Goal: Task Accomplishment & Management: Manage account settings

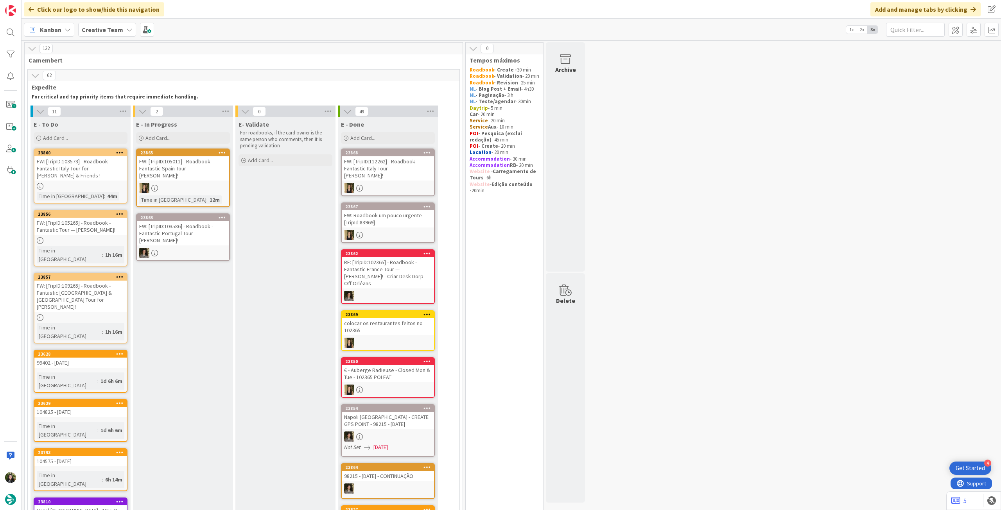
click at [99, 28] on b "Creative Team" at bounding box center [102, 30] width 41 height 8
click at [114, 109] on h4 "Creative Team - Análise" at bounding box center [140, 112] width 106 height 8
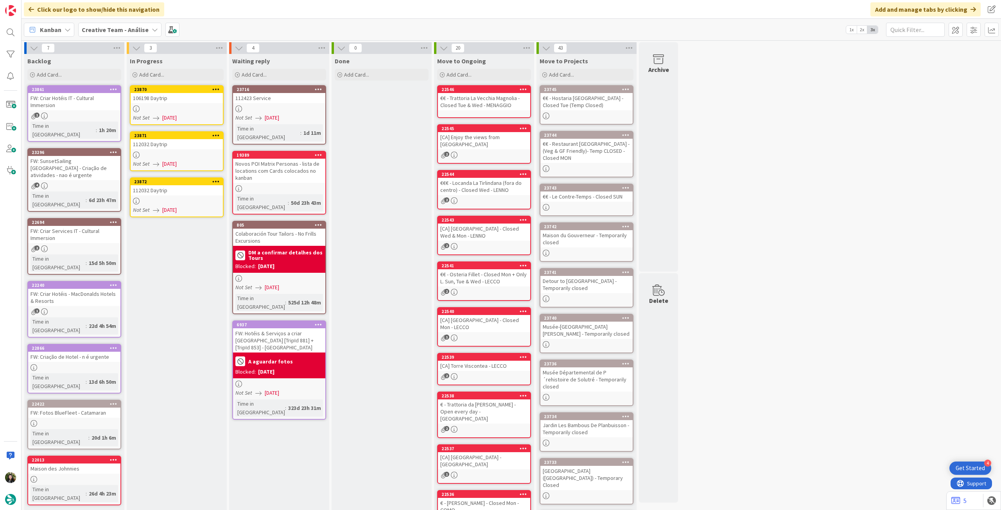
click at [174, 108] on div at bounding box center [177, 109] width 92 height 7
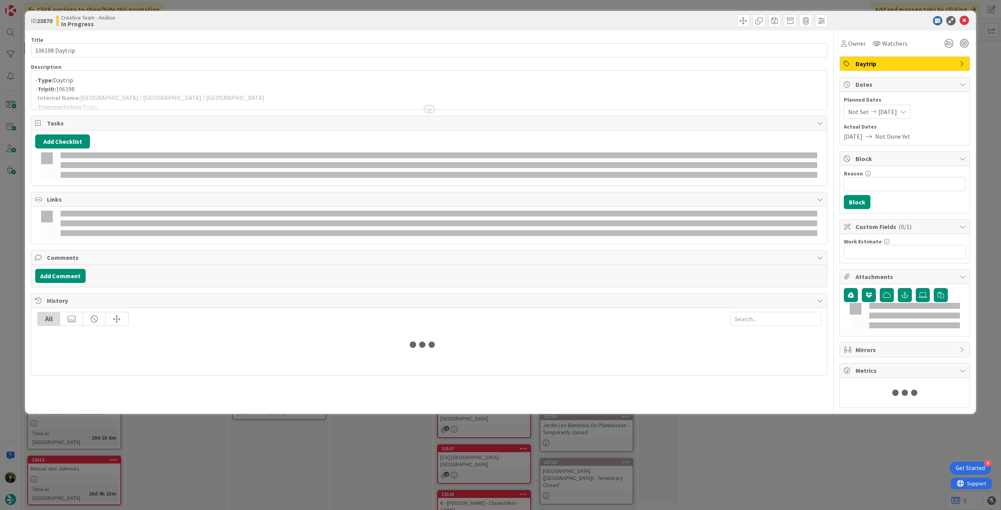
click at [181, 97] on div at bounding box center [429, 100] width 796 height 20
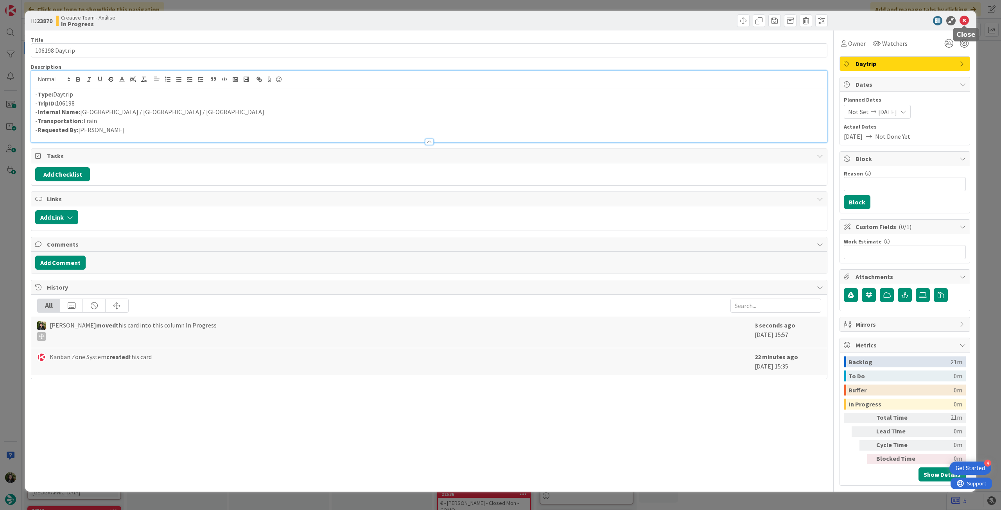
click at [961, 20] on icon at bounding box center [964, 20] width 9 height 9
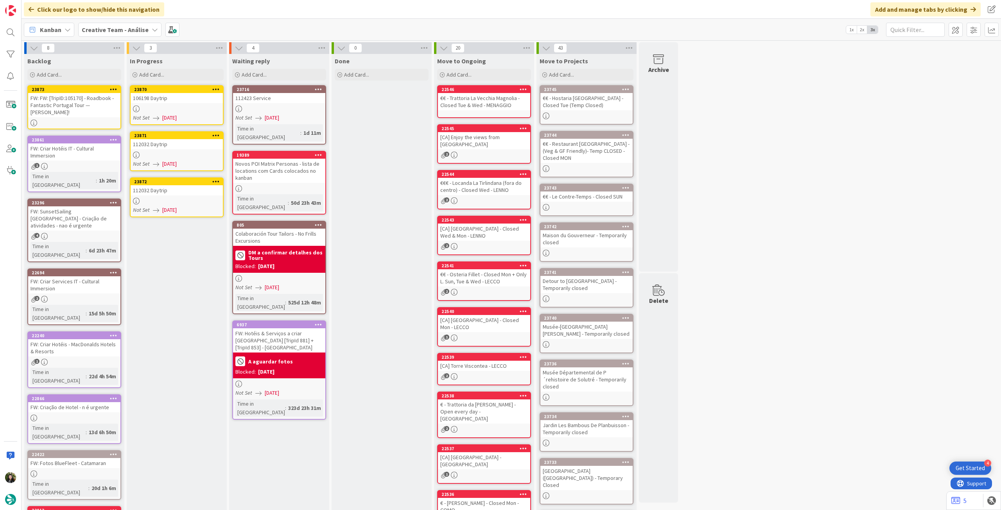
click at [177, 139] on div "112032 Daytrip" at bounding box center [177, 144] width 92 height 10
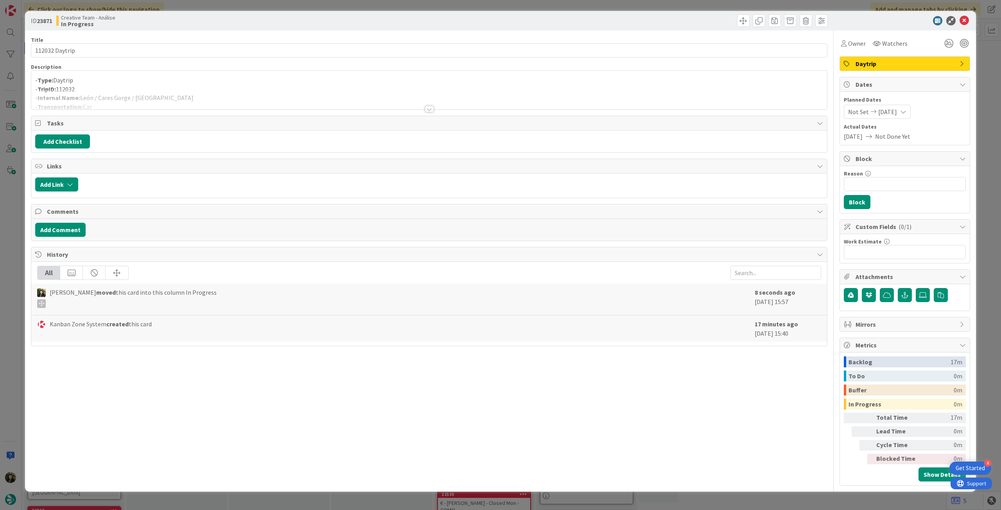
click at [187, 73] on div "- Type: Daytrip - TripID: 112032 - Internal Name: [PERSON_NAME] / Cares Gorge /…" at bounding box center [429, 90] width 796 height 39
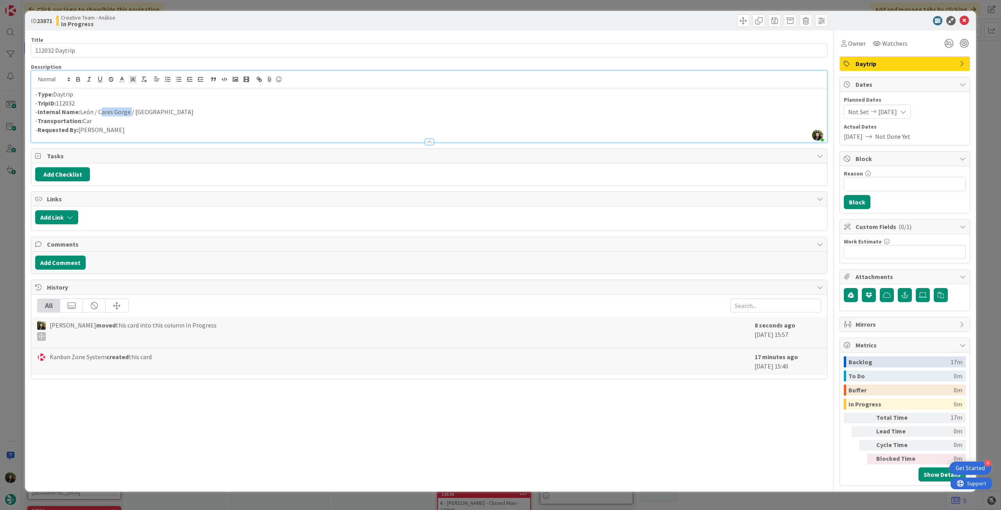
drag, startPoint x: 100, startPoint y: 111, endPoint x: 129, endPoint y: 115, distance: 29.7
click at [129, 115] on p "- Internal Name: [PERSON_NAME] / Cares Gorge / [GEOGRAPHIC_DATA]" at bounding box center [429, 112] width 788 height 9
copy p "Cares Gorge"
click at [968, 21] on icon at bounding box center [964, 20] width 9 height 9
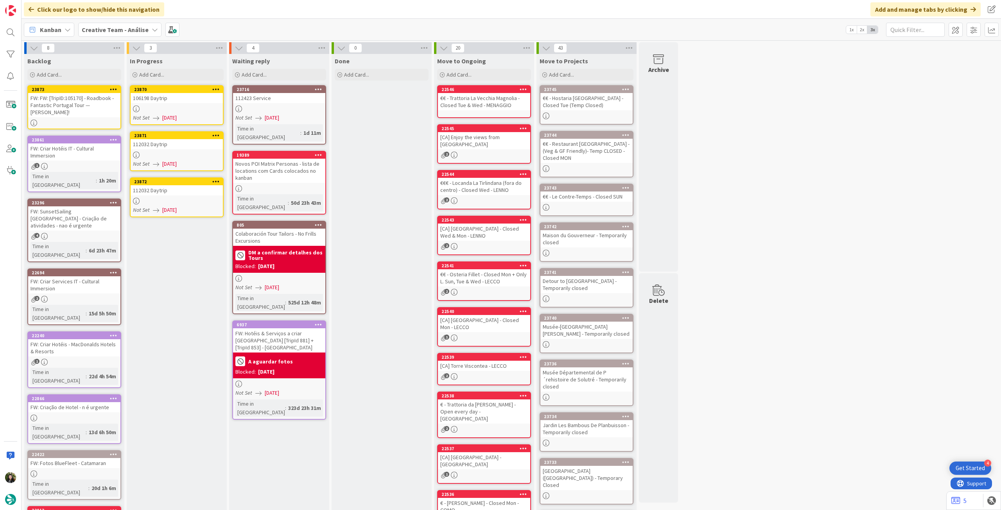
click at [197, 100] on div "106198 Daytrip" at bounding box center [177, 98] width 92 height 10
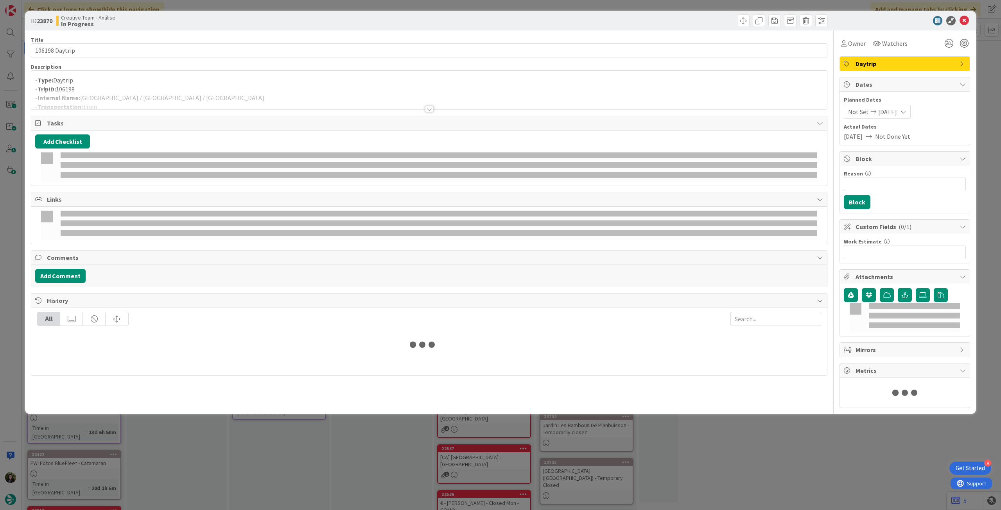
click at [155, 95] on div at bounding box center [429, 100] width 796 height 20
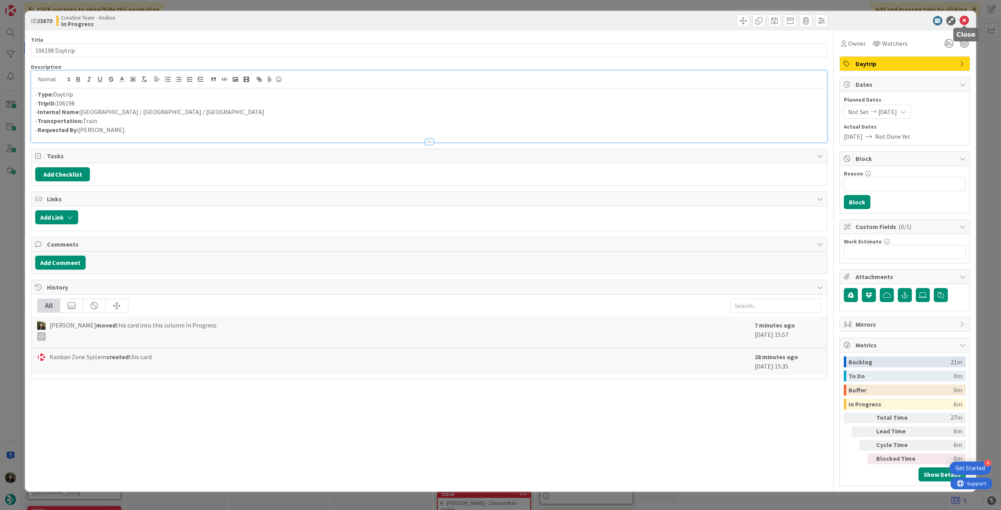
click at [964, 18] on icon at bounding box center [964, 20] width 9 height 9
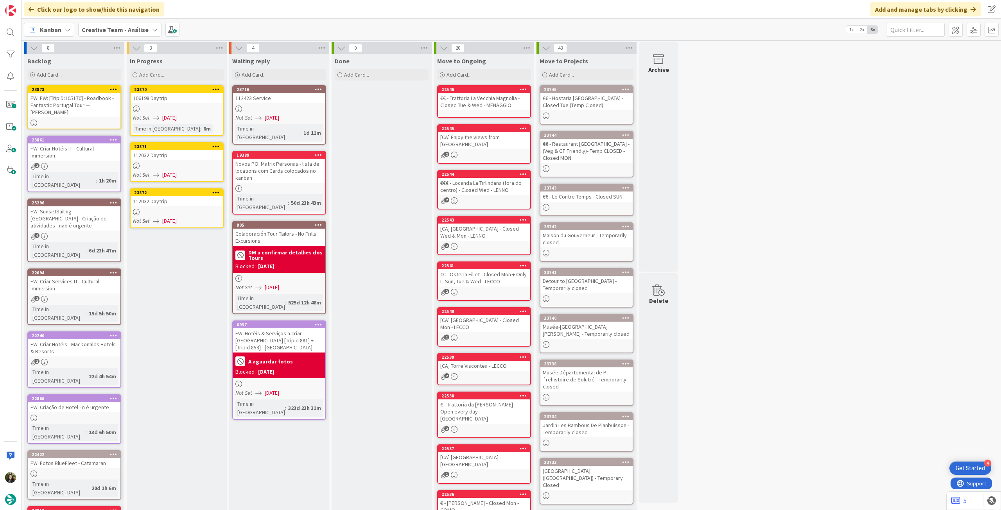
click at [133, 159] on div "112032 Daytrip" at bounding box center [177, 155] width 92 height 10
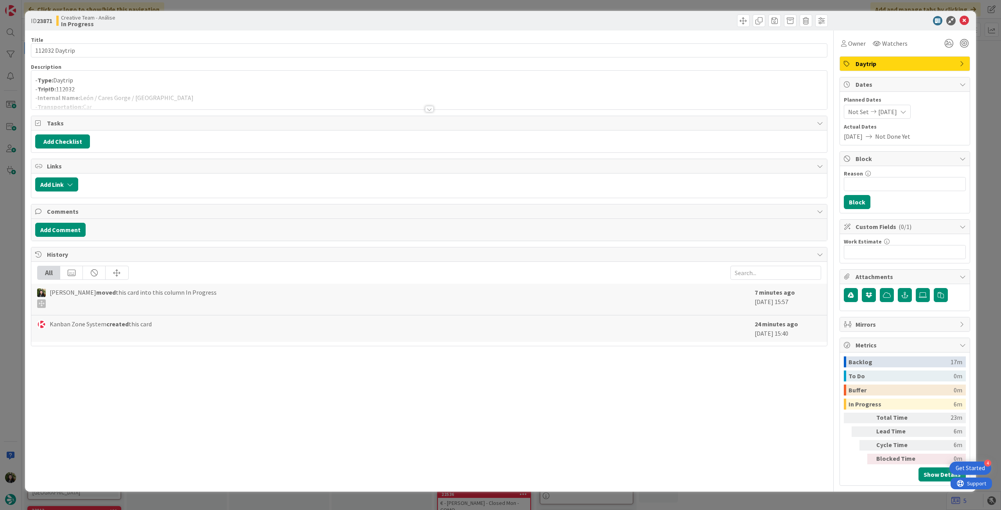
click at [148, 97] on div at bounding box center [429, 100] width 796 height 20
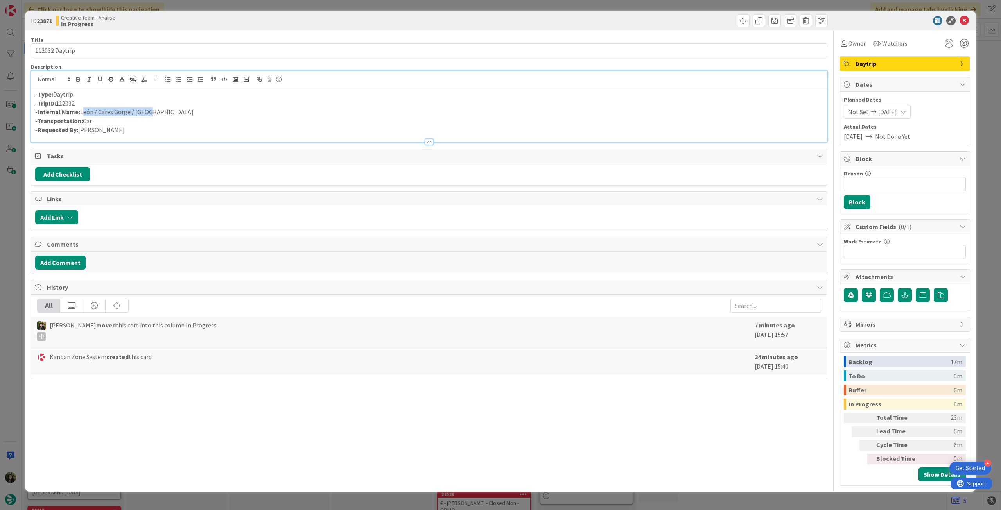
drag, startPoint x: 166, startPoint y: 112, endPoint x: 81, endPoint y: 110, distance: 84.9
click at [81, 110] on p "- Internal Name: [PERSON_NAME] / Cares Gorge / [GEOGRAPHIC_DATA]" at bounding box center [429, 112] width 788 height 9
click at [966, 18] on icon at bounding box center [964, 20] width 9 height 9
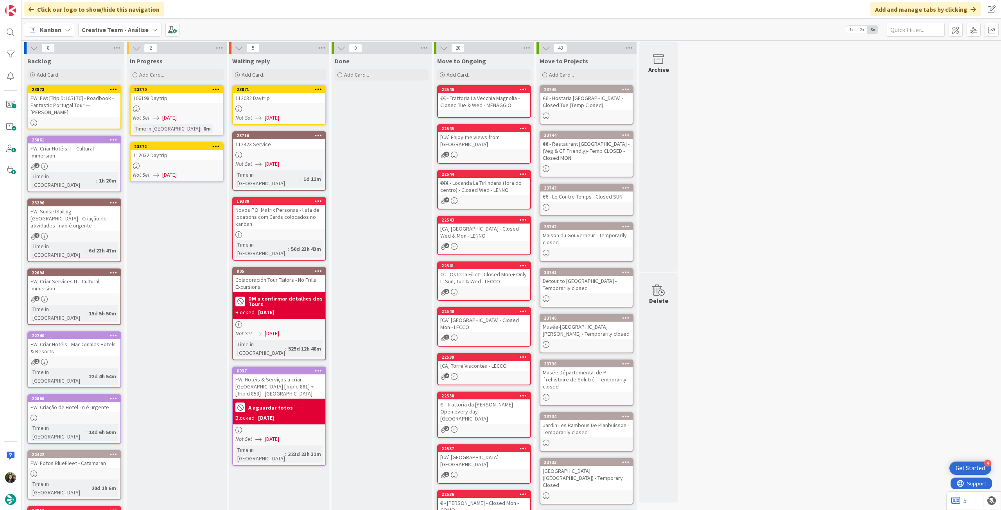
click at [172, 152] on div "112032 Daytrip" at bounding box center [177, 155] width 92 height 10
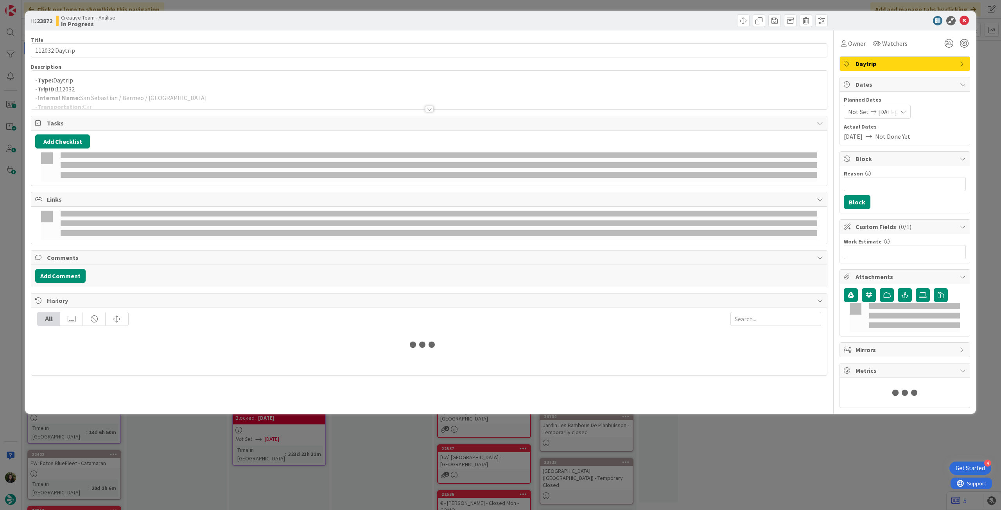
drag, startPoint x: 162, startPoint y: 109, endPoint x: 165, endPoint y: 106, distance: 4.2
click at [163, 108] on div at bounding box center [429, 100] width 796 height 20
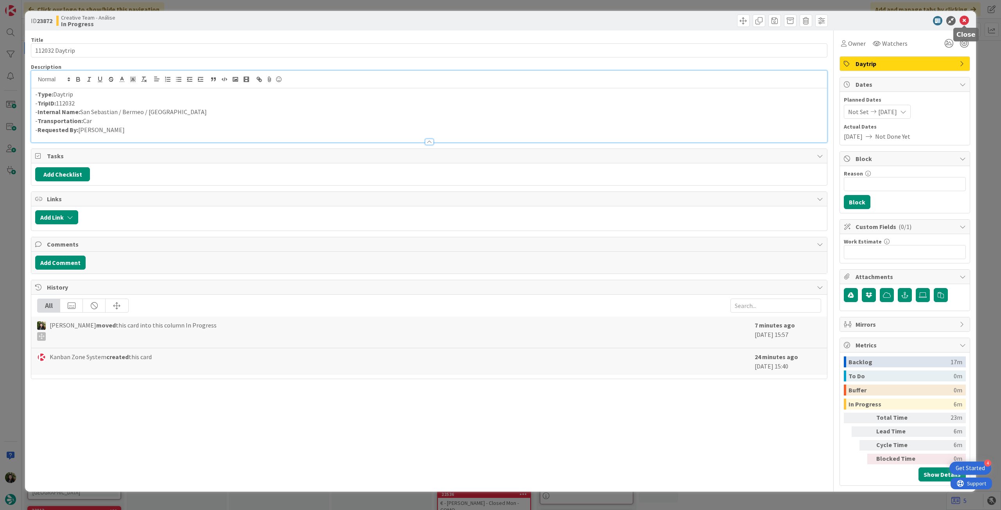
click at [963, 18] on icon at bounding box center [964, 20] width 9 height 9
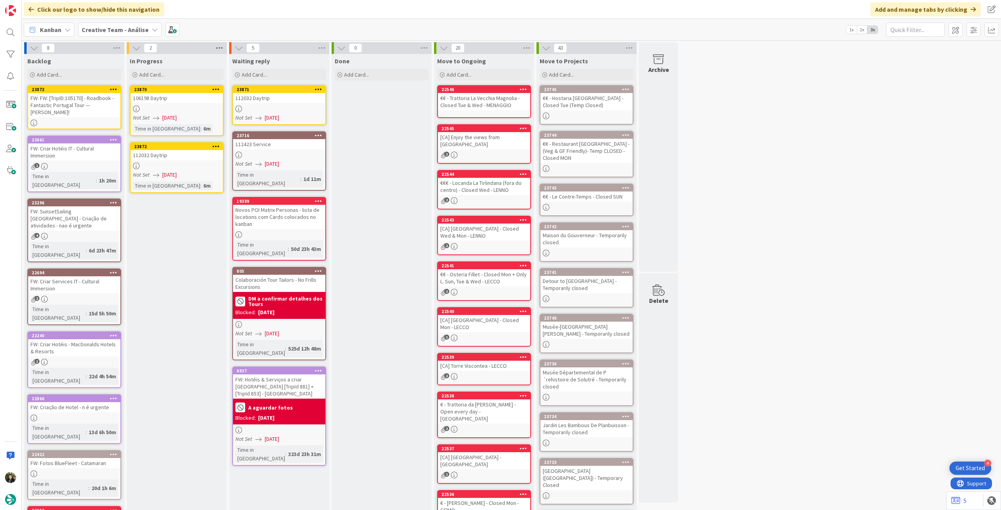
click at [219, 48] on icon at bounding box center [219, 48] width 10 height 12
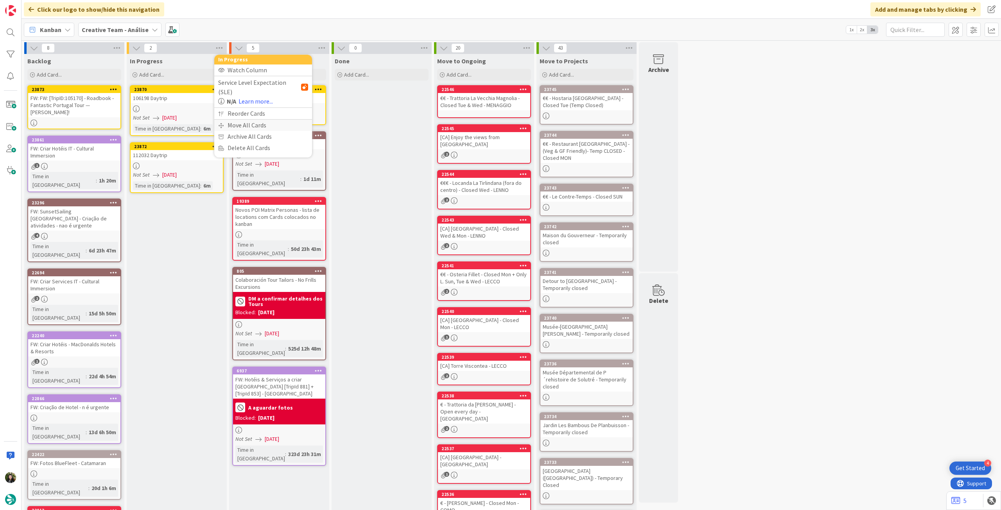
click at [238, 120] on div "Move All Cards" at bounding box center [263, 125] width 98 height 11
click at [258, 88] on span "Creative Team - Análise" at bounding box center [254, 85] width 63 height 8
click at [252, 117] on div "Creative Team - Análise Creative Team" at bounding box center [263, 113] width 90 height 41
click at [249, 122] on span "Creative Team" at bounding box center [268, 123] width 71 height 12
click at [257, 111] on div "Select a Column..." at bounding box center [258, 110] width 74 height 13
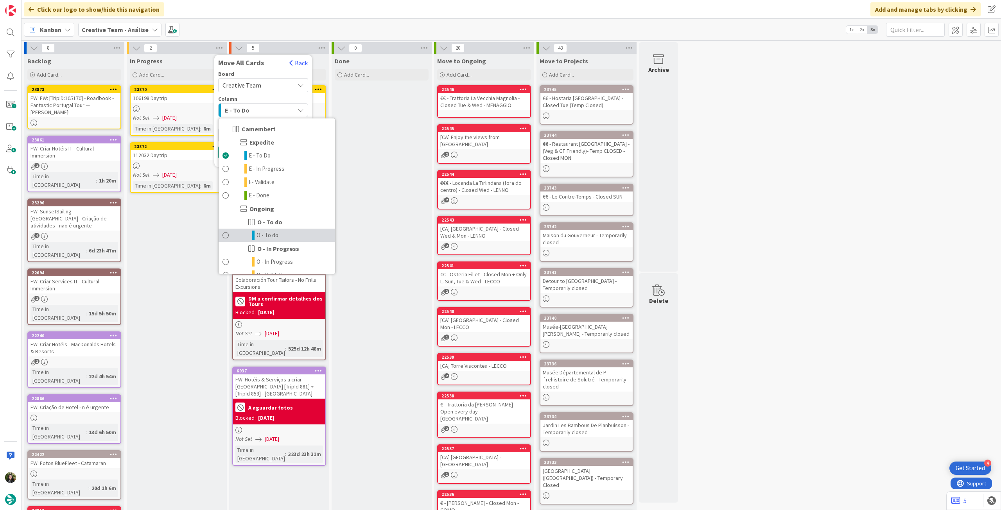
click at [280, 238] on link "O - To do" at bounding box center [277, 235] width 117 height 13
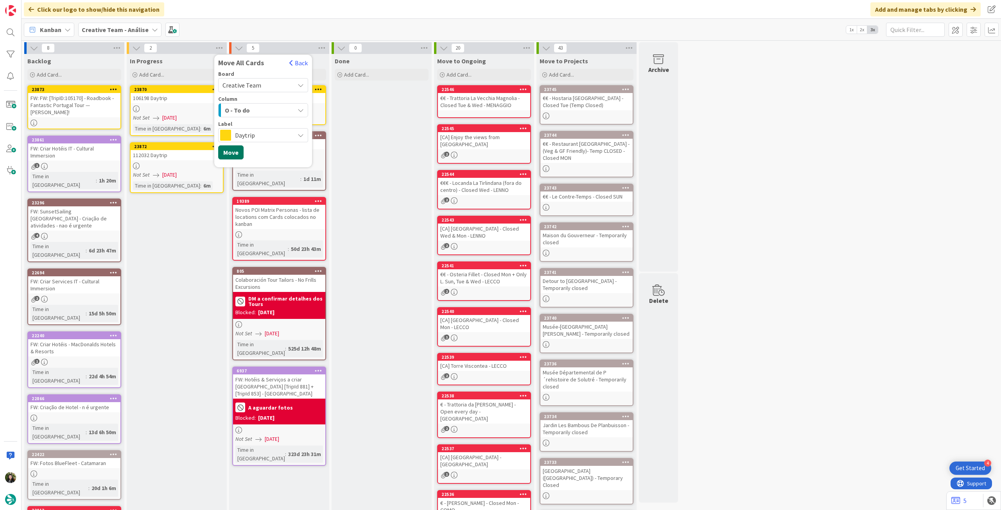
click at [235, 152] on button "Move" at bounding box center [230, 153] width 25 height 14
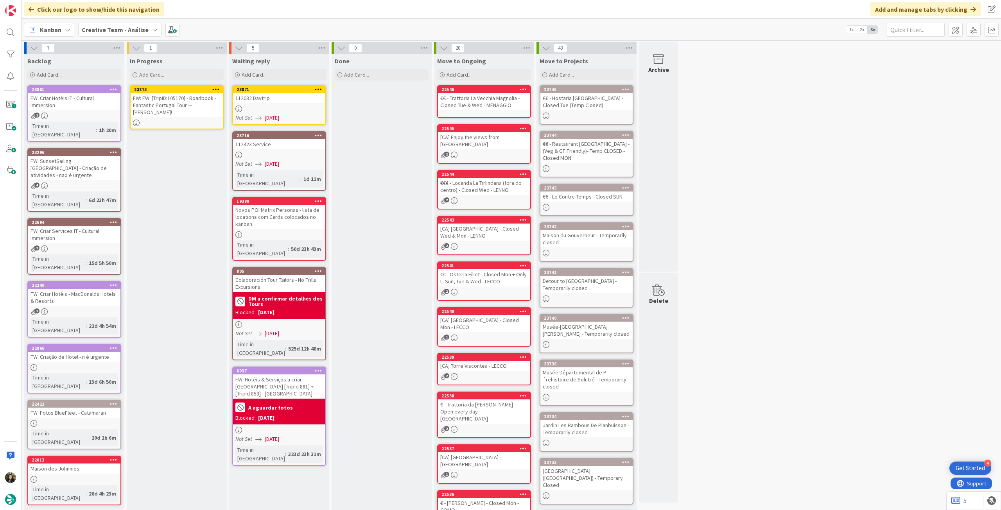
drag, startPoint x: 89, startPoint y: 102, endPoint x: 171, endPoint y: 105, distance: 81.8
click at [171, 105] on div "FW: FW: [TripID:105170] - Roadbook - Fantastic Portugal Tour — [PERSON_NAME]!" at bounding box center [177, 105] width 92 height 24
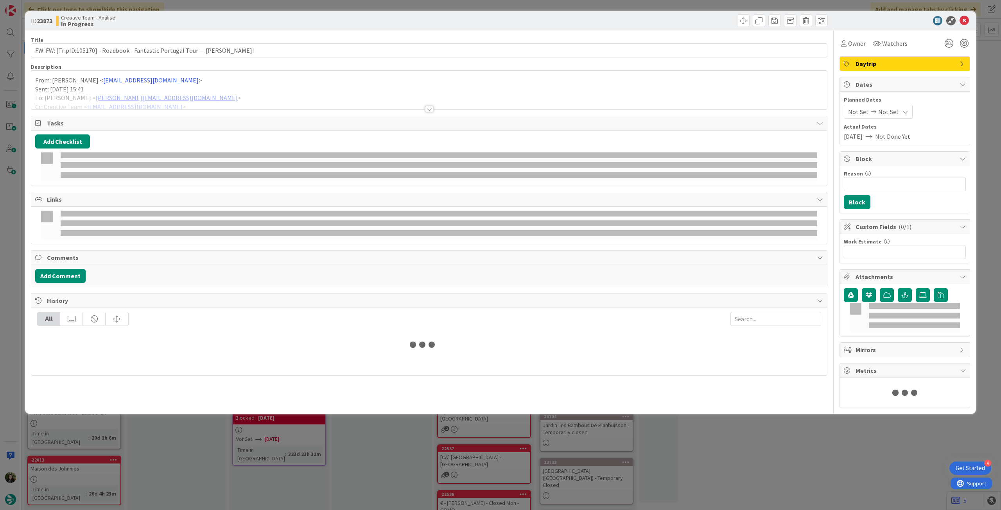
click at [177, 103] on div at bounding box center [429, 100] width 796 height 20
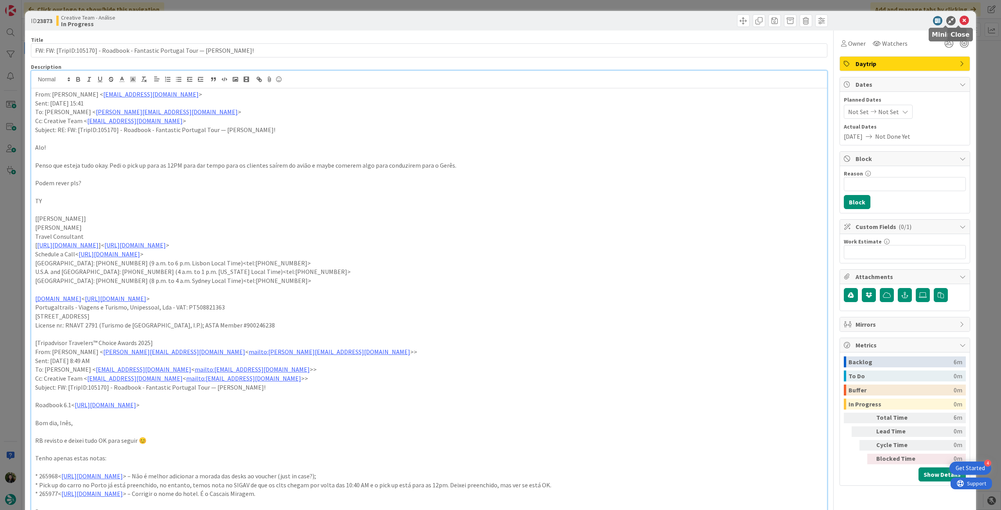
click at [962, 20] on icon at bounding box center [964, 20] width 9 height 9
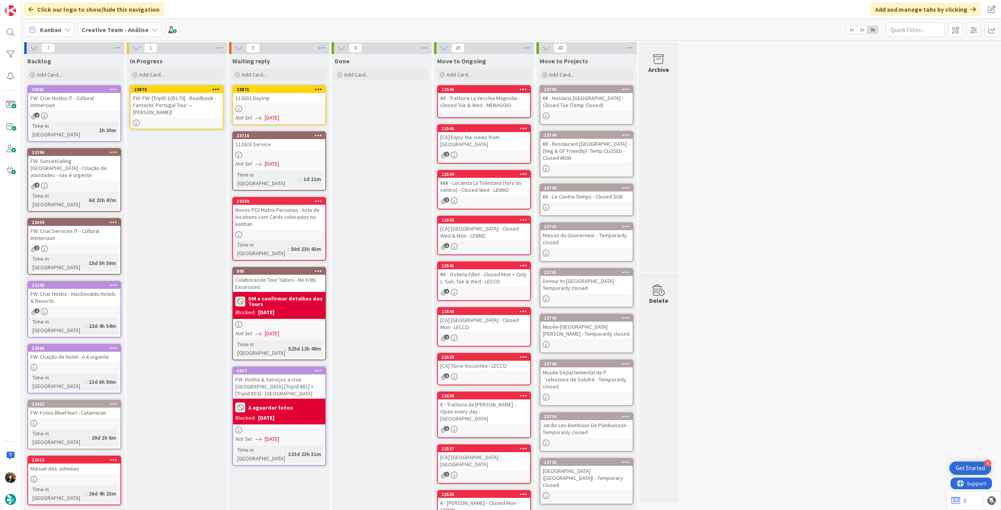
click at [216, 88] on icon at bounding box center [215, 88] width 7 height 5
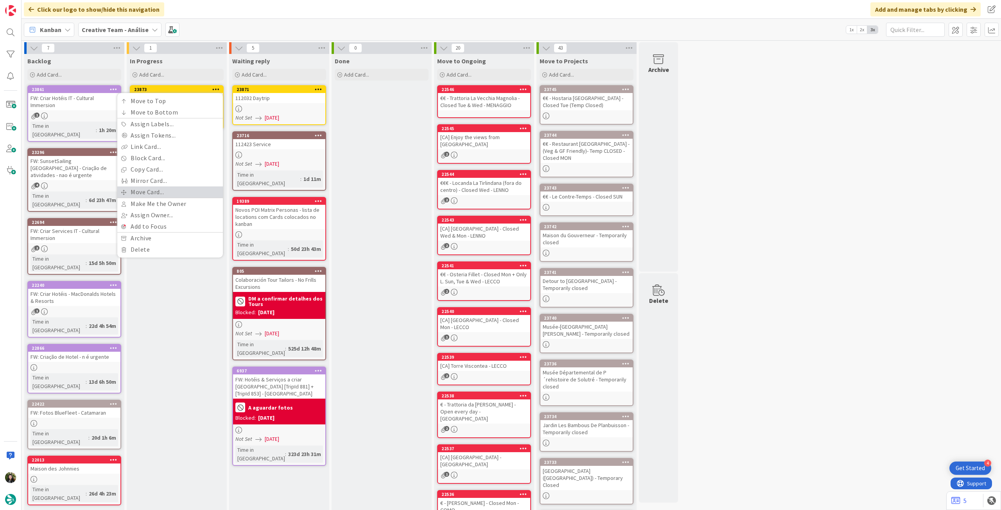
click at [173, 192] on link "Move Card..." at bounding box center [170, 192] width 106 height 11
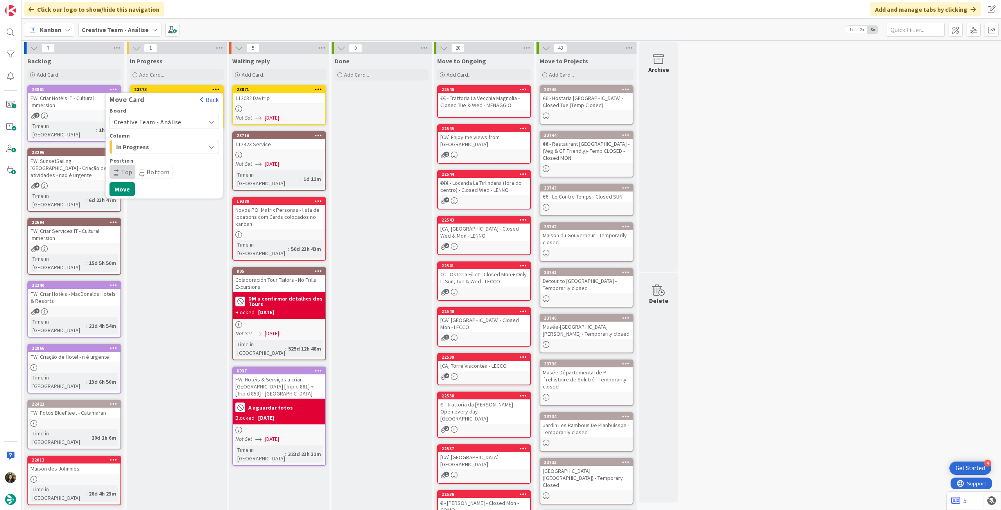
click at [168, 126] on span "Creative Team - Análise" at bounding box center [148, 122] width 68 height 8
click at [160, 160] on span "Creative Team" at bounding box center [169, 159] width 91 height 12
click at [154, 169] on span "Daytrip" at bounding box center [163, 172] width 75 height 11
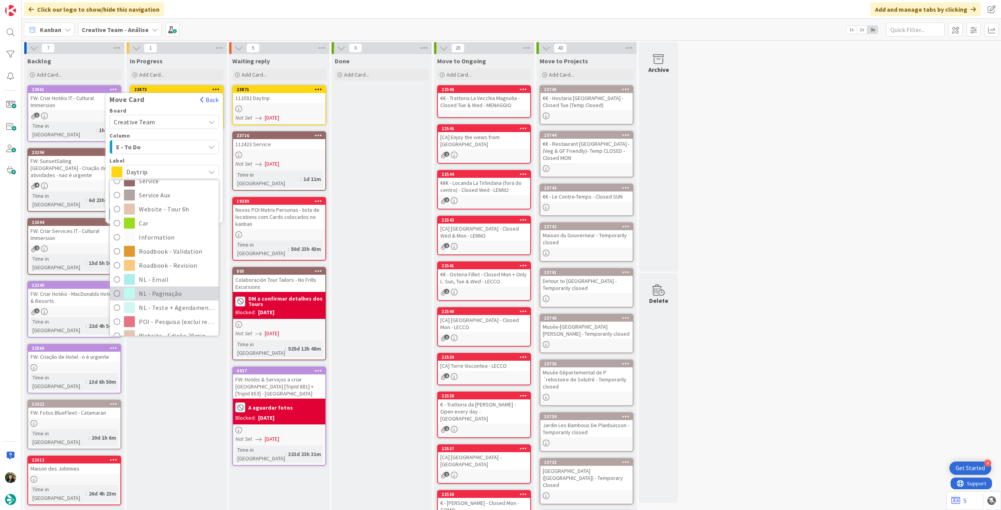
scroll to position [156, 0]
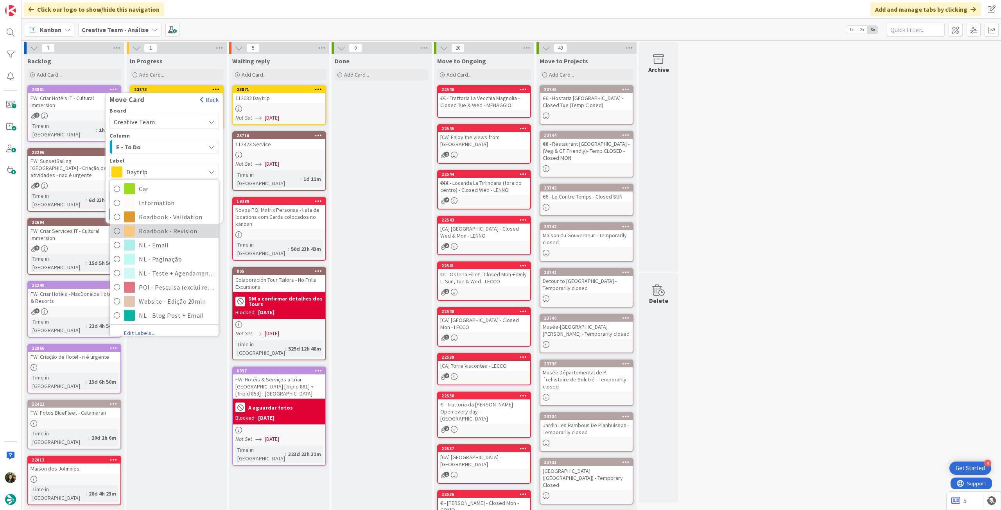
click at [174, 230] on span "Roadbook - Revision" at bounding box center [177, 231] width 76 height 12
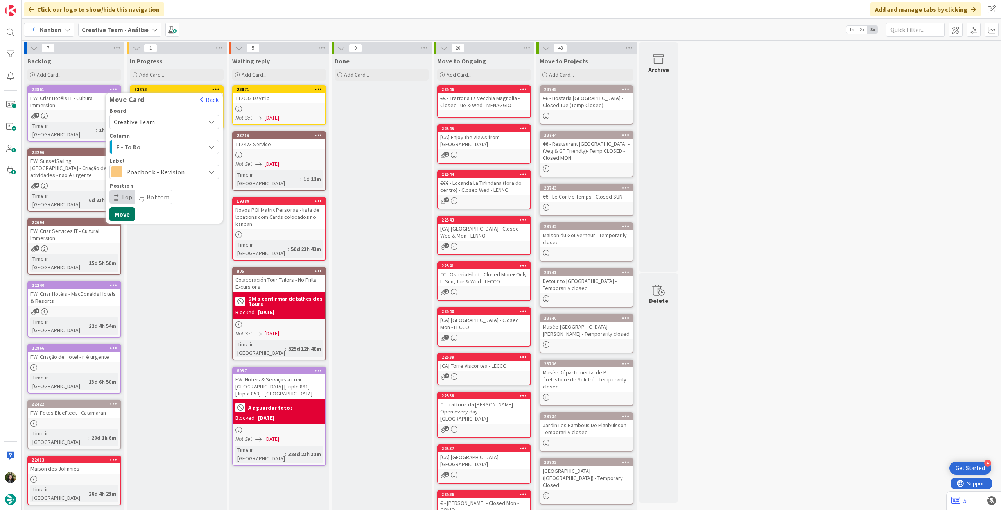
click at [123, 213] on button "Move" at bounding box center [122, 214] width 25 height 14
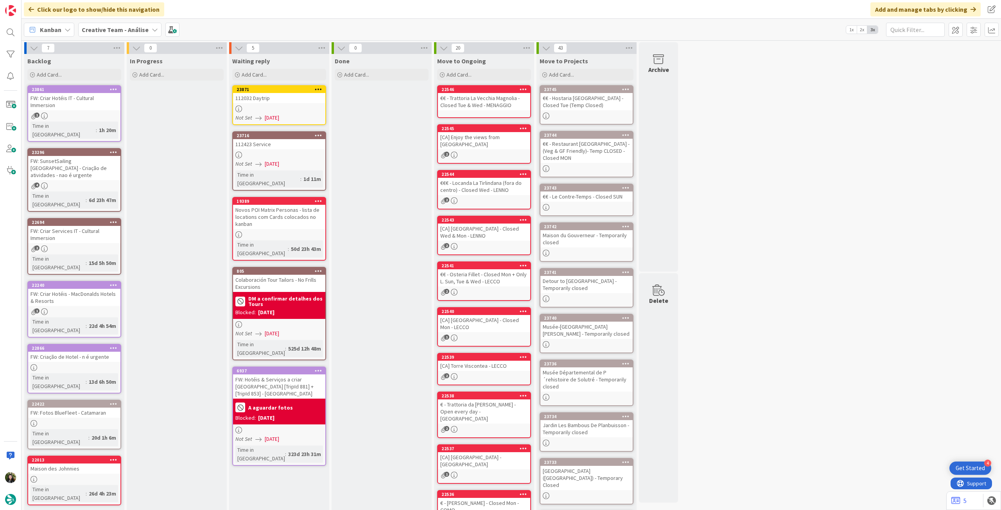
click at [105, 29] on b "Creative Team - Análise" at bounding box center [115, 30] width 67 height 8
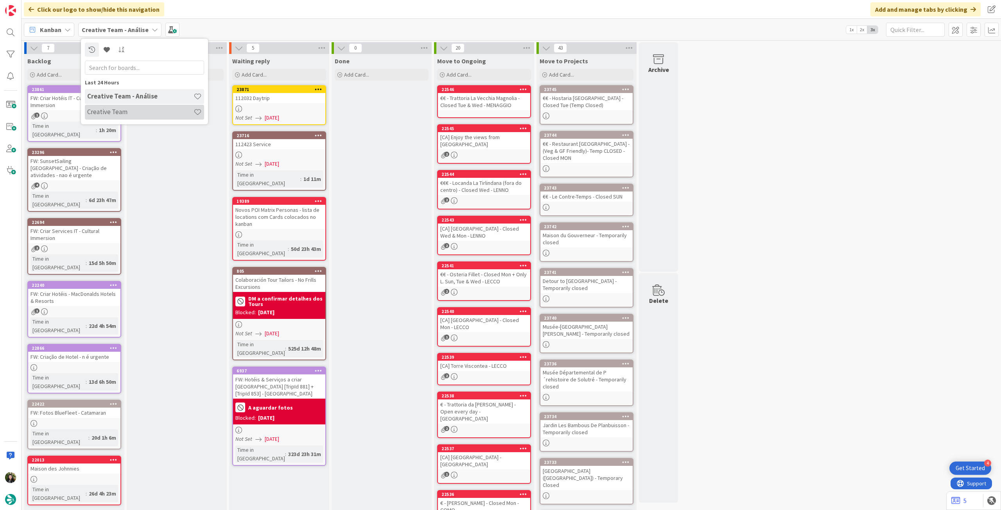
click at [165, 115] on h4 "Creative Team" at bounding box center [140, 112] width 106 height 8
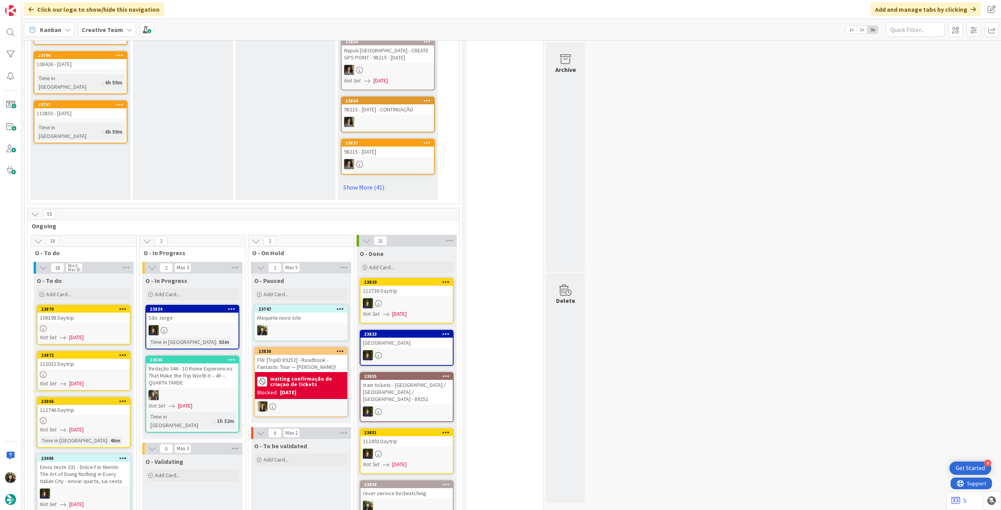
scroll to position [574, 0]
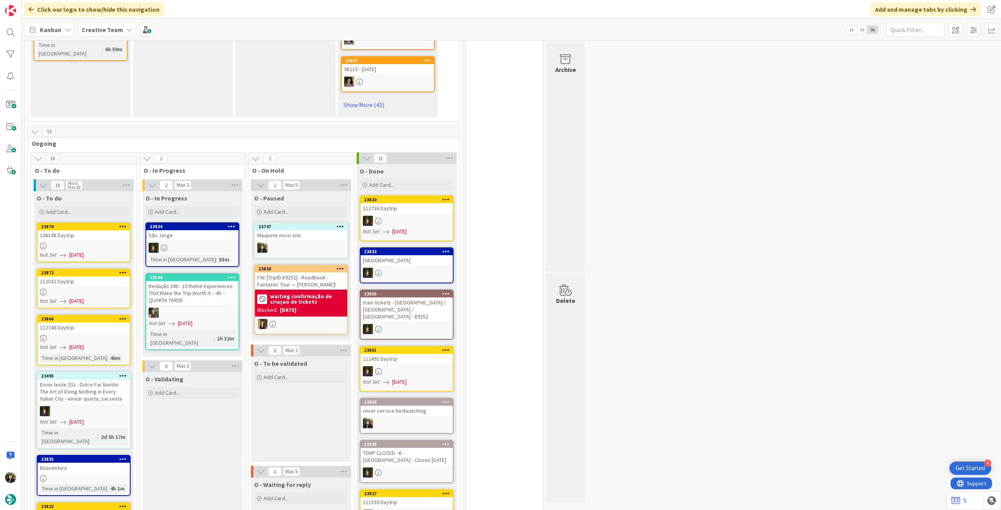
click at [219, 255] on div "Time in Column : 53m" at bounding box center [193, 259] width 88 height 9
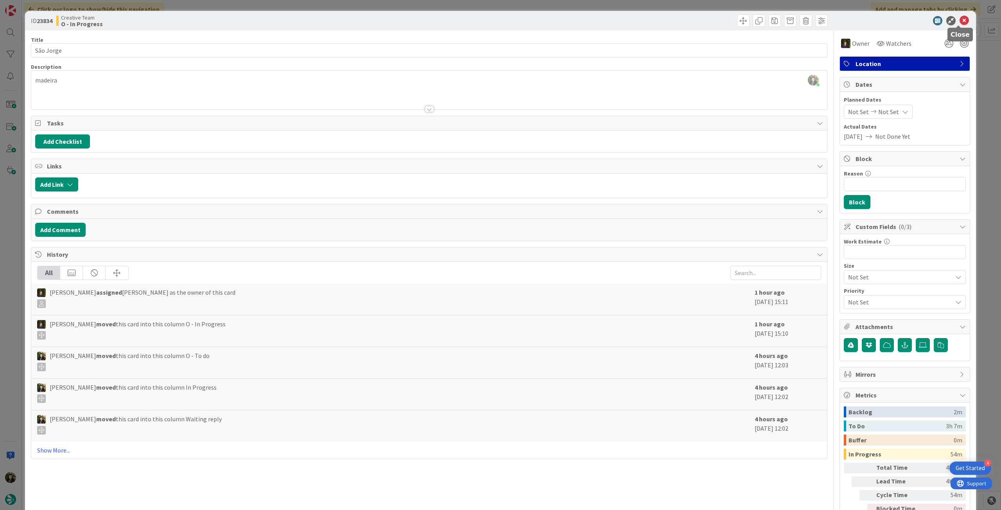
click at [960, 23] on icon at bounding box center [964, 20] width 9 height 9
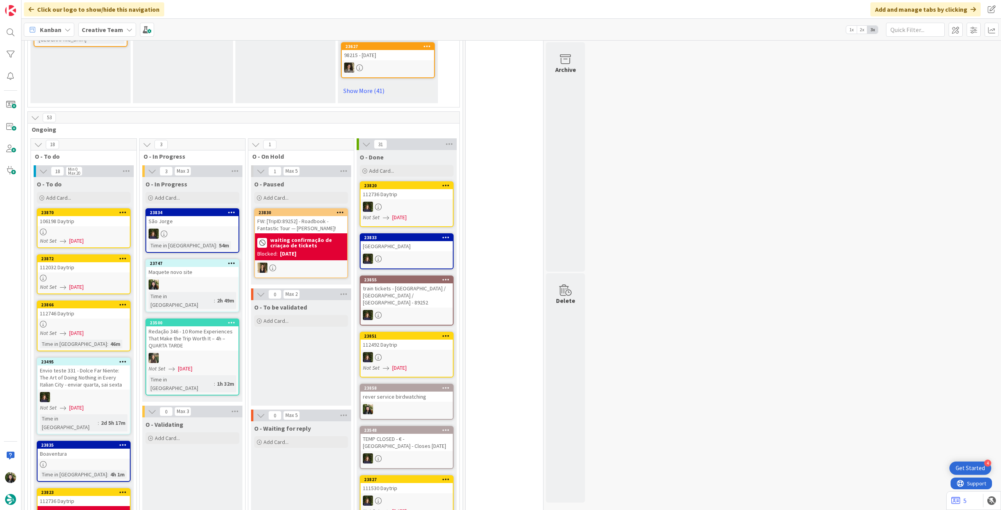
scroll to position [521, 0]
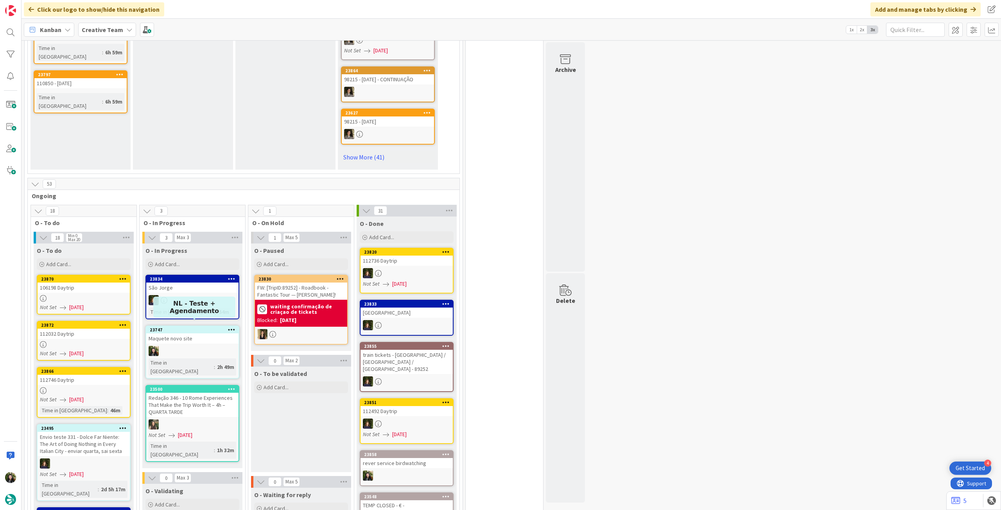
click at [212, 339] on link "23747 Maquete novo site Time in [GEOGRAPHIC_DATA] : 2h 49m" at bounding box center [193, 352] width 94 height 53
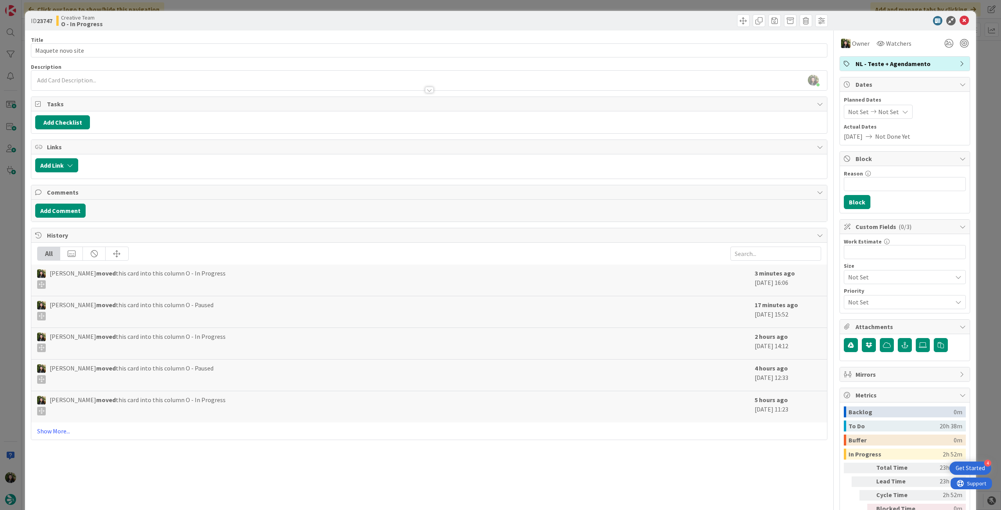
click at [917, 64] on span "NL - Teste + Agendamento" at bounding box center [906, 63] width 100 height 9
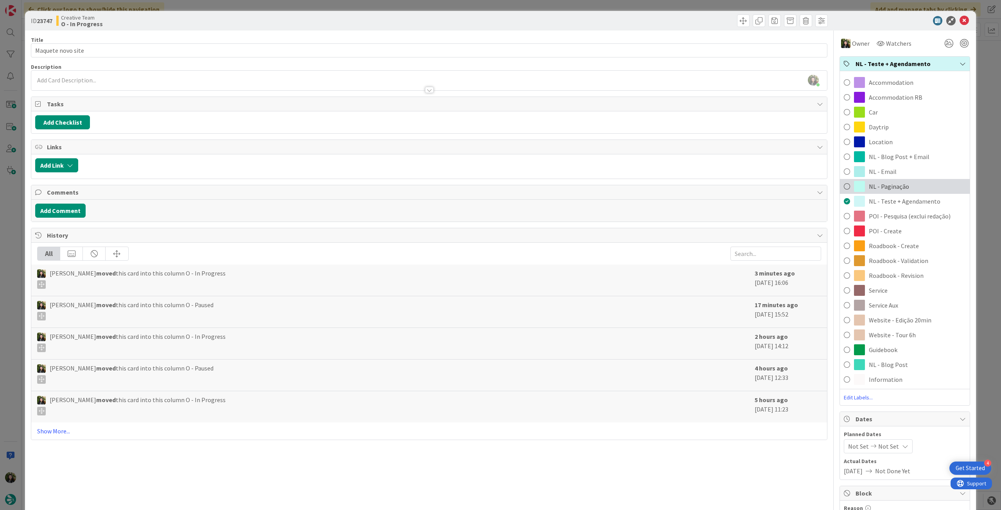
click at [899, 187] on span "NL - Paginação" at bounding box center [889, 186] width 40 height 9
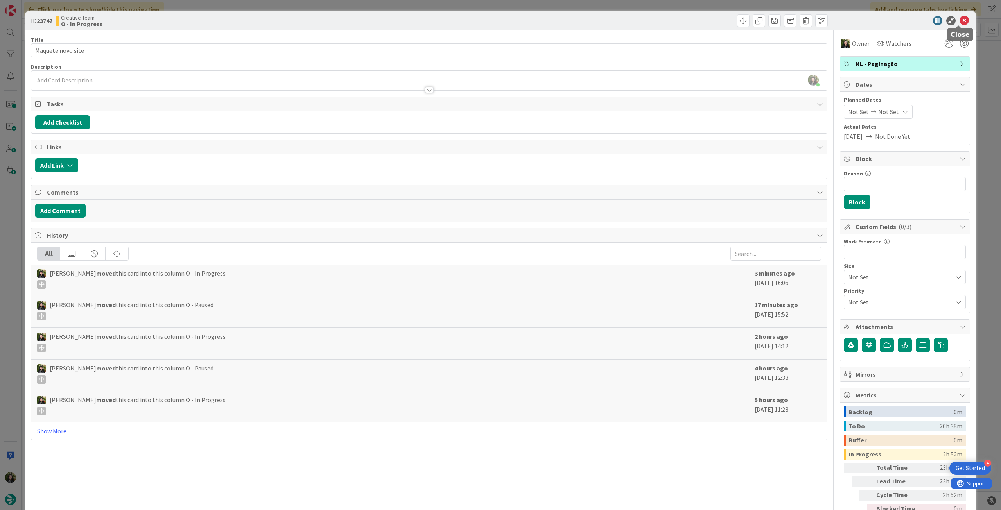
click at [963, 20] on icon at bounding box center [964, 20] width 9 height 9
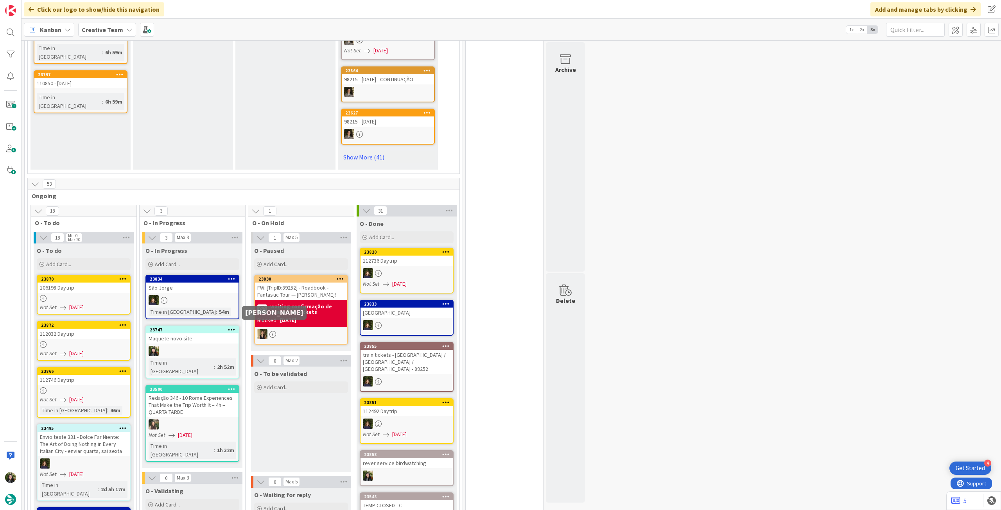
click at [217, 346] on div at bounding box center [192, 351] width 92 height 10
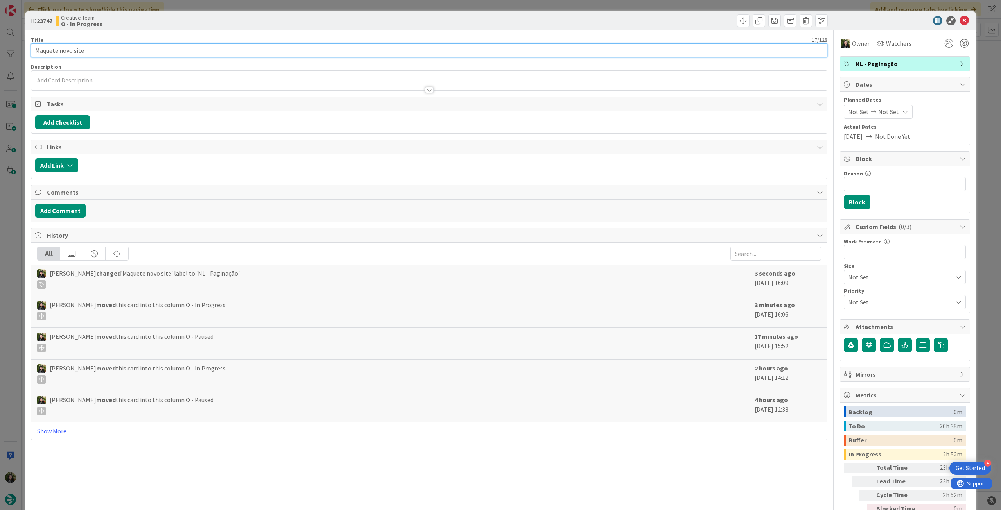
drag, startPoint x: 90, startPoint y: 50, endPoint x: 17, endPoint y: 48, distance: 72.4
click at [14, 49] on div "ID 23747 Creative Team O - In Progress Title 17 / 128 Maquete novo site Descrip…" at bounding box center [500, 255] width 1001 height 510
click at [960, 19] on icon at bounding box center [964, 20] width 9 height 9
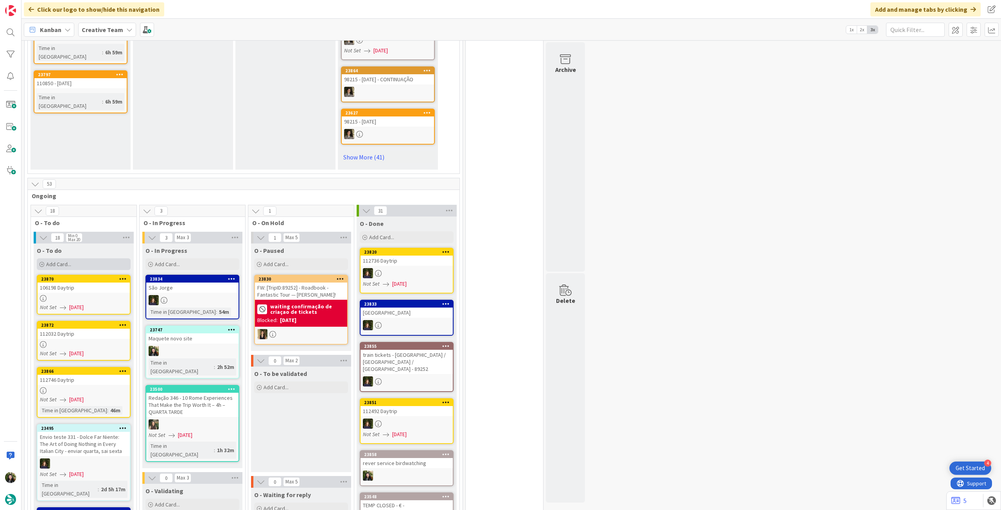
click at [74, 259] on div "Add Card..." at bounding box center [84, 265] width 94 height 12
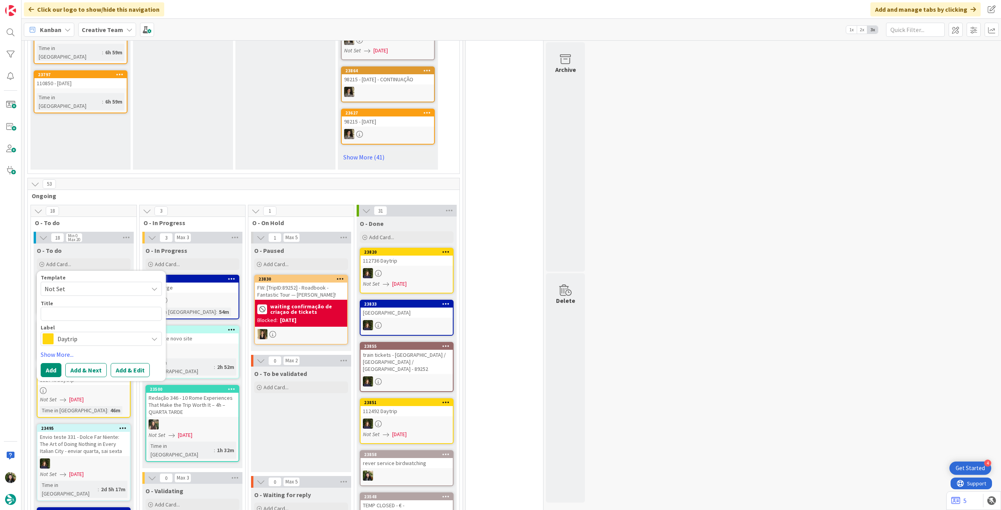
drag, startPoint x: 76, startPoint y: 329, endPoint x: 128, endPoint y: 300, distance: 59.9
click at [79, 334] on span "Daytrip" at bounding box center [101, 339] width 87 height 11
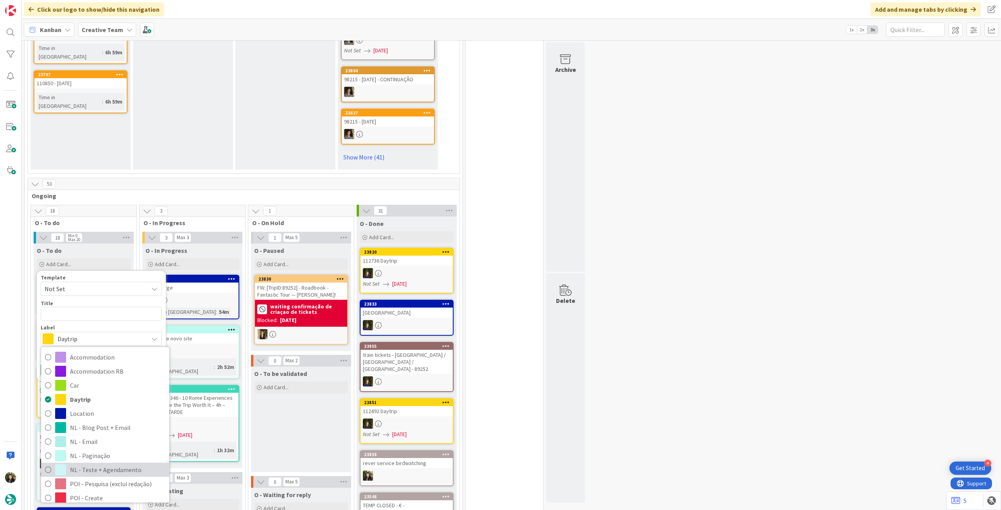
click at [99, 464] on span "NL - Teste + Agendamento" at bounding box center [117, 470] width 95 height 12
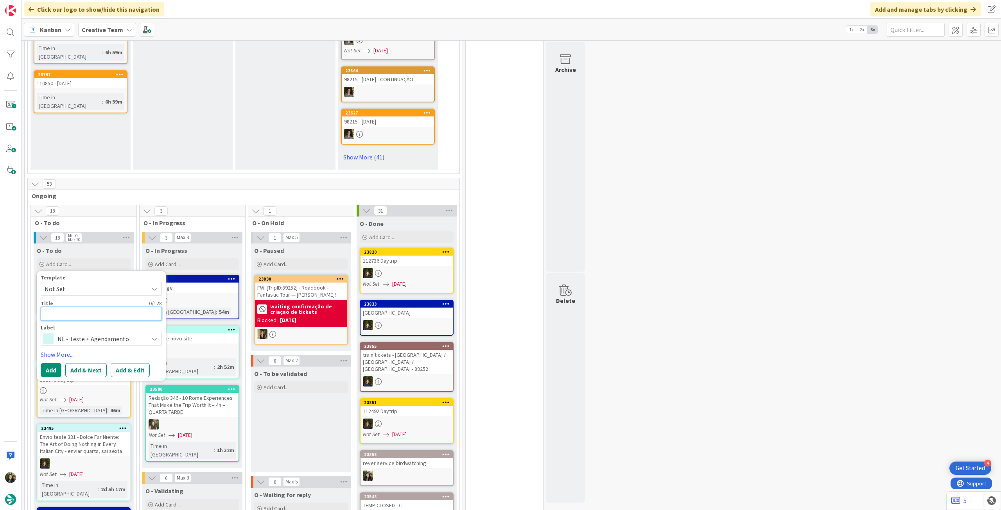
click at [86, 309] on textarea at bounding box center [101, 314] width 121 height 14
paste textarea "Maquete novo site"
type textarea "x"
type textarea "Maquete novo site"
click at [56, 363] on button "Add" at bounding box center [51, 370] width 21 height 14
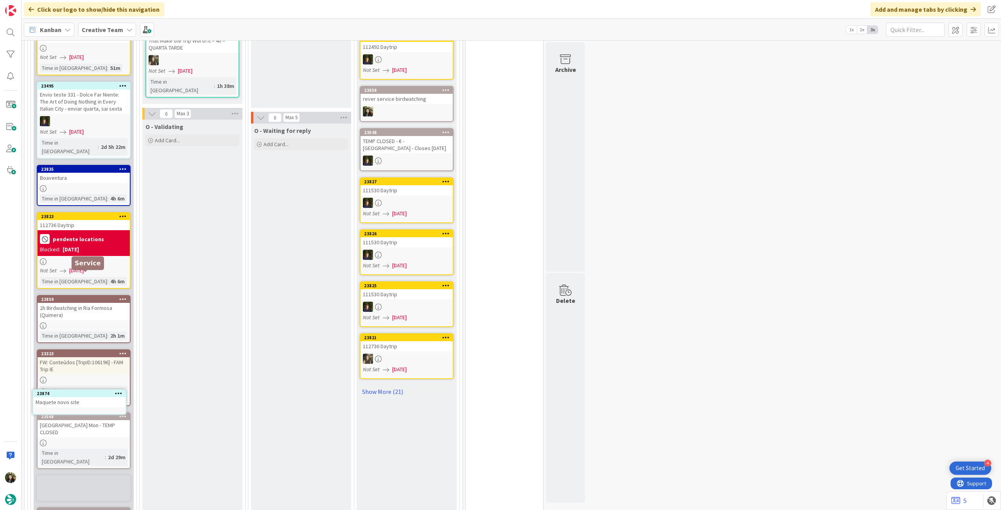
scroll to position [899, 0]
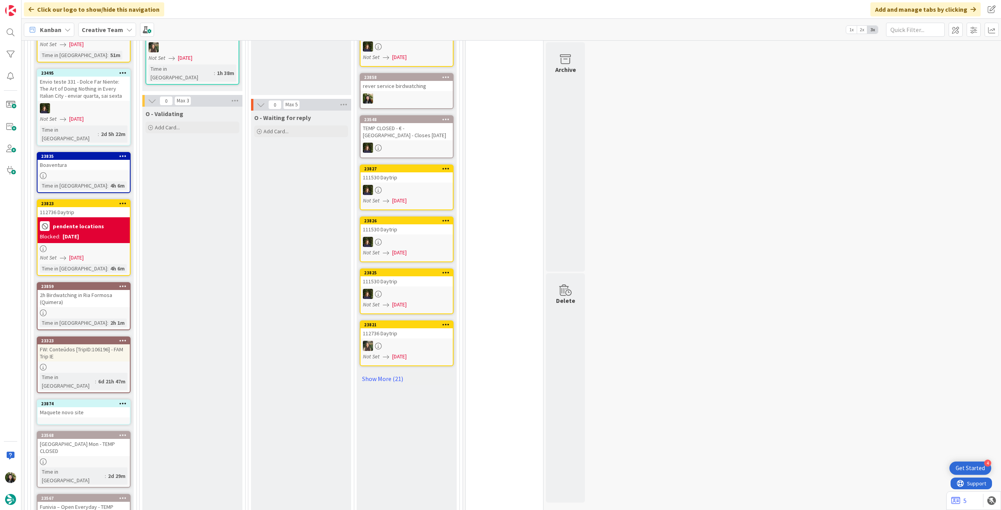
click at [80, 408] on div "Maquete novo site" at bounding box center [84, 413] width 92 height 10
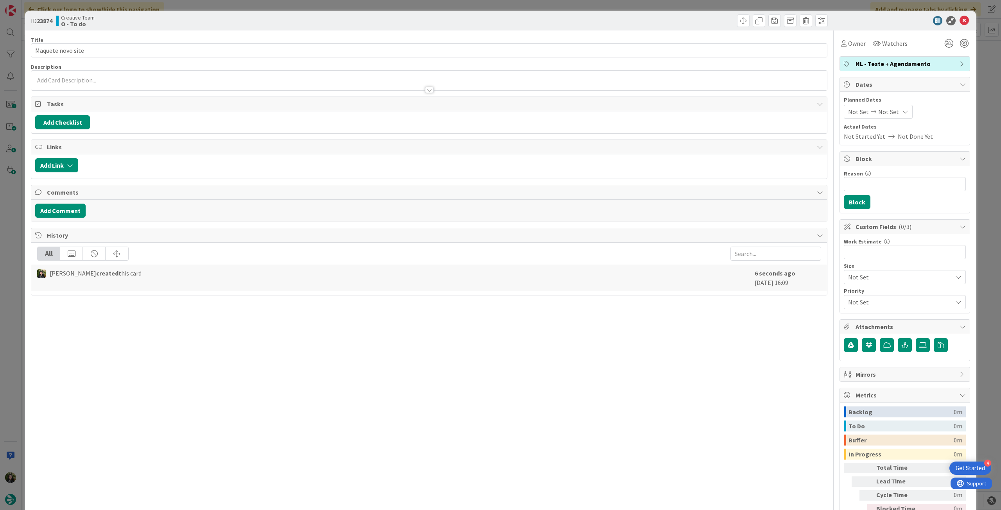
drag, startPoint x: 851, startPoint y: 50, endPoint x: 857, endPoint y: 50, distance: 6.7
click at [850, 50] on div "Owner" at bounding box center [854, 43] width 28 height 14
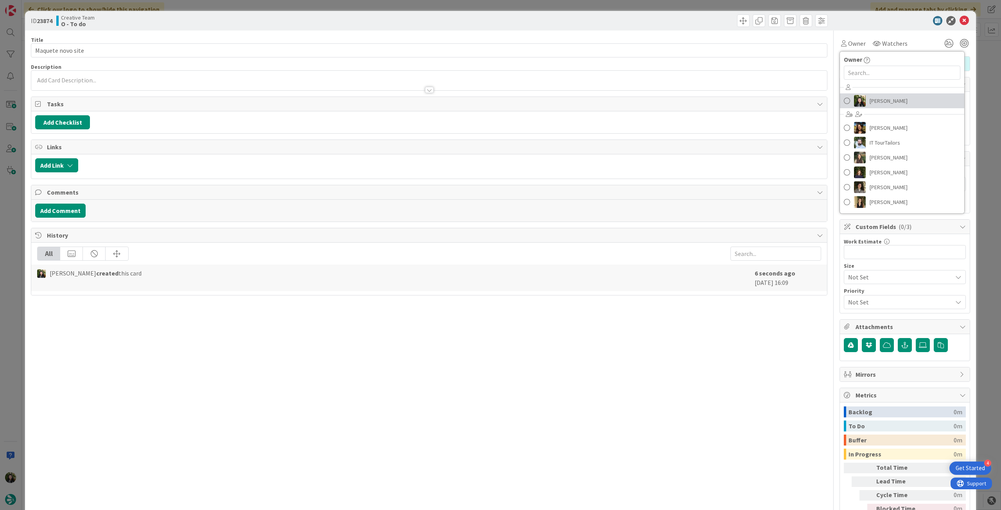
drag, startPoint x: 885, startPoint y: 102, endPoint x: 901, endPoint y: 82, distance: 25.0
click at [885, 101] on span "[PERSON_NAME]" at bounding box center [889, 101] width 38 height 12
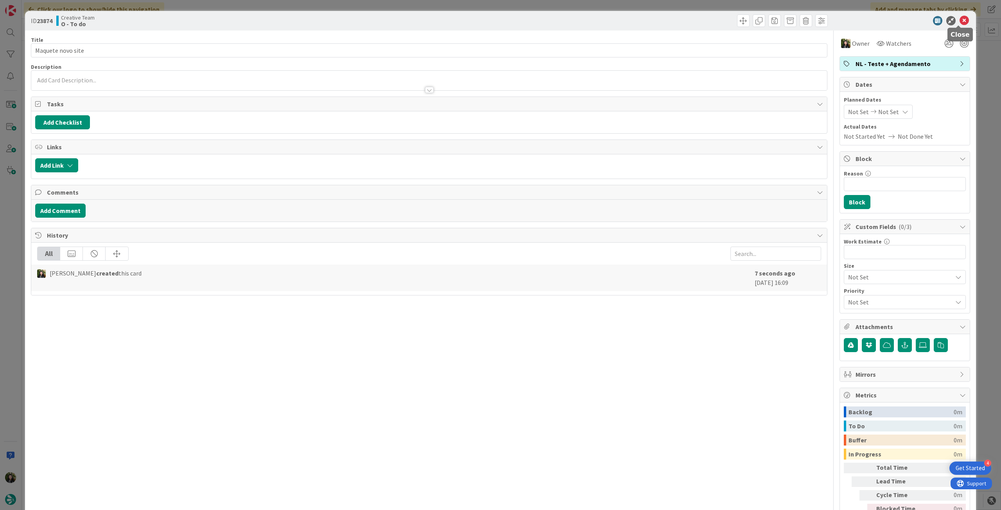
drag, startPoint x: 960, startPoint y: 18, endPoint x: 919, endPoint y: 44, distance: 48.0
click at [960, 19] on icon at bounding box center [964, 20] width 9 height 9
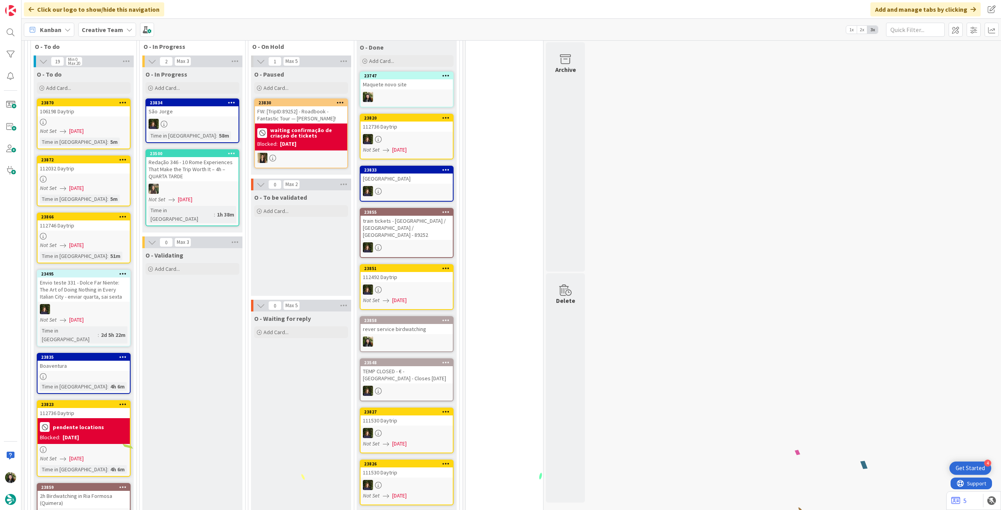
scroll to position [646, 0]
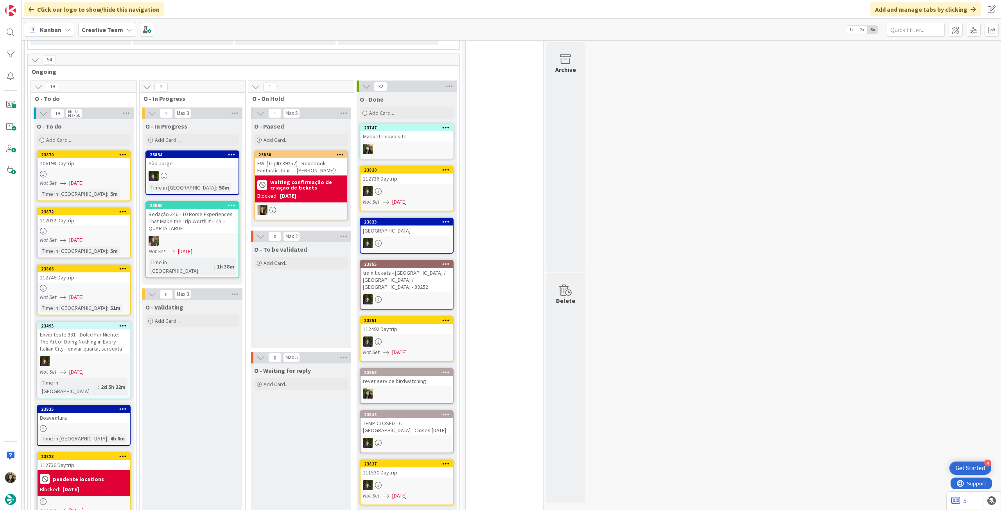
click at [121, 323] on icon at bounding box center [122, 325] width 7 height 5
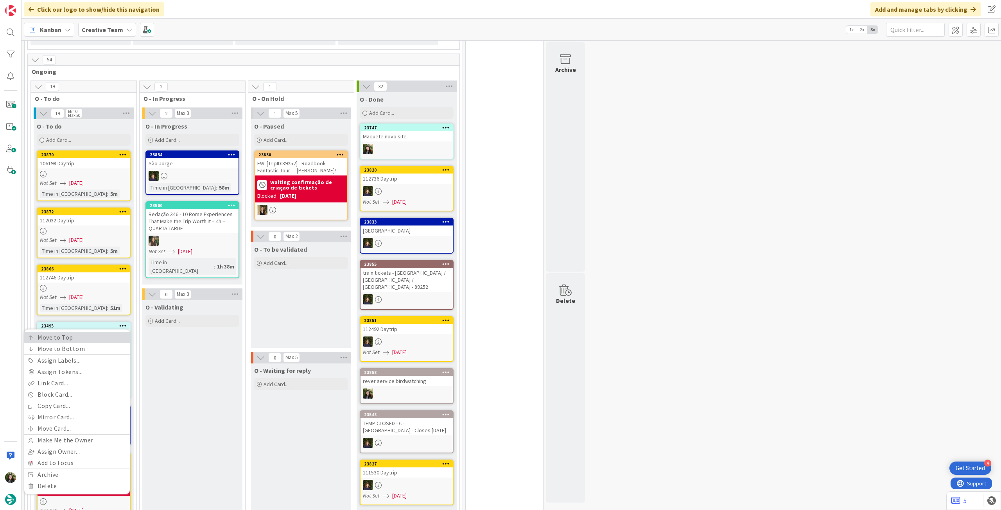
click at [120, 332] on link "Move to Top" at bounding box center [77, 337] width 106 height 11
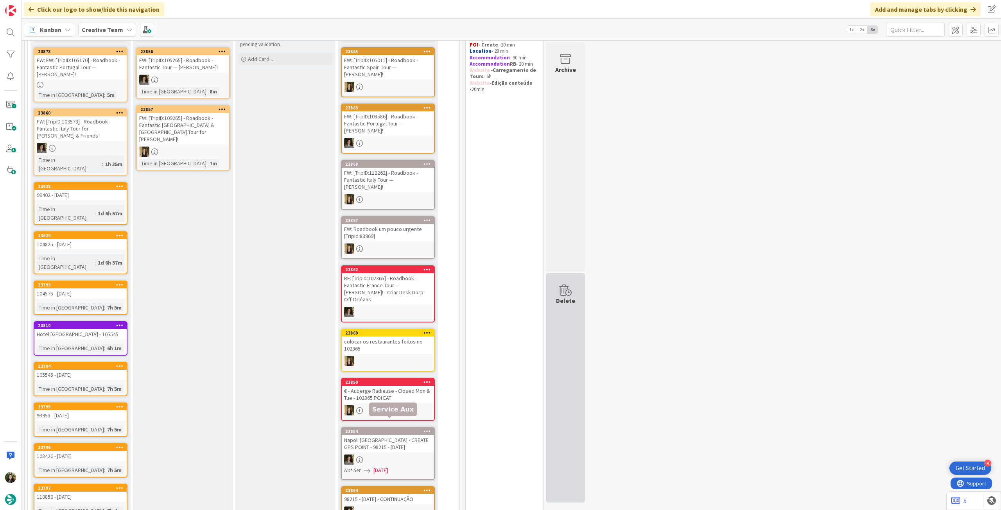
scroll to position [104, 0]
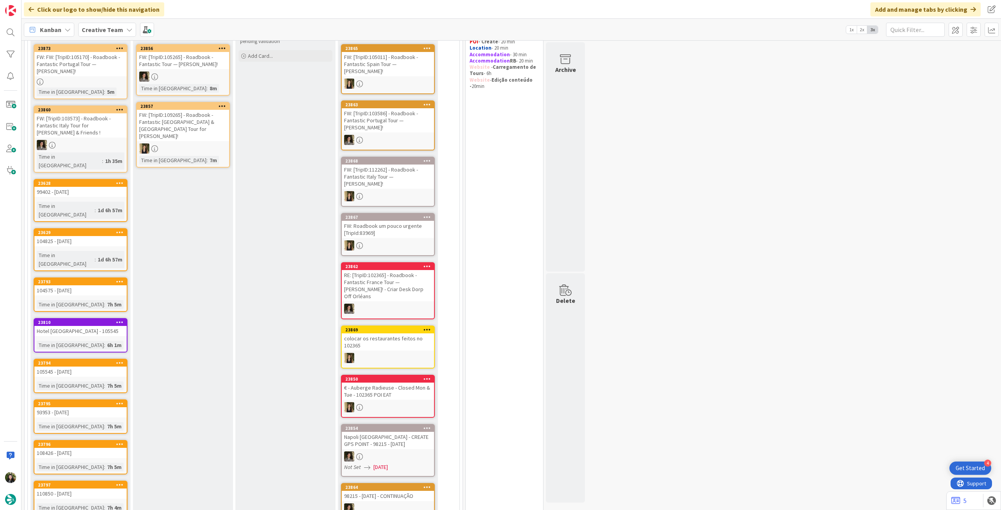
drag, startPoint x: 119, startPoint y: 29, endPoint x: 119, endPoint y: 38, distance: 9.4
click at [119, 29] on b "Creative Team" at bounding box center [102, 30] width 41 height 8
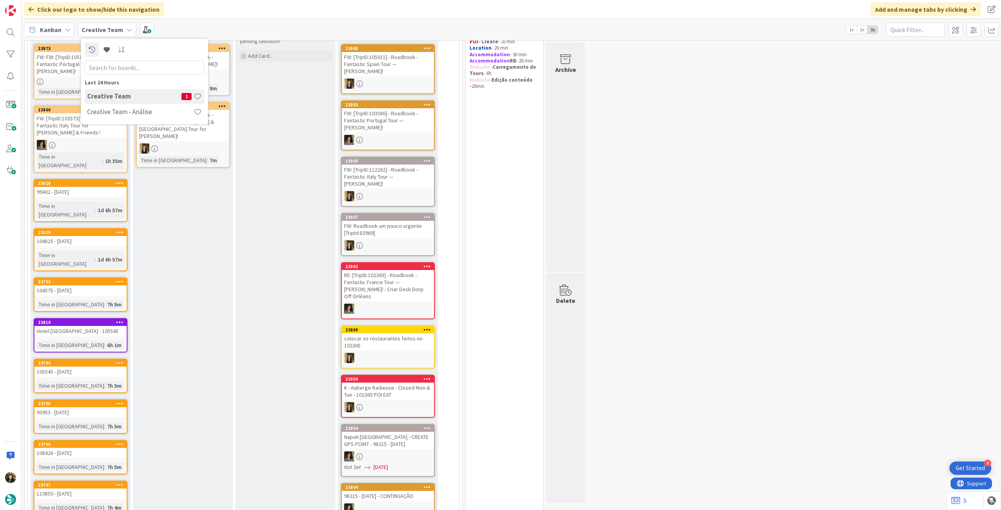
click at [117, 110] on h4 "Creative Team - Análise" at bounding box center [140, 112] width 106 height 8
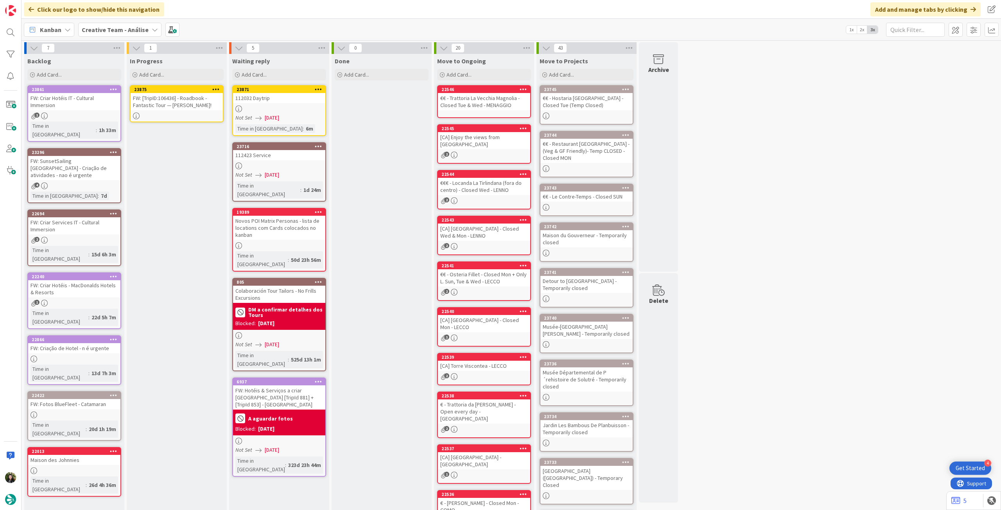
click at [161, 109] on div "FW: [TripID:106436] - Roadbook - Fantastic Tour — [PERSON_NAME]!" at bounding box center [177, 101] width 92 height 17
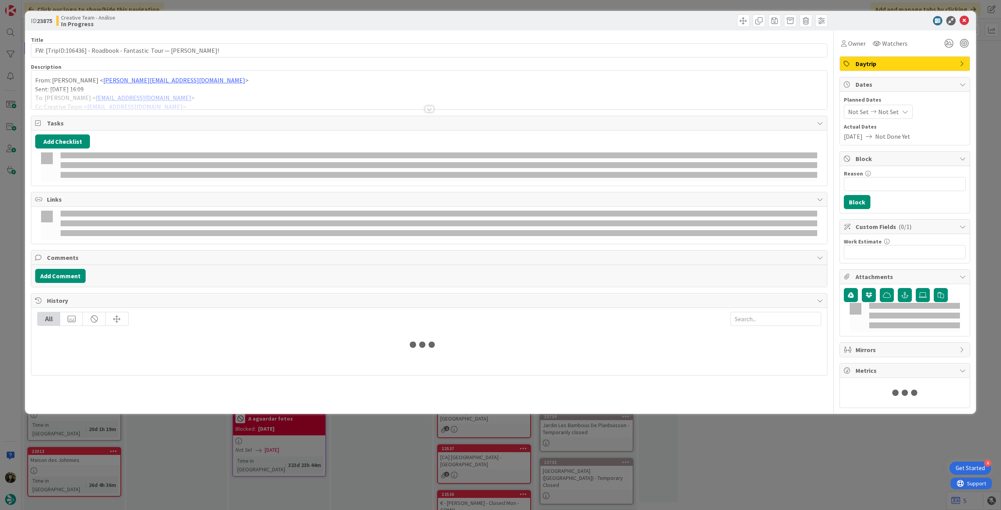
drag, startPoint x: 84, startPoint y: 109, endPoint x: 161, endPoint y: 109, distance: 77.1
click at [161, 109] on div at bounding box center [429, 100] width 796 height 20
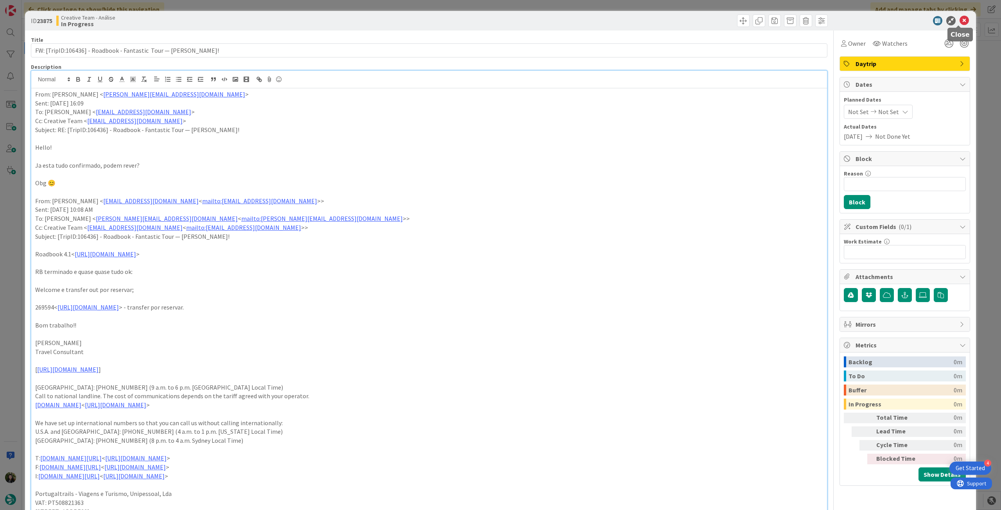
click at [960, 21] on icon at bounding box center [964, 20] width 9 height 9
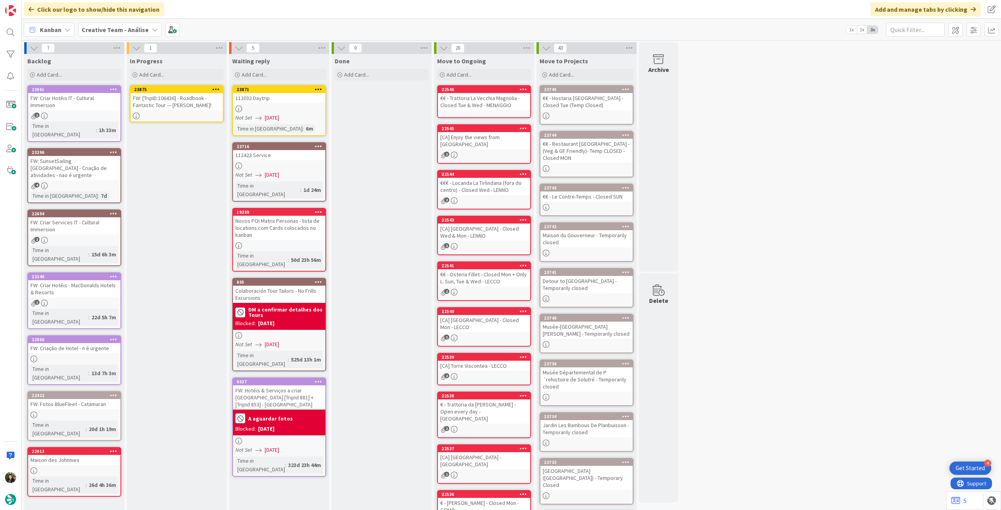
click at [214, 87] on icon at bounding box center [215, 88] width 7 height 5
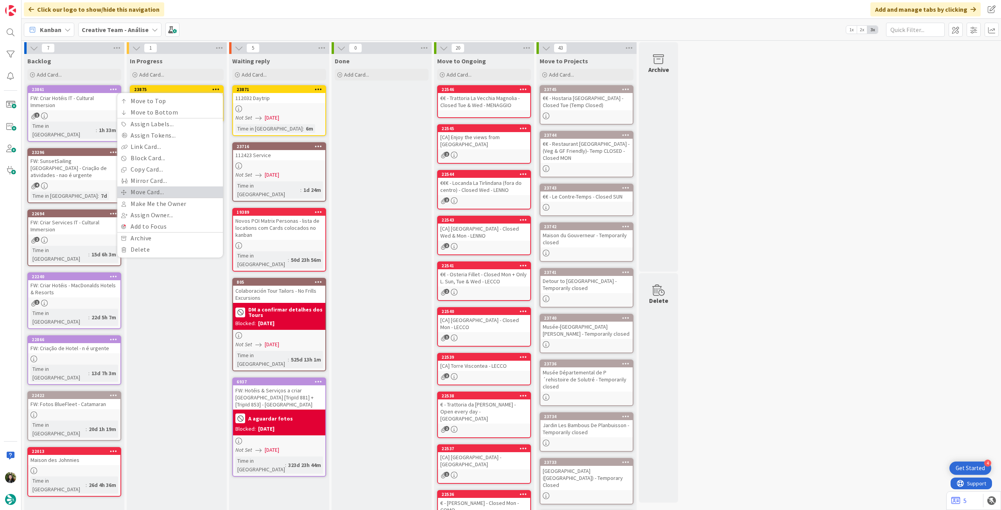
click at [169, 191] on link "Move Card..." at bounding box center [170, 192] width 106 height 11
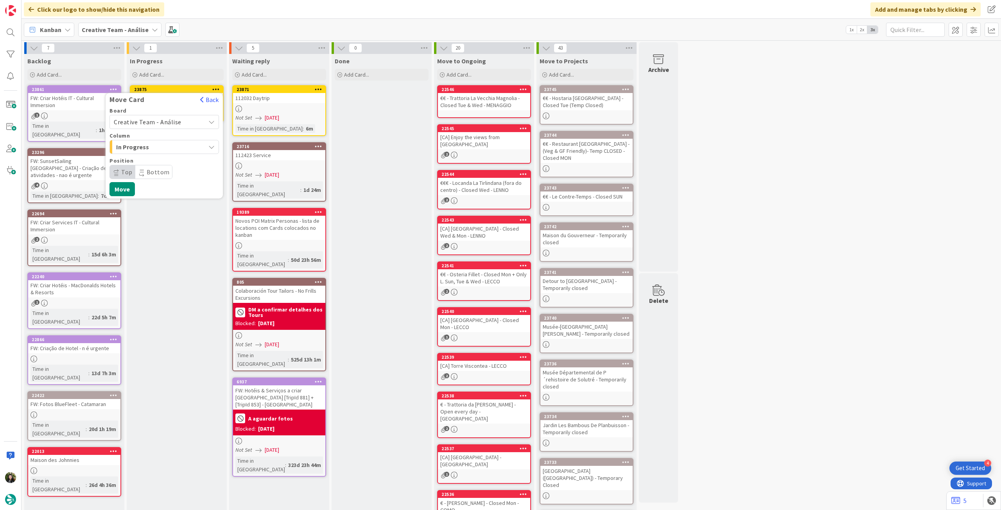
click at [179, 122] on span "Creative Team - Análise" at bounding box center [158, 122] width 88 height 11
click at [157, 160] on span "Creative Team" at bounding box center [169, 159] width 91 height 12
drag, startPoint x: 158, startPoint y: 169, endPoint x: 199, endPoint y: 174, distance: 41.4
click at [159, 169] on span "Daytrip" at bounding box center [163, 172] width 75 height 11
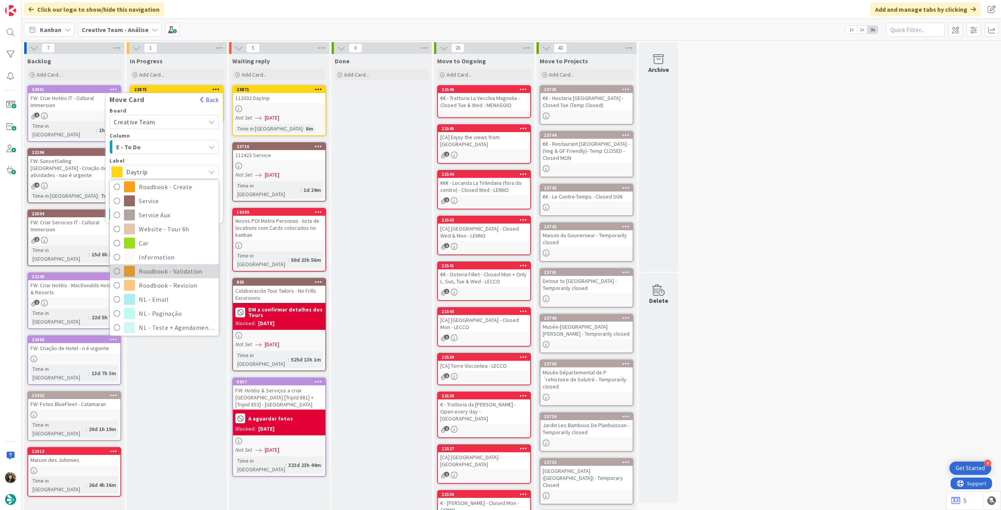
scroll to position [104, 0]
click at [171, 284] on span "Roadbook - Revision" at bounding box center [177, 283] width 76 height 12
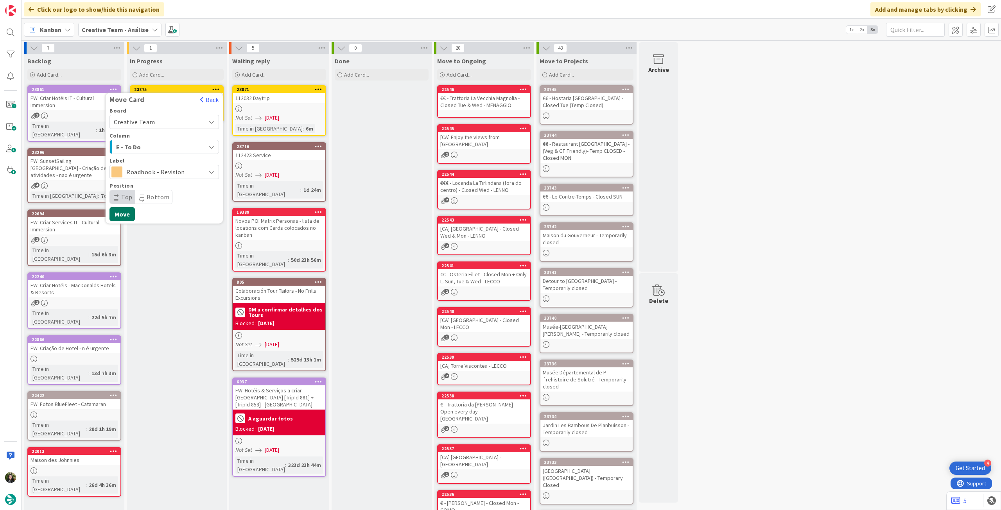
click at [126, 214] on button "Move" at bounding box center [122, 214] width 25 height 14
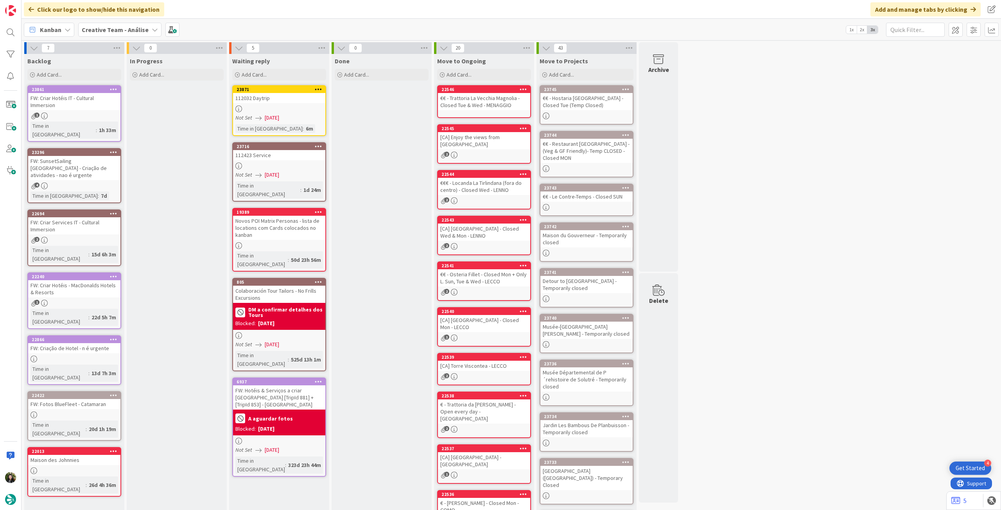
click at [110, 28] on b "Creative Team - Análise" at bounding box center [115, 30] width 67 height 8
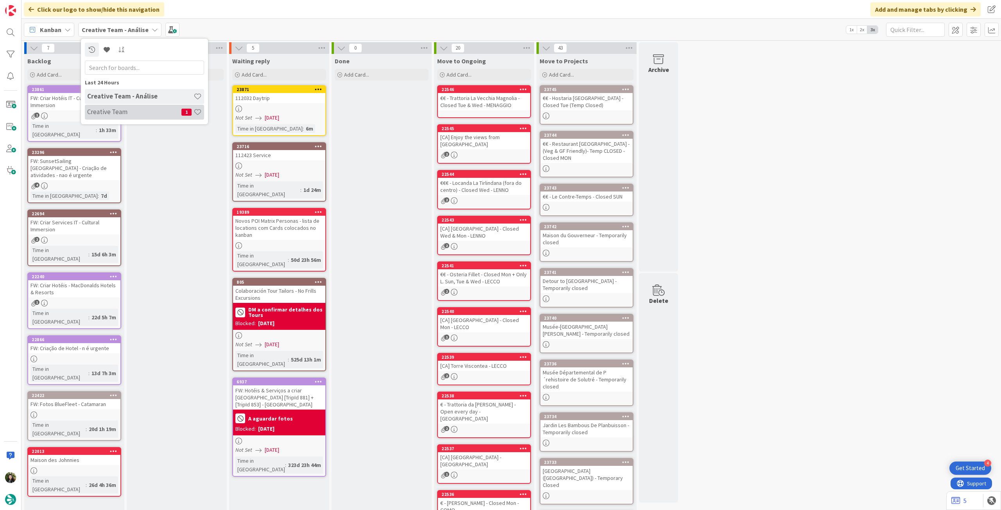
click at [115, 115] on h4 "Creative Team" at bounding box center [134, 112] width 94 height 8
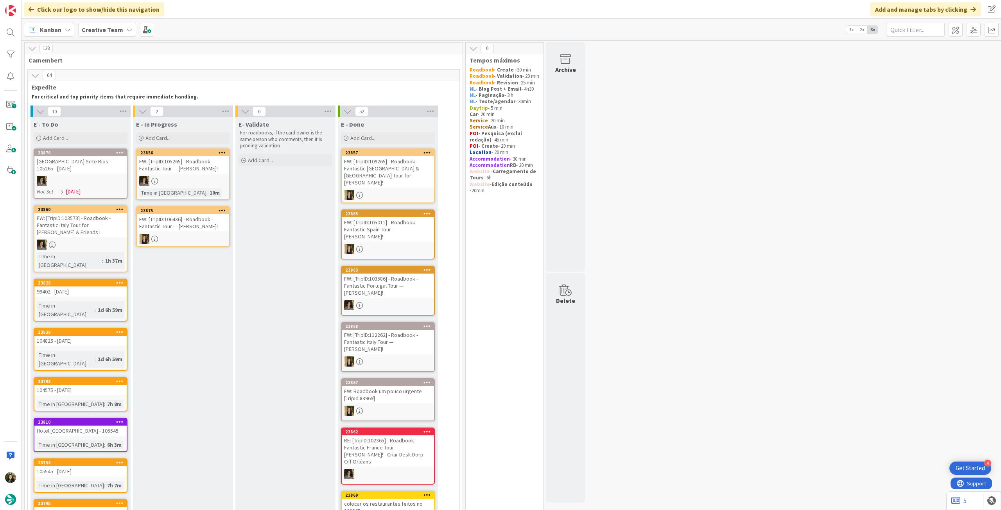
click at [115, 35] on div "Creative Team" at bounding box center [107, 30] width 58 height 14
drag, startPoint x: 141, startPoint y: 115, endPoint x: 154, endPoint y: 110, distance: 14.0
click at [142, 115] on h4 "Creative Team - Análise" at bounding box center [140, 112] width 106 height 8
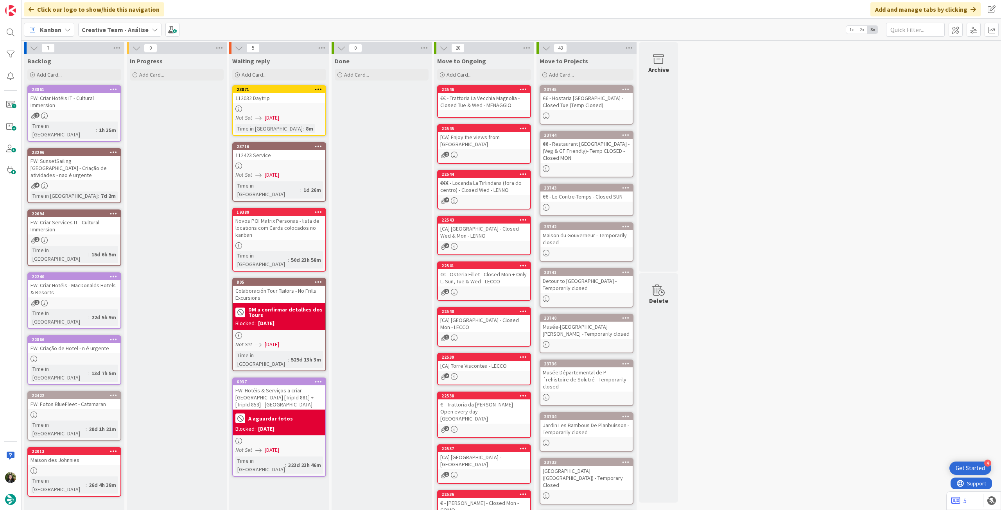
click at [279, 121] on span "[DATE]" at bounding box center [272, 118] width 14 height 8
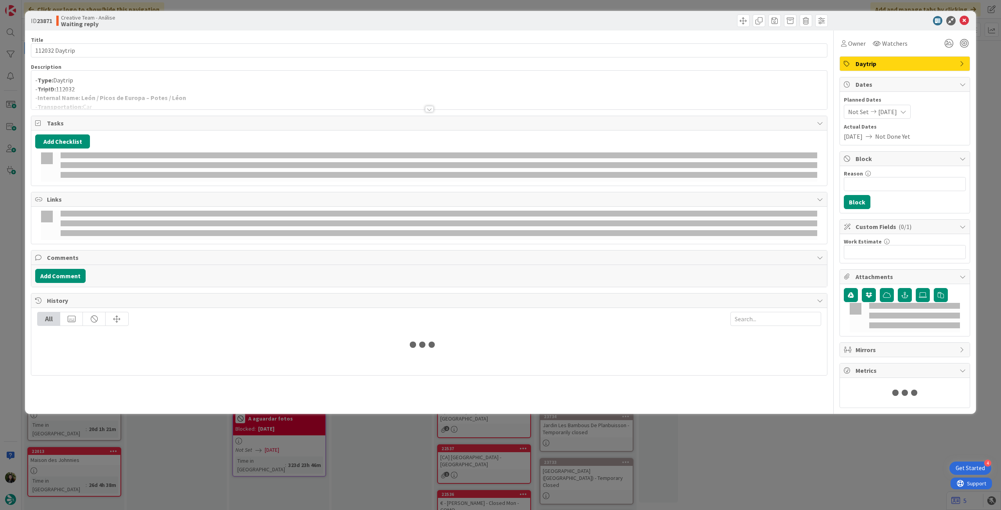
click at [255, 86] on p "- TripID: 112032" at bounding box center [429, 89] width 788 height 9
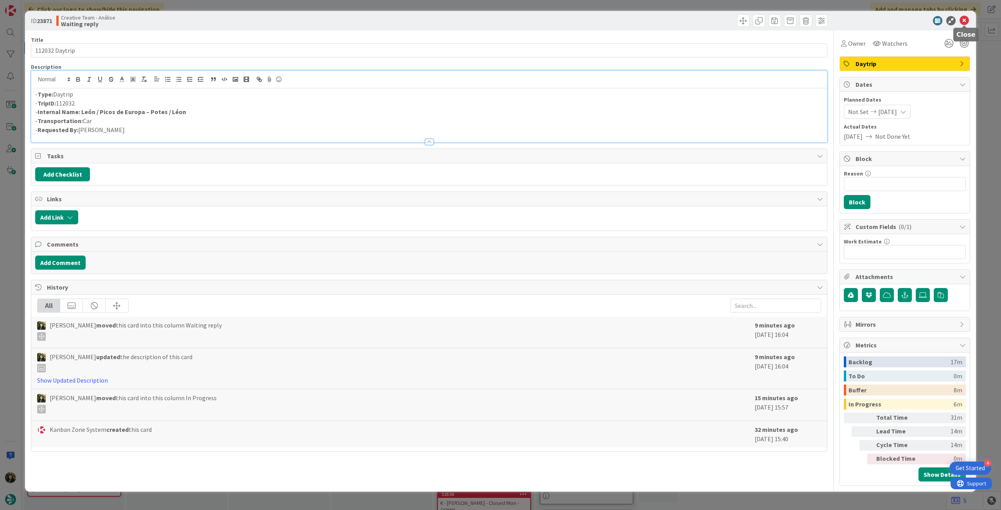
click at [963, 20] on icon at bounding box center [964, 20] width 9 height 9
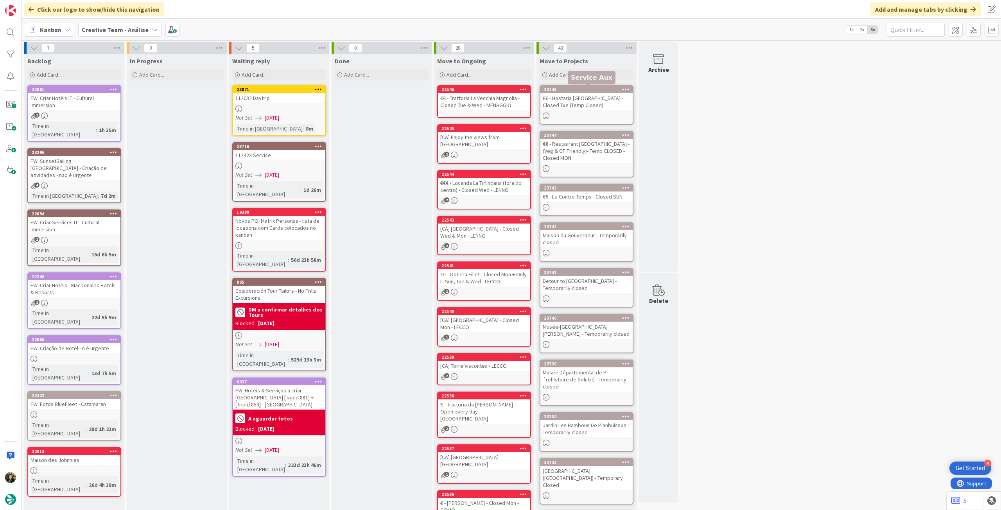
click at [291, 115] on div "Not Set [DATE]" at bounding box center [280, 118] width 90 height 8
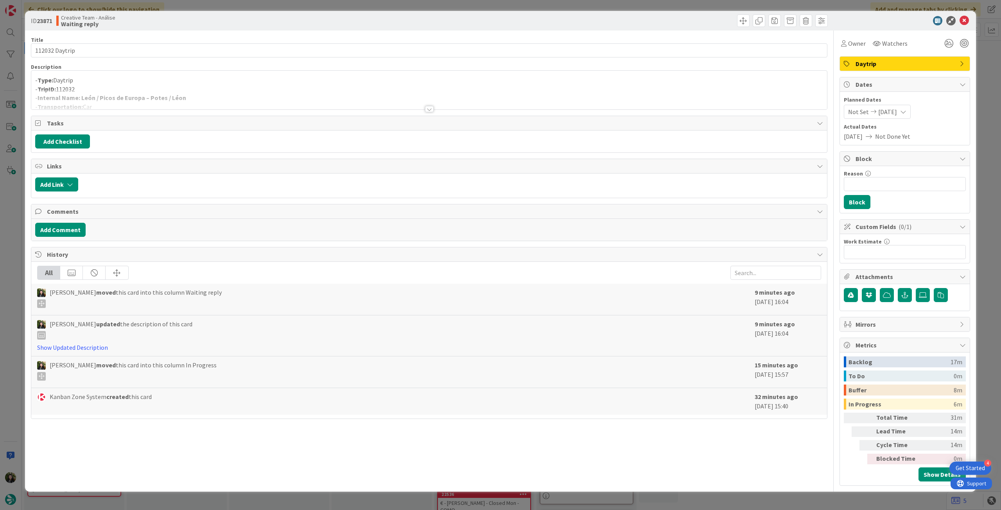
click at [894, 176] on div "Reason 0 / 256" at bounding box center [905, 173] width 122 height 7
click at [892, 183] on input "Reason" at bounding box center [905, 184] width 122 height 14
type input "pendente resposta Raio"
click at [850, 198] on button "Block" at bounding box center [857, 202] width 27 height 14
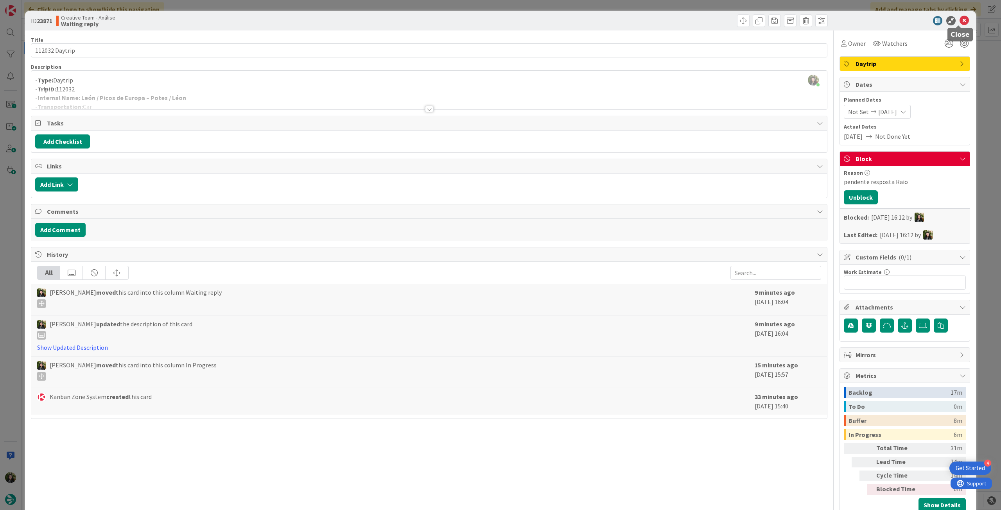
click at [960, 16] on icon at bounding box center [964, 20] width 9 height 9
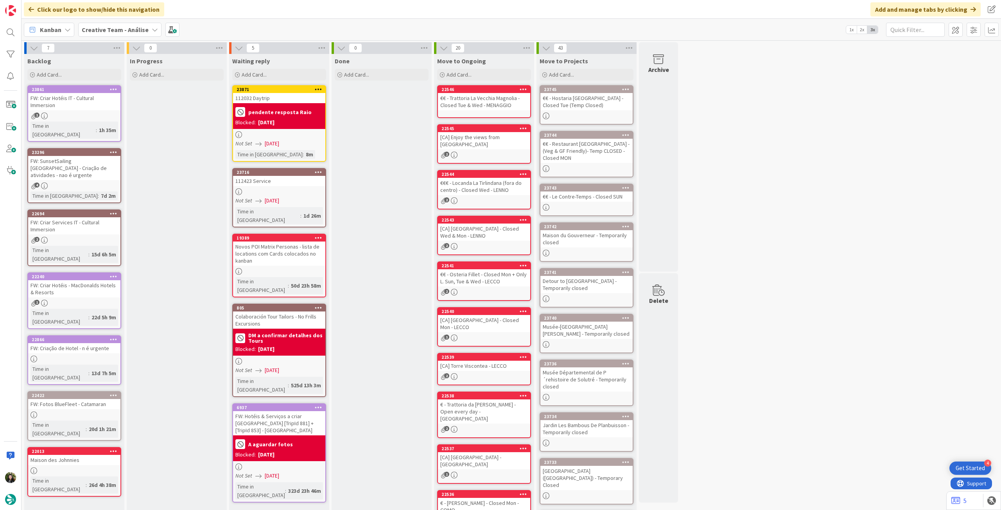
click at [119, 29] on b "Creative Team - Análise" at bounding box center [115, 30] width 67 height 8
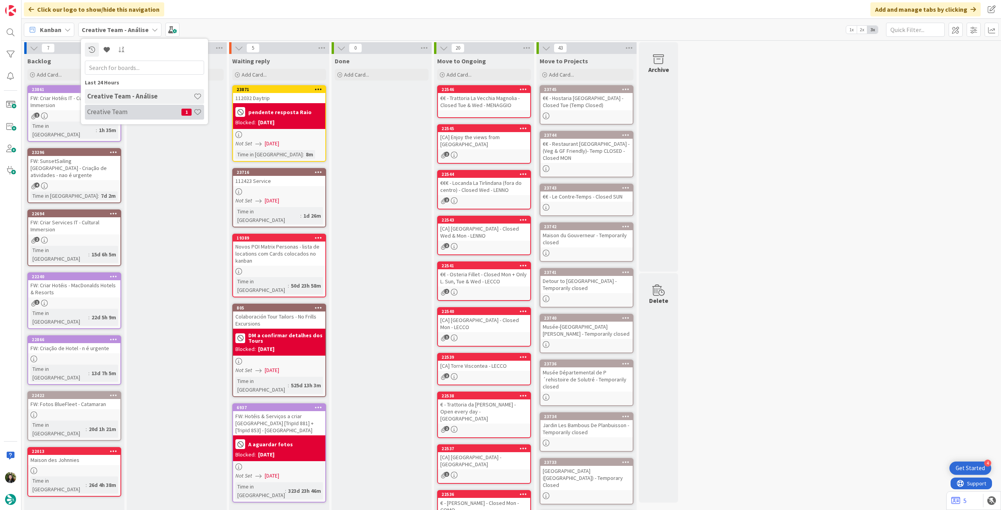
click at [115, 111] on h4 "Creative Team" at bounding box center [134, 112] width 94 height 8
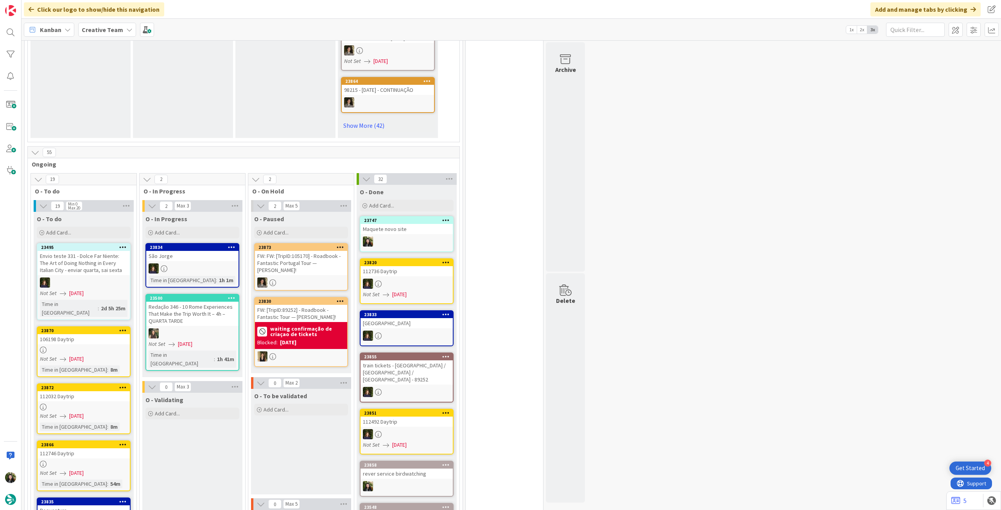
scroll to position [626, 0]
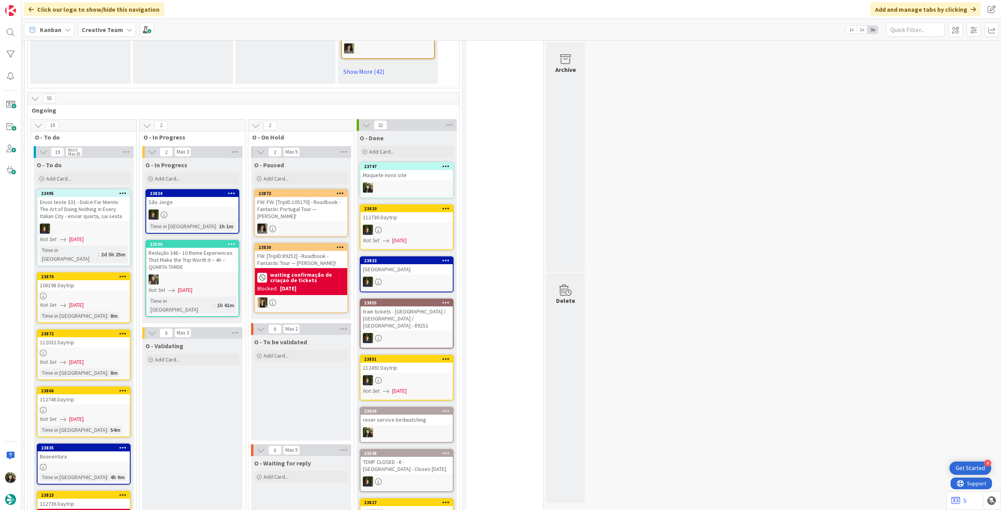
click at [84, 301] on span "[DATE]" at bounding box center [76, 305] width 14 height 8
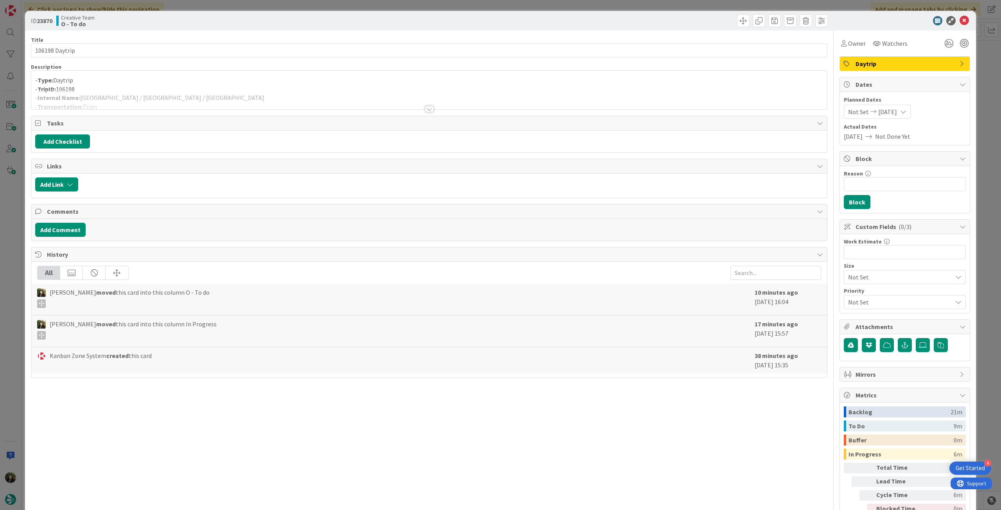
click at [184, 106] on div at bounding box center [429, 100] width 796 height 20
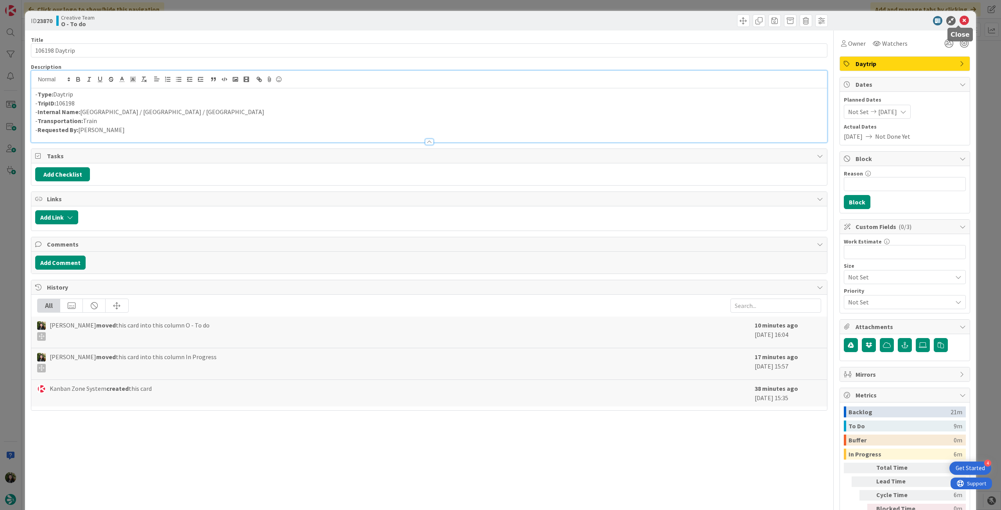
click at [960, 20] on icon at bounding box center [964, 20] width 9 height 9
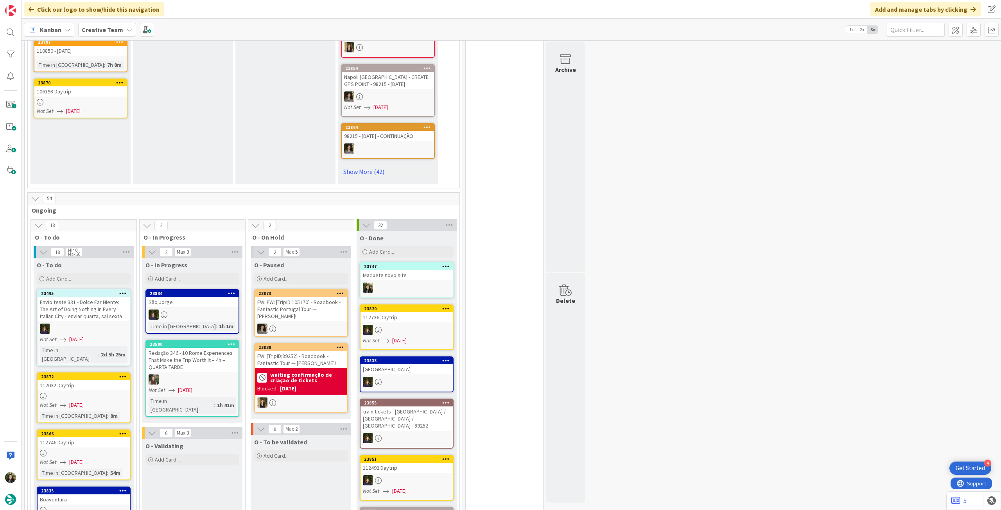
click at [108, 412] on div "8m" at bounding box center [113, 416] width 11 height 9
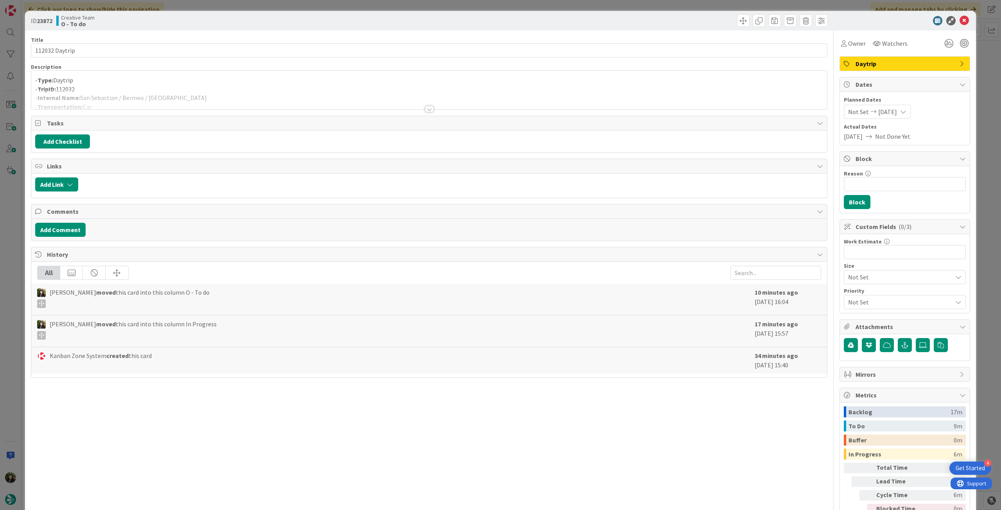
click at [200, 94] on div at bounding box center [429, 100] width 796 height 20
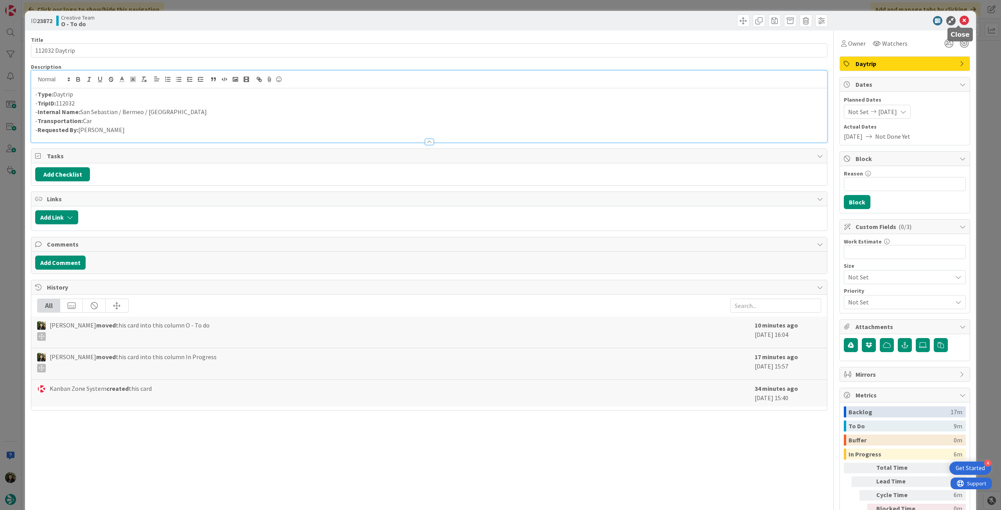
click at [960, 20] on icon at bounding box center [964, 20] width 9 height 9
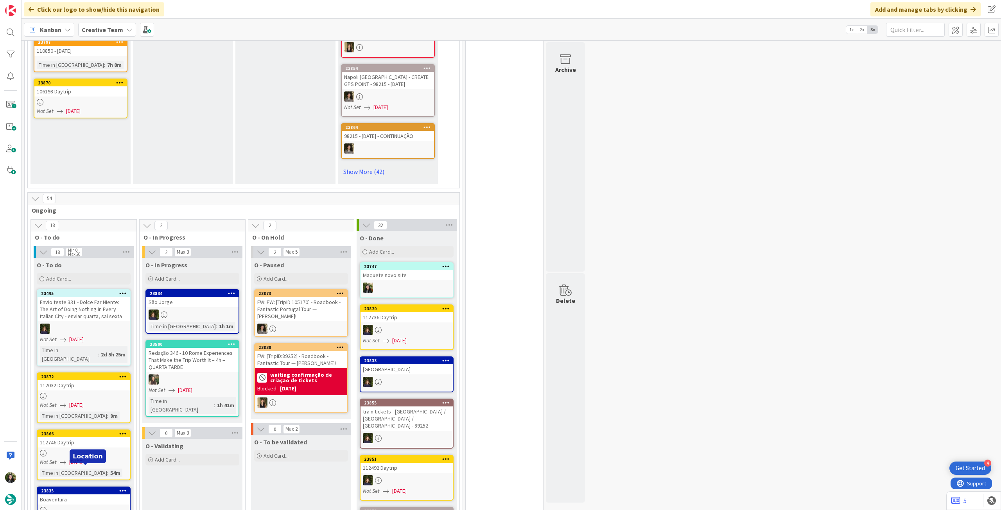
click at [80, 458] on span "[DATE]" at bounding box center [76, 462] width 14 height 8
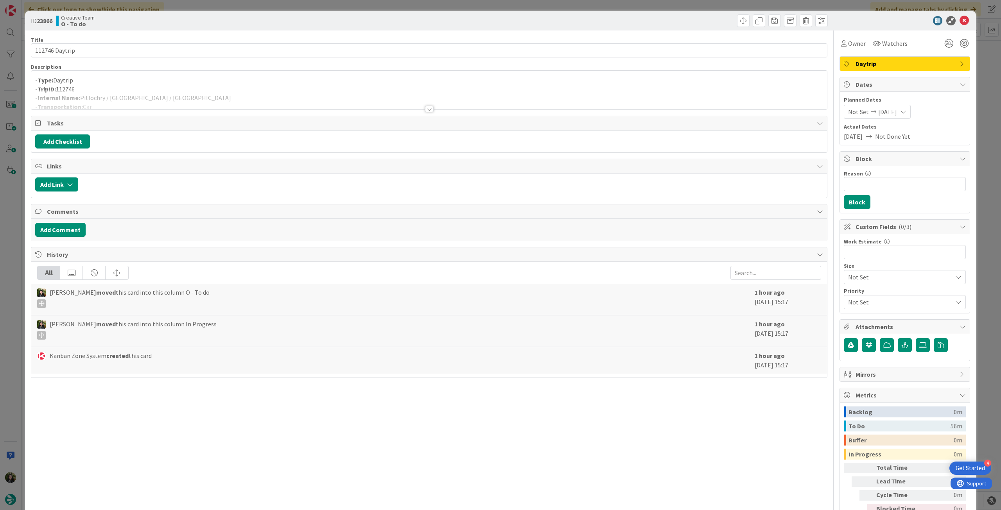
click at [174, 99] on div at bounding box center [429, 100] width 796 height 20
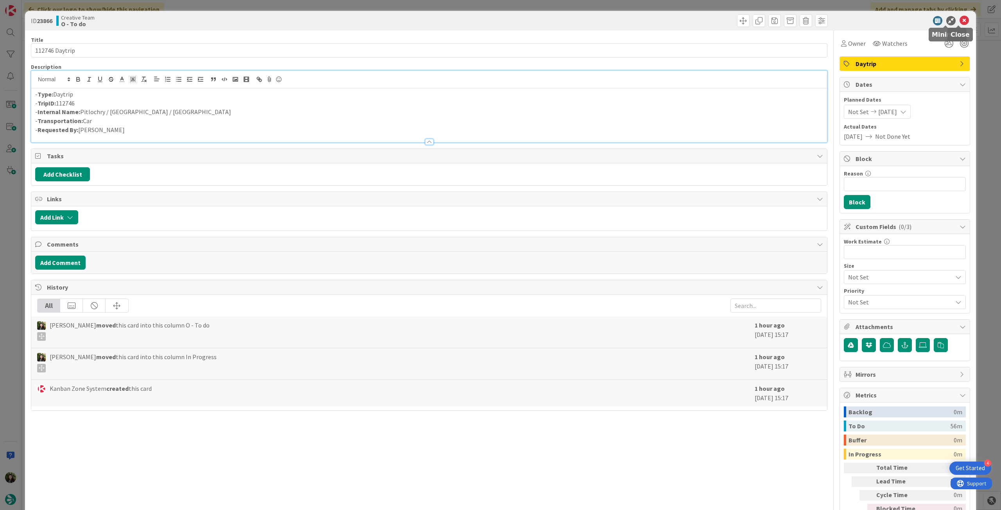
click at [960, 20] on icon at bounding box center [964, 20] width 9 height 9
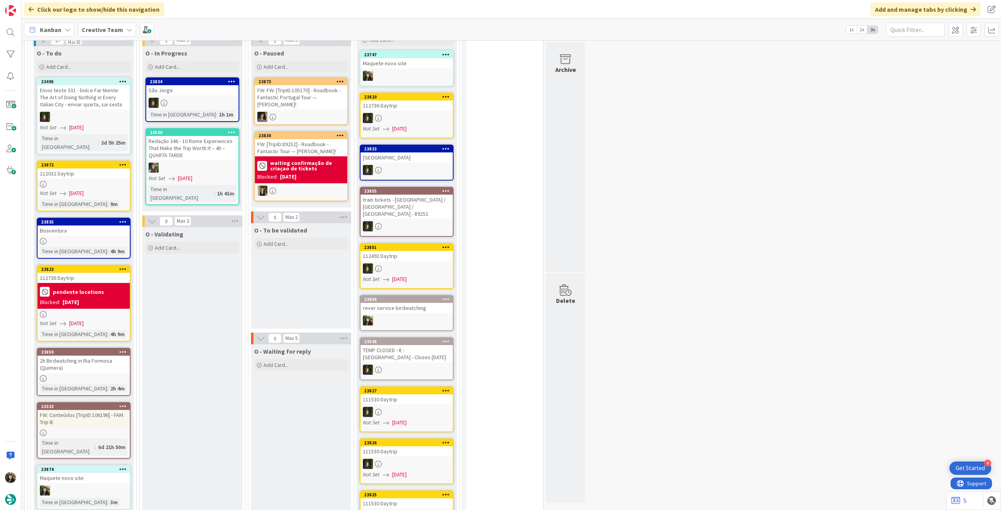
scroll to position [739, 0]
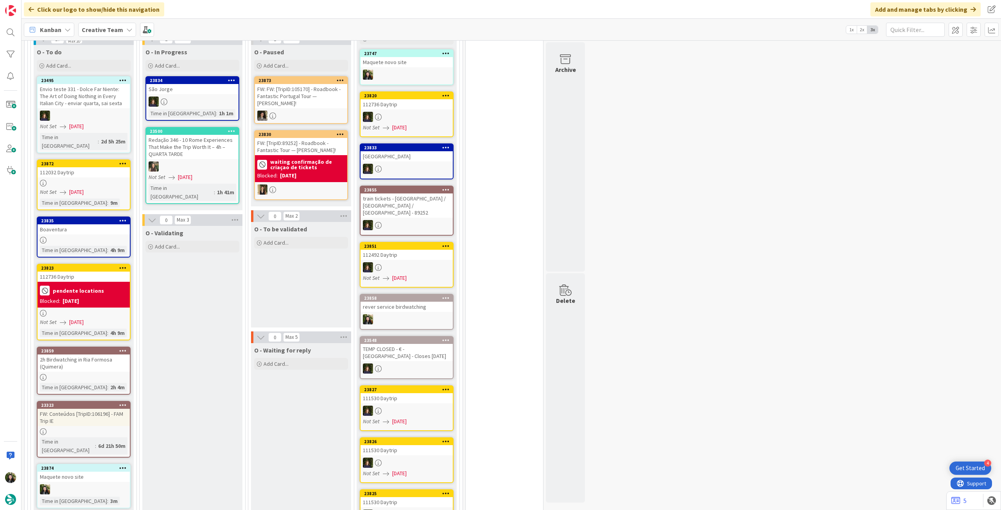
click at [127, 297] on div "Blocked: [DATE]" at bounding box center [84, 301] width 88 height 8
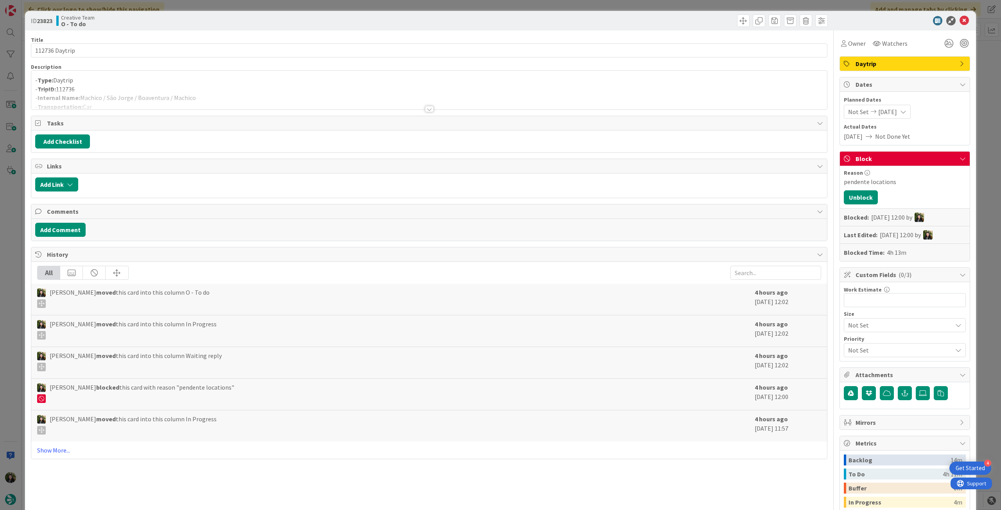
click at [167, 104] on div at bounding box center [429, 100] width 796 height 20
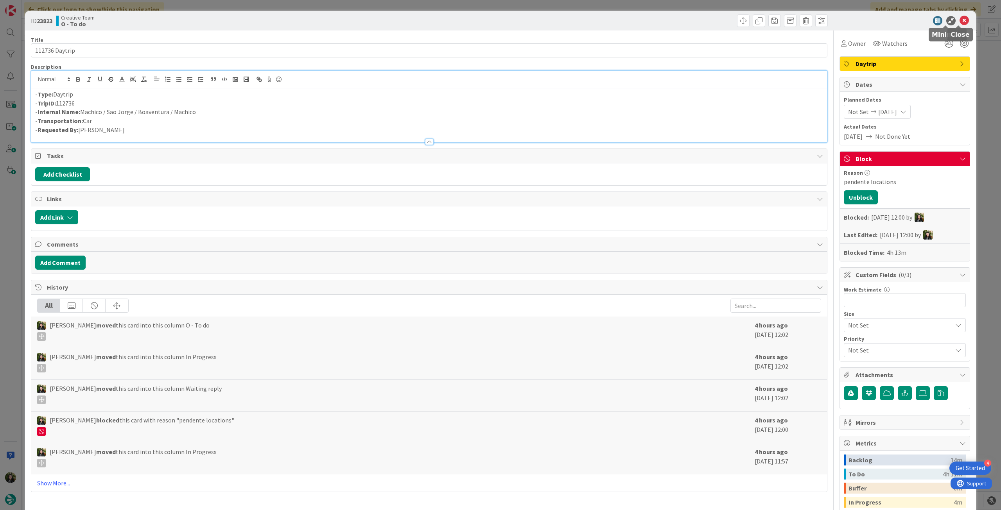
click at [960, 22] on icon at bounding box center [964, 20] width 9 height 9
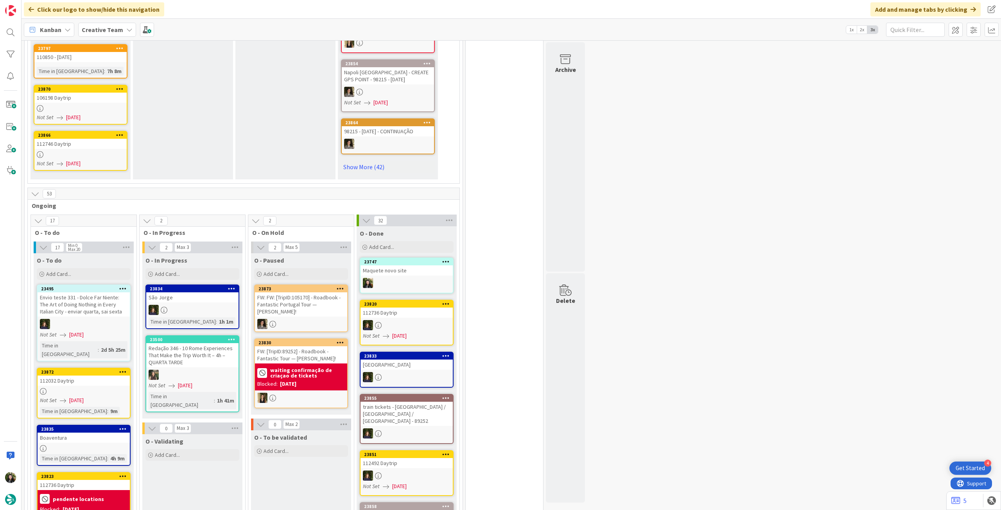
click at [81, 160] on span "[DATE]" at bounding box center [73, 164] width 14 height 8
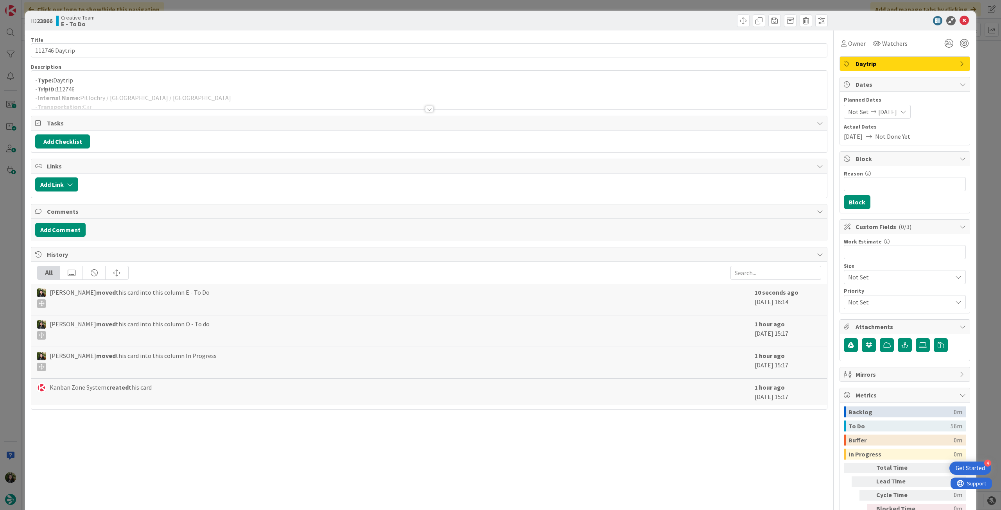
click at [141, 106] on div at bounding box center [429, 100] width 796 height 20
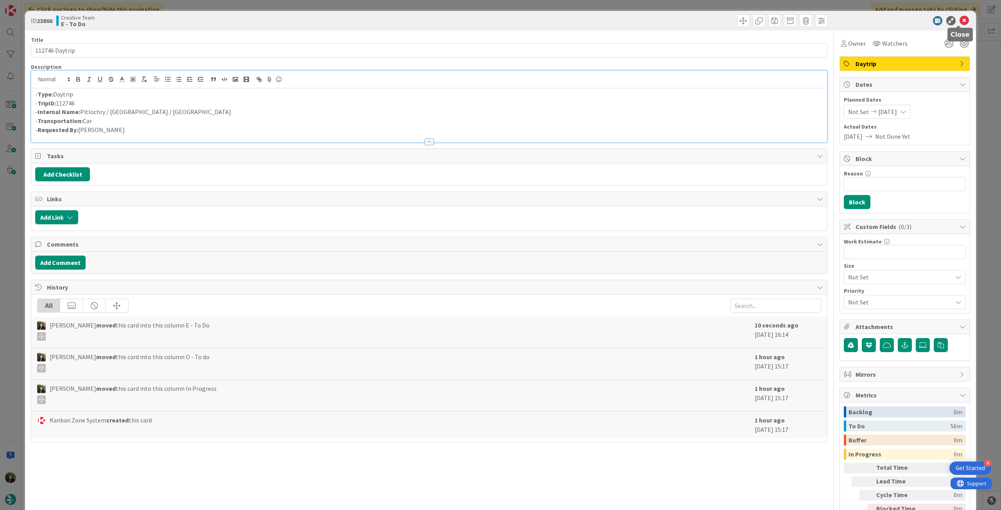
click at [960, 21] on icon at bounding box center [964, 20] width 9 height 9
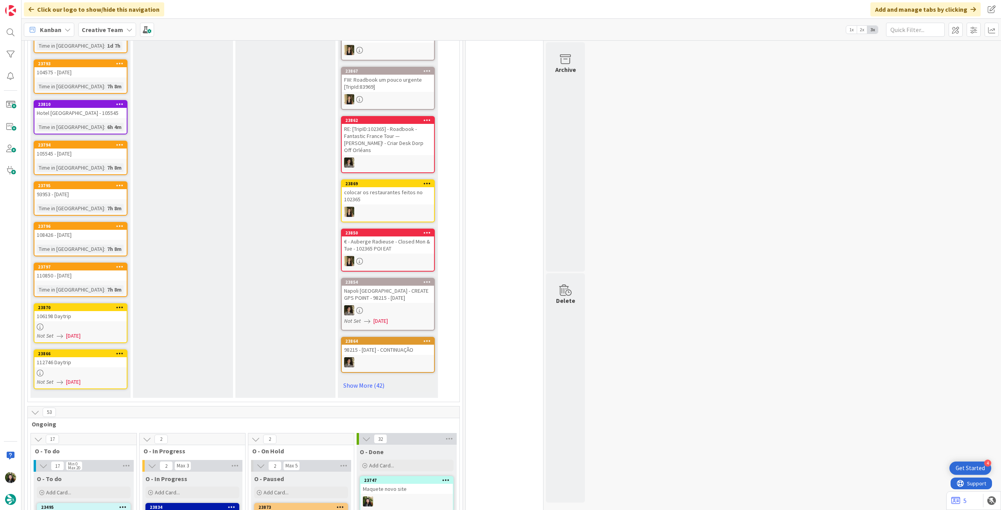
scroll to position [270, 0]
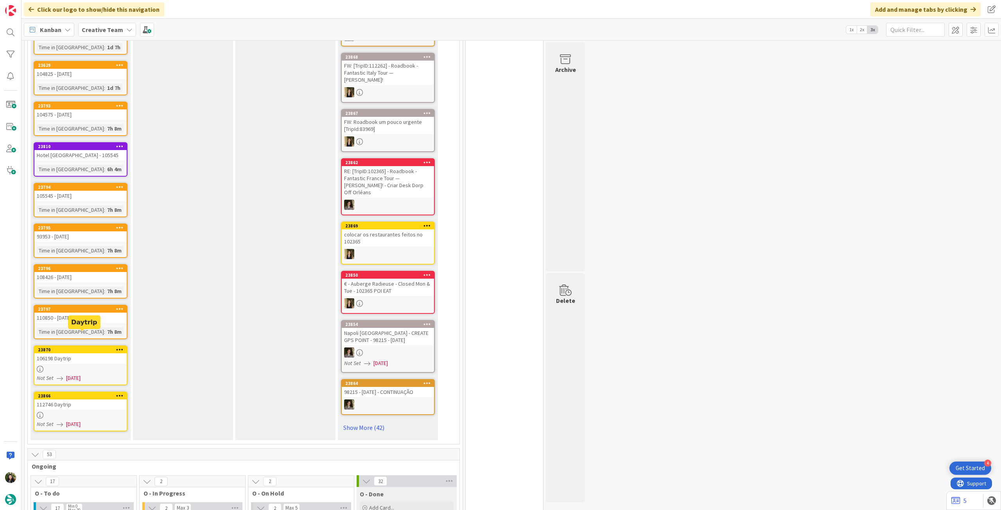
click at [83, 349] on link "23870 106198 Daytrip Not Set [DATE]" at bounding box center [81, 366] width 94 height 40
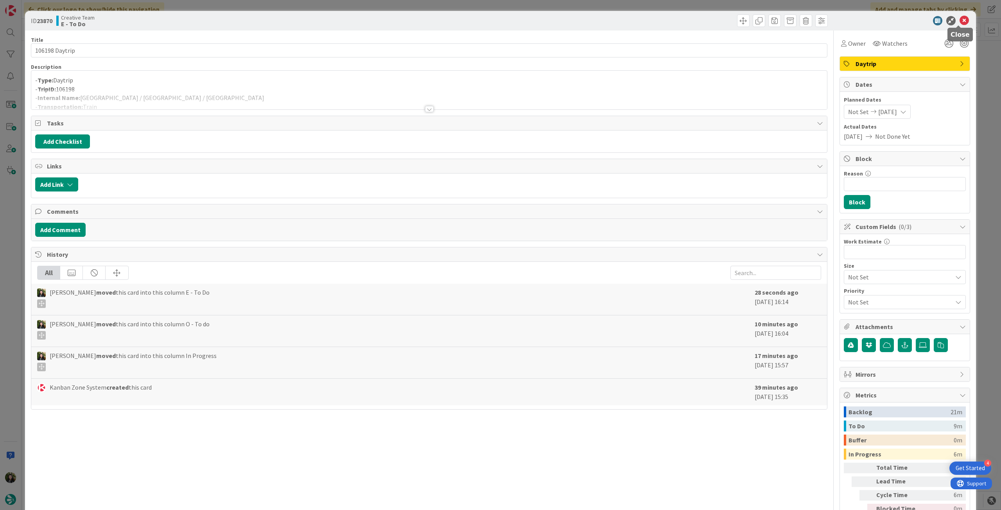
click at [960, 21] on icon at bounding box center [964, 20] width 9 height 9
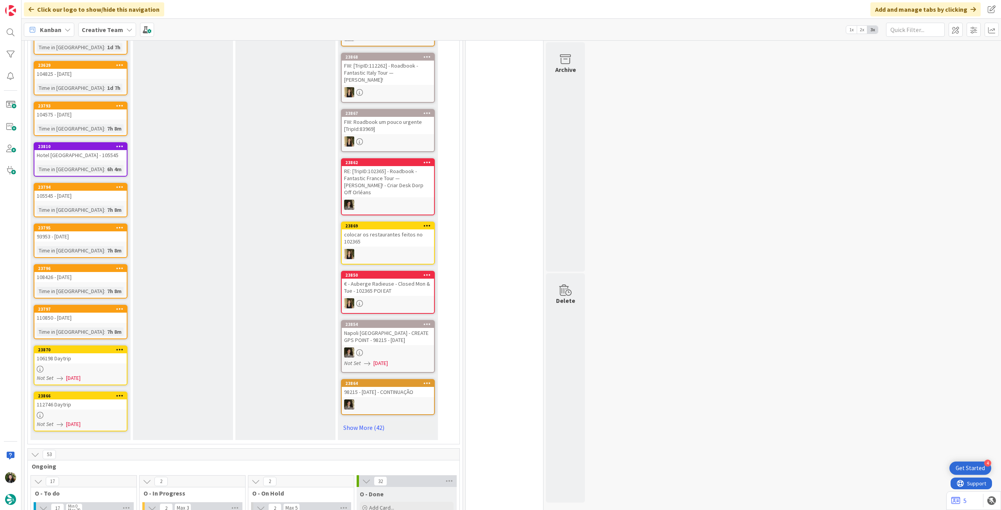
click at [122, 347] on icon at bounding box center [119, 349] width 7 height 5
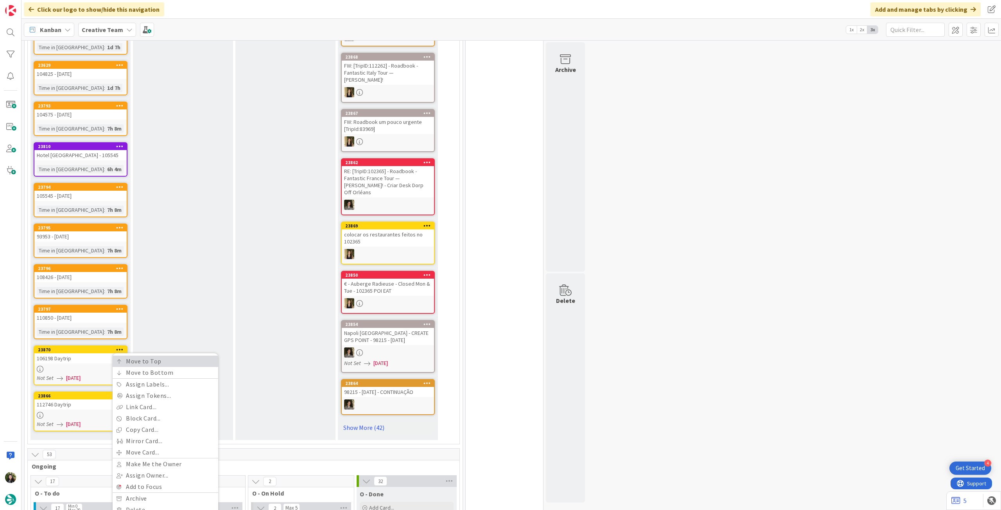
drag, startPoint x: 126, startPoint y: 346, endPoint x: 112, endPoint y: 365, distance: 23.0
click at [126, 356] on link "Move to Top" at bounding box center [166, 361] width 106 height 11
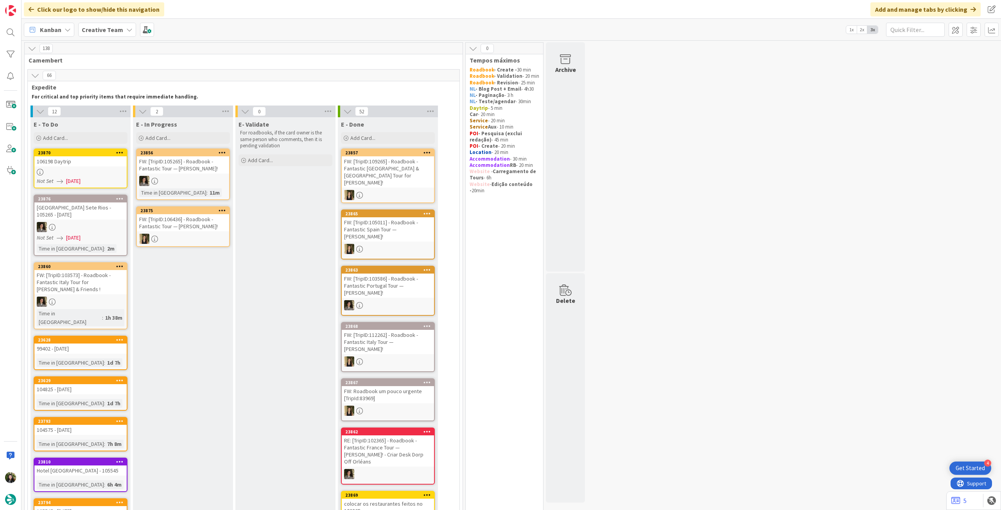
scroll to position [261, 0]
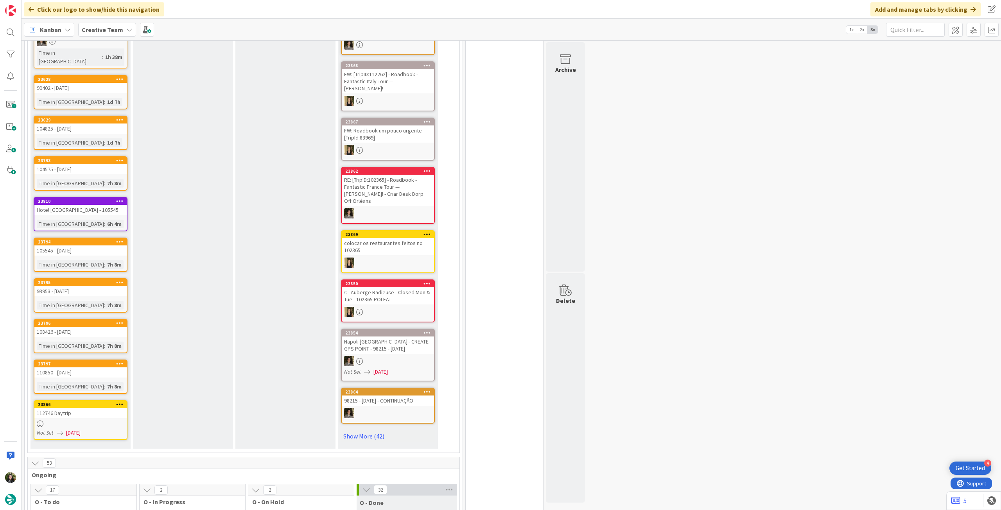
click at [121, 402] on icon at bounding box center [119, 404] width 7 height 5
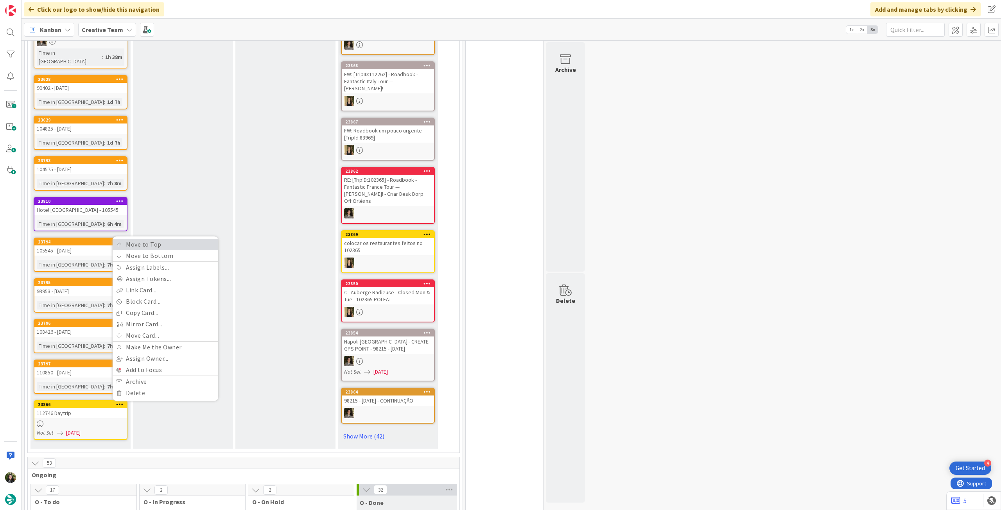
click at [167, 239] on link "Move to Top" at bounding box center [166, 244] width 106 height 11
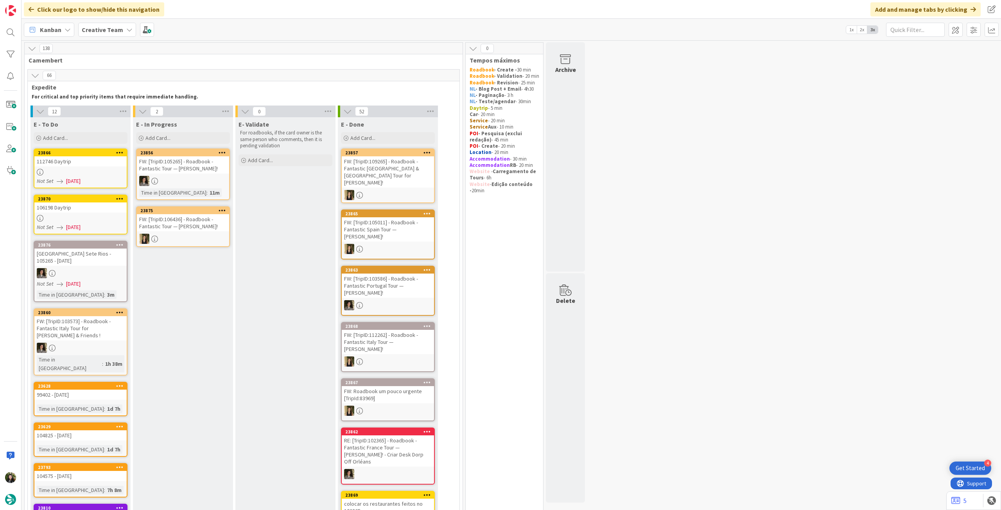
click at [94, 32] on b "Creative Team" at bounding box center [102, 30] width 41 height 8
drag, startPoint x: 126, startPoint y: 110, endPoint x: 139, endPoint y: 107, distance: 13.1
click at [128, 110] on h4 "Creative Team - Análise" at bounding box center [140, 112] width 106 height 8
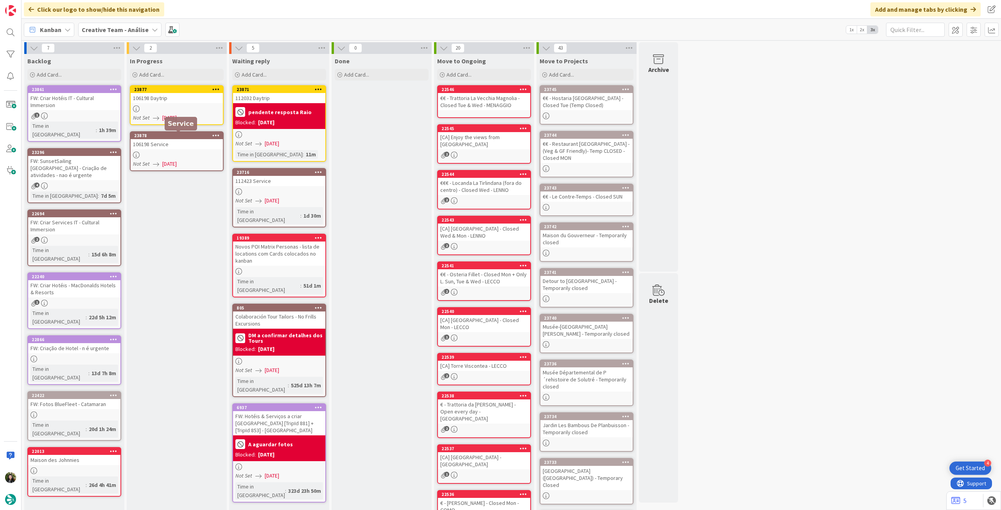
click at [190, 115] on div "Not Set [DATE]" at bounding box center [178, 118] width 90 height 8
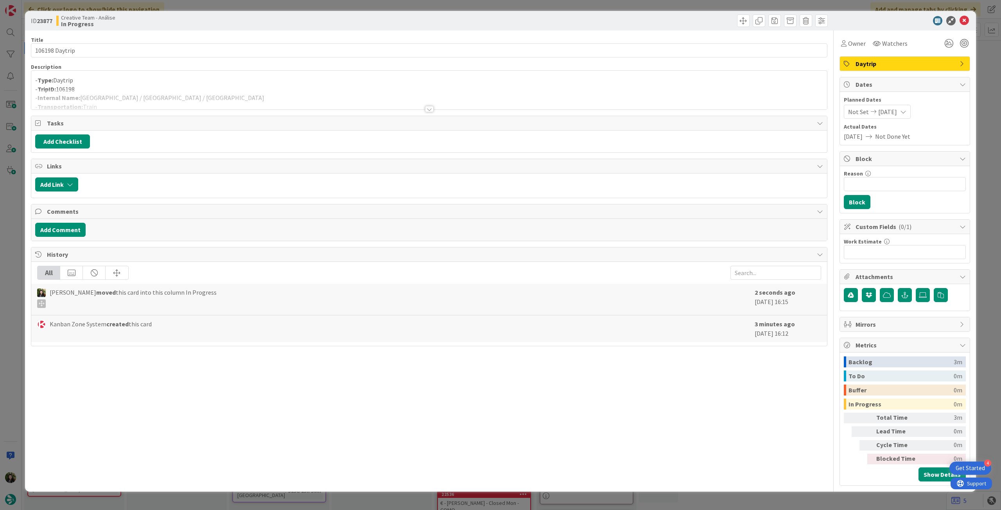
click at [178, 92] on div at bounding box center [429, 100] width 796 height 20
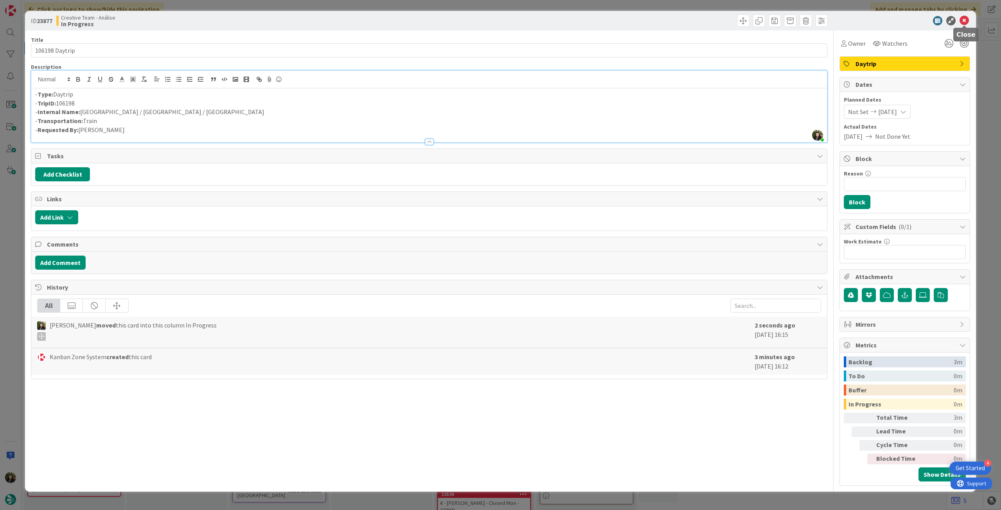
click at [962, 21] on icon at bounding box center [964, 20] width 9 height 9
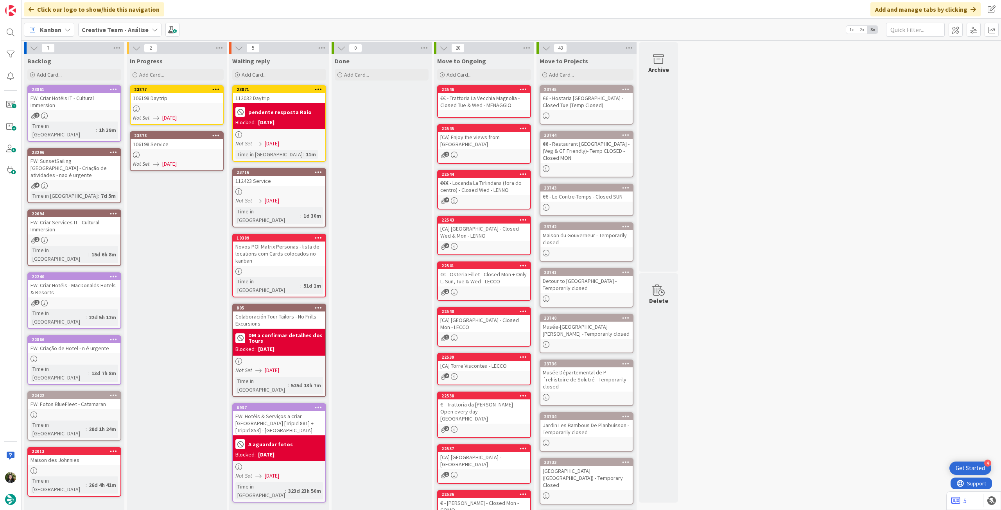
click at [177, 160] on span "[DATE]" at bounding box center [169, 164] width 14 height 8
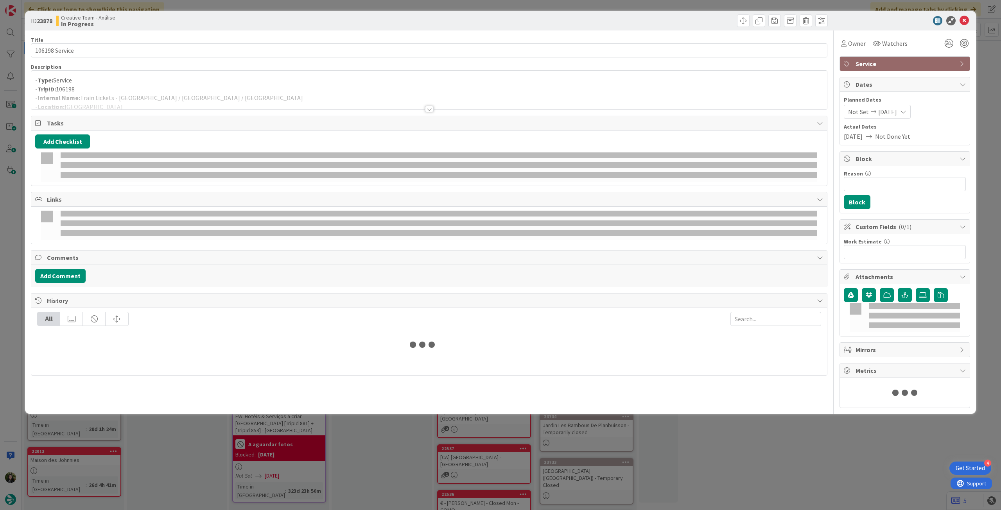
click at [162, 81] on p "- Type: Service" at bounding box center [429, 80] width 788 height 9
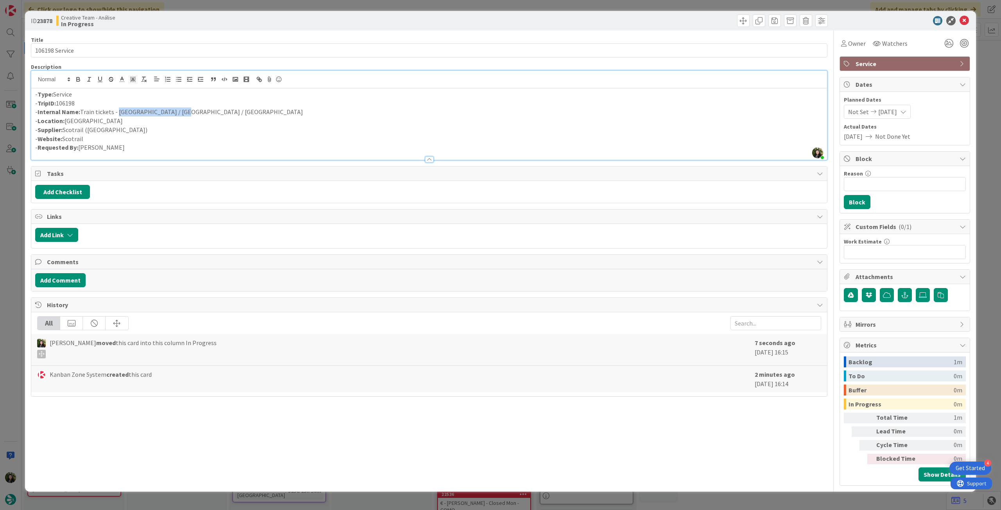
drag, startPoint x: 115, startPoint y: 115, endPoint x: 223, endPoint y: 110, distance: 107.7
click at [223, 110] on p "- Internal Name: Train tickets - [GEOGRAPHIC_DATA] / [GEOGRAPHIC_DATA] / [GEOGR…" at bounding box center [429, 112] width 788 height 9
click at [441, 117] on p "- Location: [GEOGRAPHIC_DATA]" at bounding box center [429, 121] width 788 height 9
click at [34, 92] on div "- Type: Service - TripID: 106198 - Internal Name: Train tickets - [GEOGRAPHIC_D…" at bounding box center [429, 124] width 796 height 72
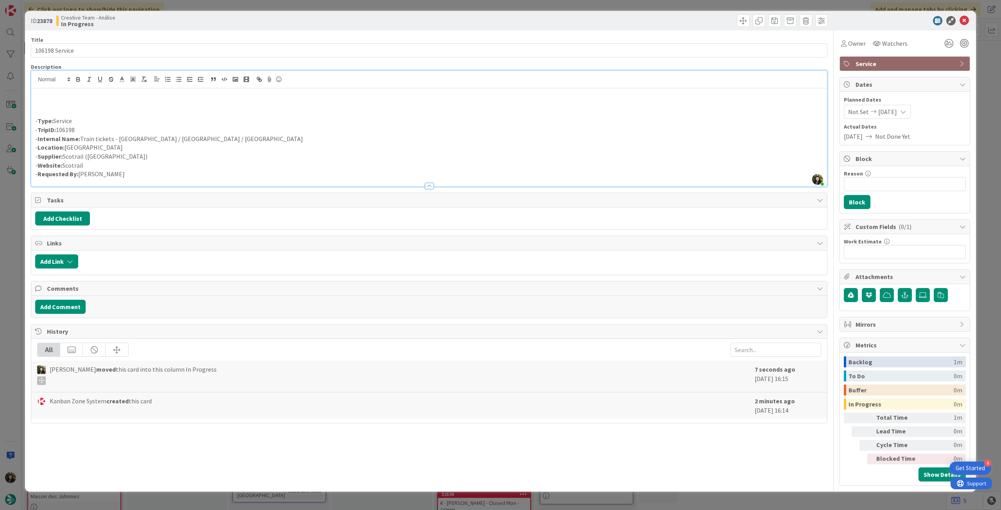
click at [50, 104] on p at bounding box center [429, 103] width 788 height 9
click at [961, 23] on icon at bounding box center [964, 20] width 9 height 9
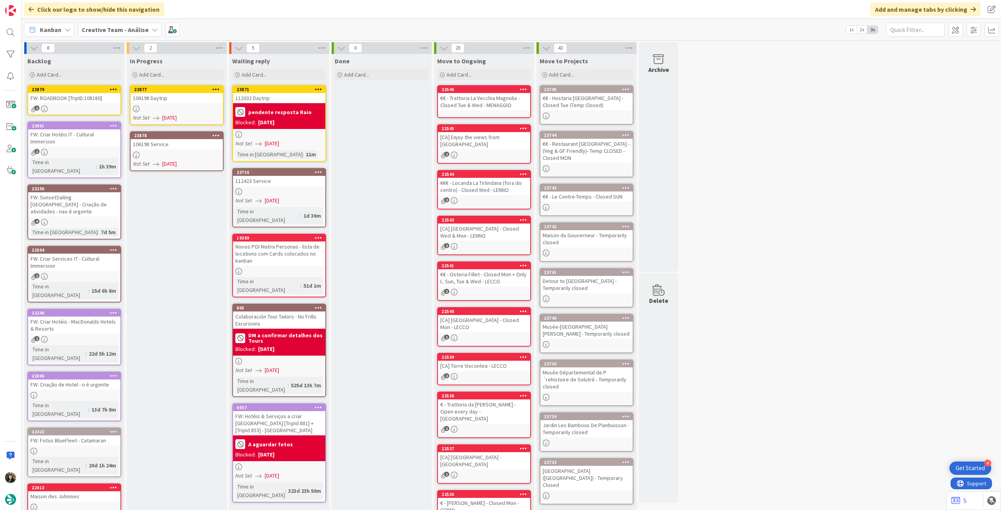
click at [216, 135] on icon at bounding box center [215, 135] width 7 height 5
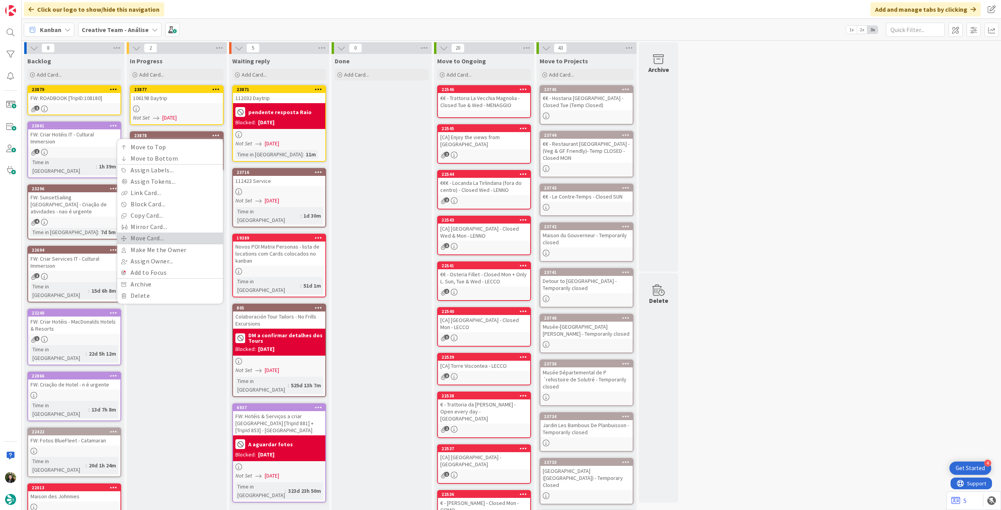
click at [172, 233] on link "Move Card..." at bounding box center [170, 238] width 106 height 11
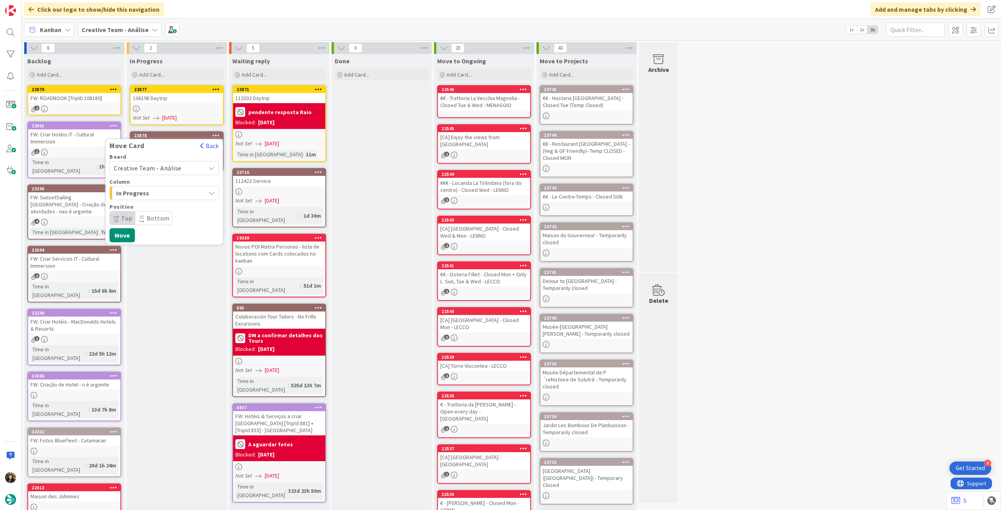
click at [180, 167] on span "Creative Team - Análise" at bounding box center [158, 168] width 88 height 11
click at [165, 207] on span "Creative Team" at bounding box center [169, 205] width 91 height 12
click at [127, 260] on button "Move" at bounding box center [122, 260] width 25 height 14
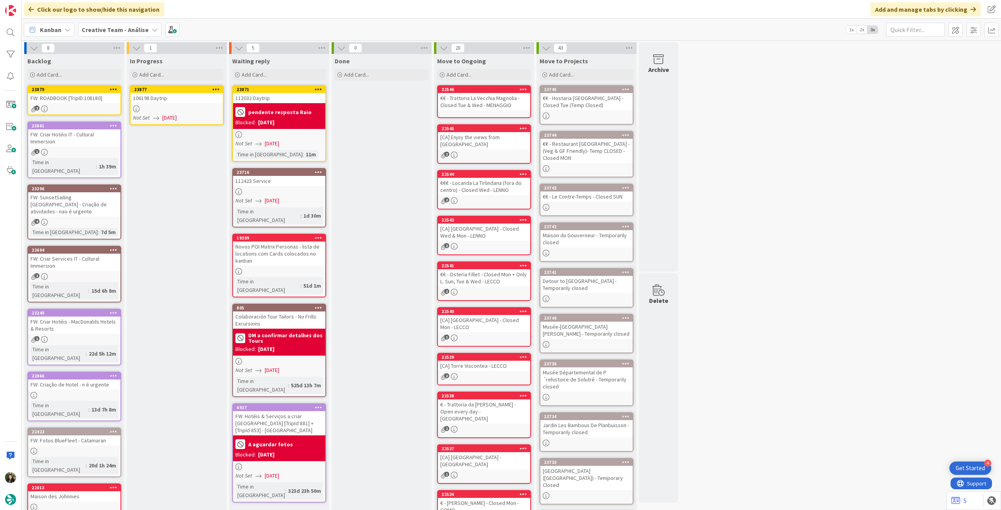
click at [200, 105] on link "23877 106198 Daytrip Not Set [DATE]" at bounding box center [177, 105] width 94 height 40
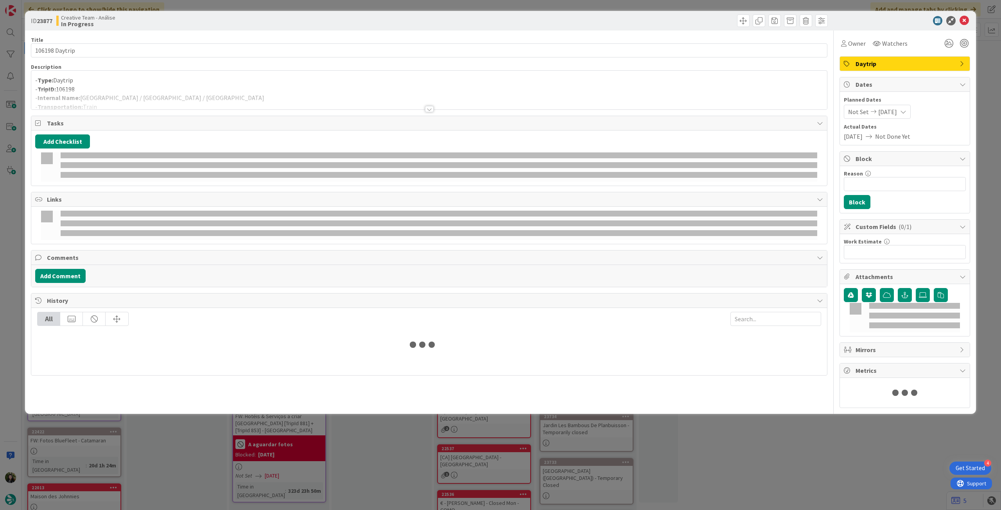
click at [212, 84] on div "- Type: Daytrip - TripID: 106198 - Internal Name: [GEOGRAPHIC_DATA] / [GEOGRAPH…" at bounding box center [429, 91] width 796 height 35
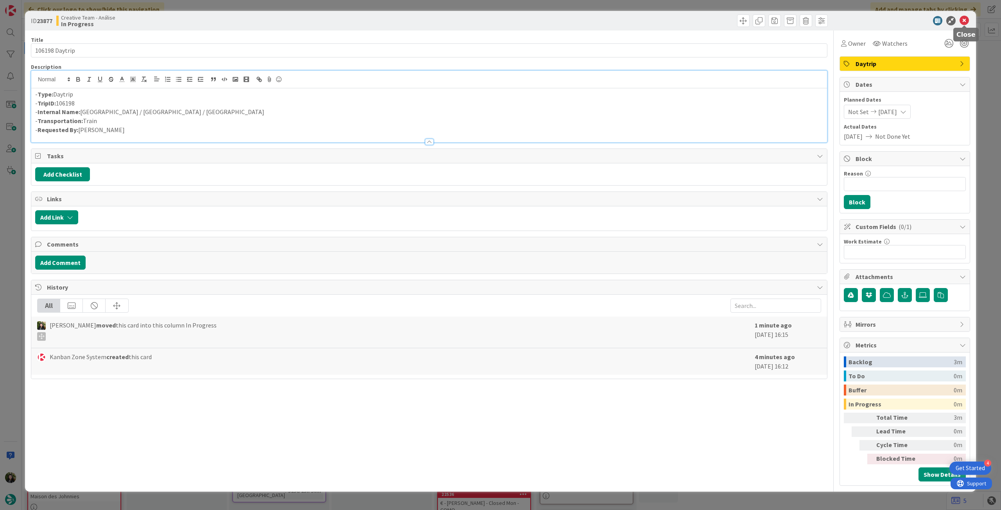
click at [960, 23] on icon at bounding box center [964, 20] width 9 height 9
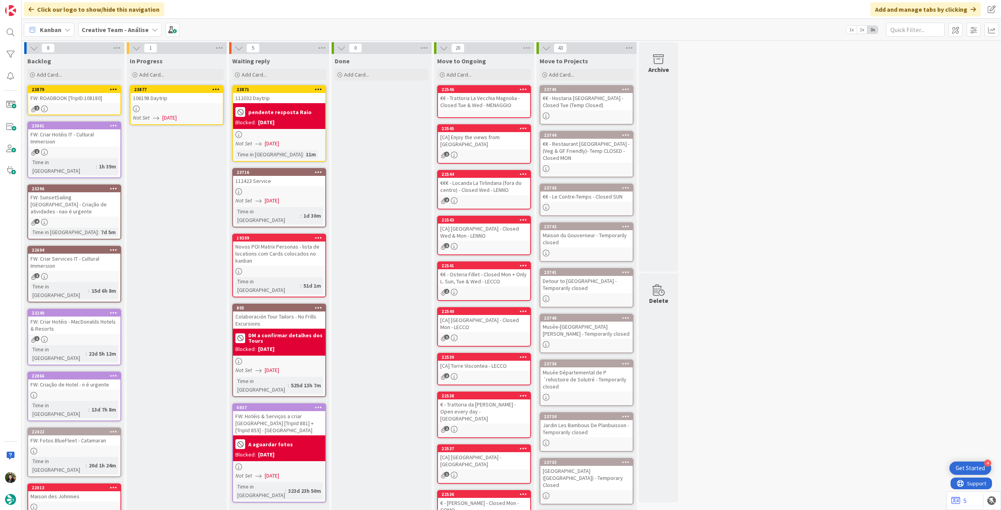
click at [220, 86] on div "23877" at bounding box center [177, 89] width 92 height 7
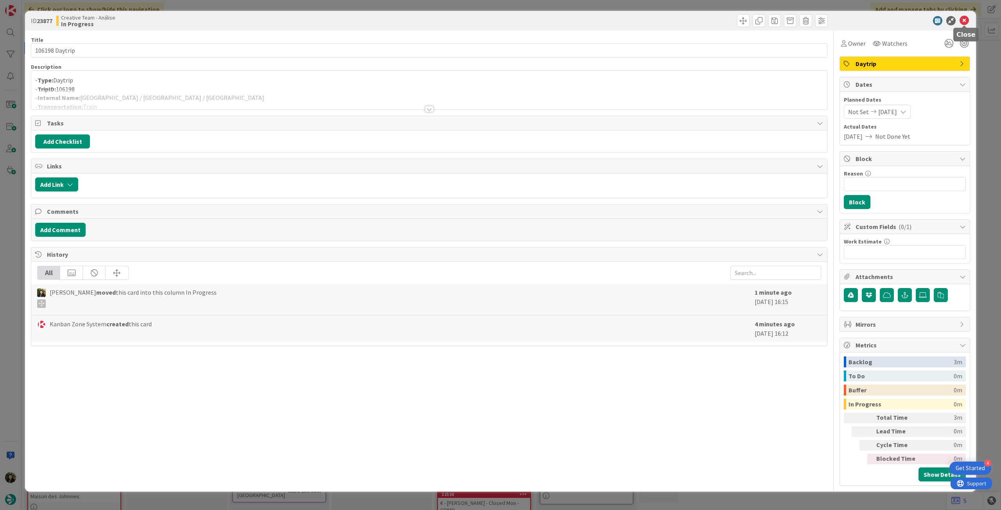
click at [967, 18] on icon at bounding box center [964, 20] width 9 height 9
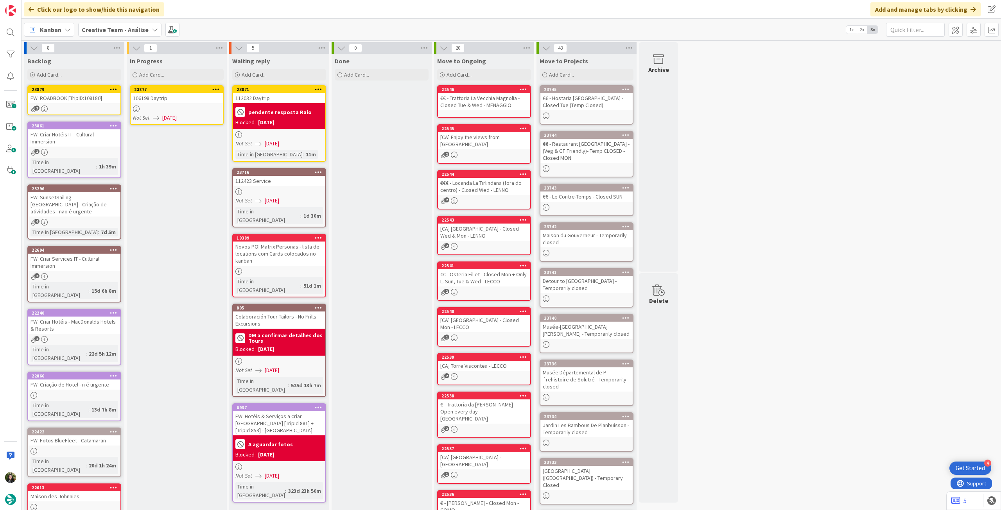
click at [218, 87] on icon at bounding box center [215, 88] width 7 height 5
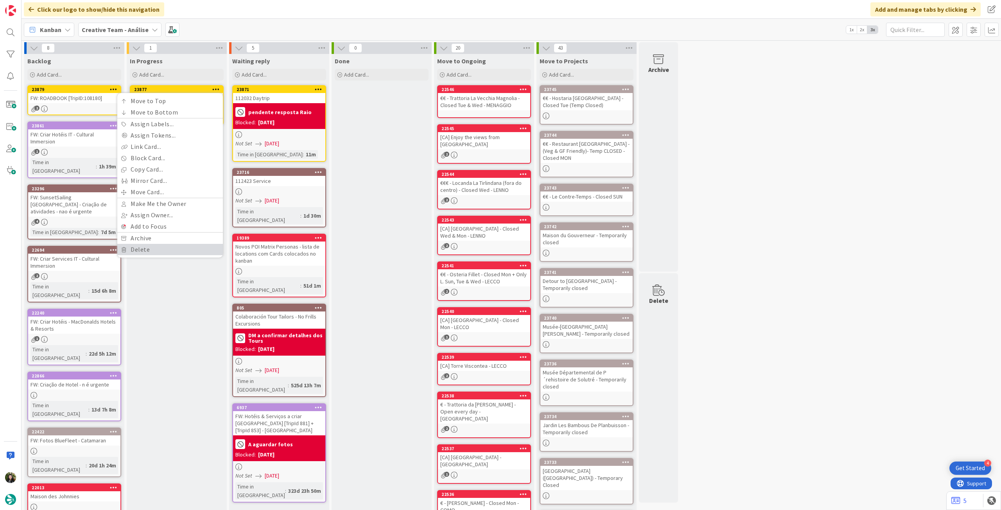
click at [173, 246] on link "Delete" at bounding box center [170, 249] width 106 height 11
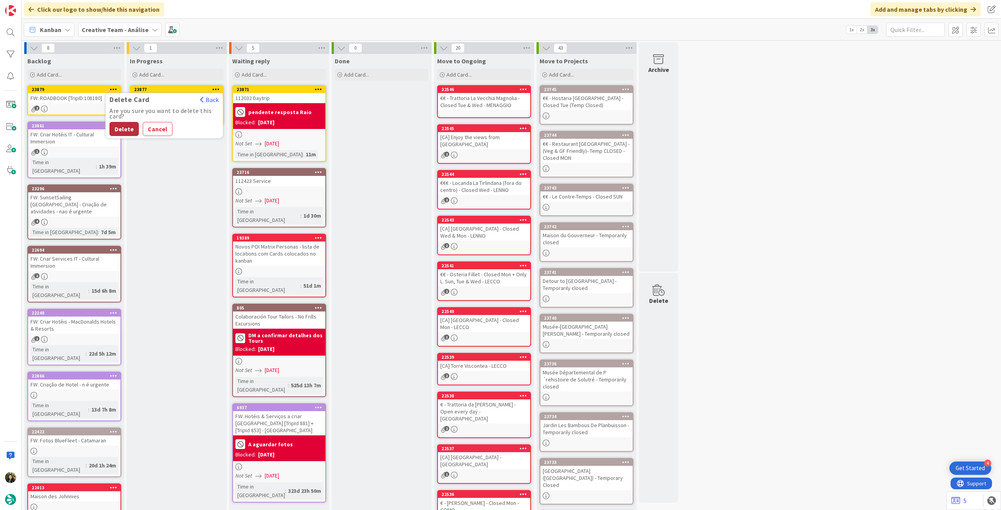
click at [129, 130] on button "Delete" at bounding box center [124, 129] width 29 height 14
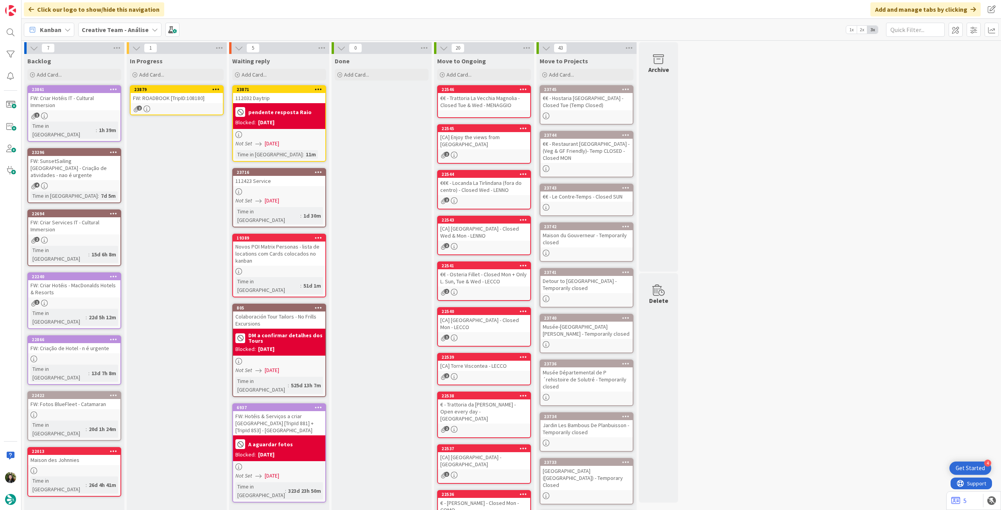
click at [185, 97] on div "FW: ROADBOOK [TripID:108180]" at bounding box center [177, 98] width 92 height 10
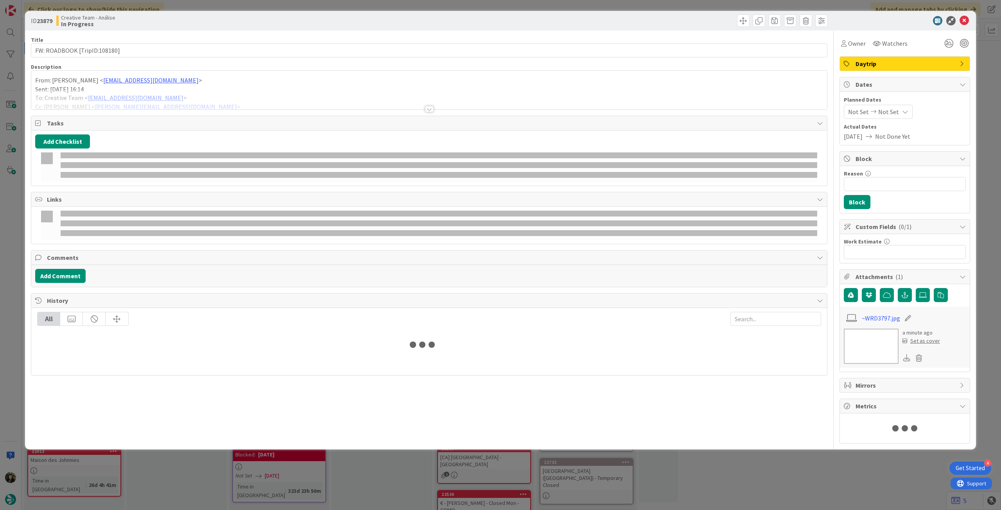
click at [206, 85] on p "Sent: [DATE] 16:14" at bounding box center [429, 89] width 788 height 9
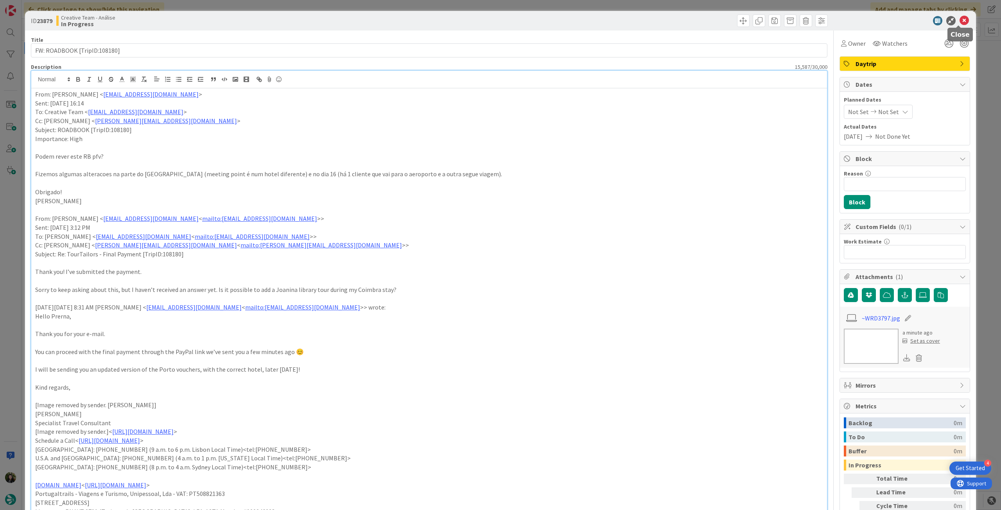
click at [960, 20] on icon at bounding box center [964, 20] width 9 height 9
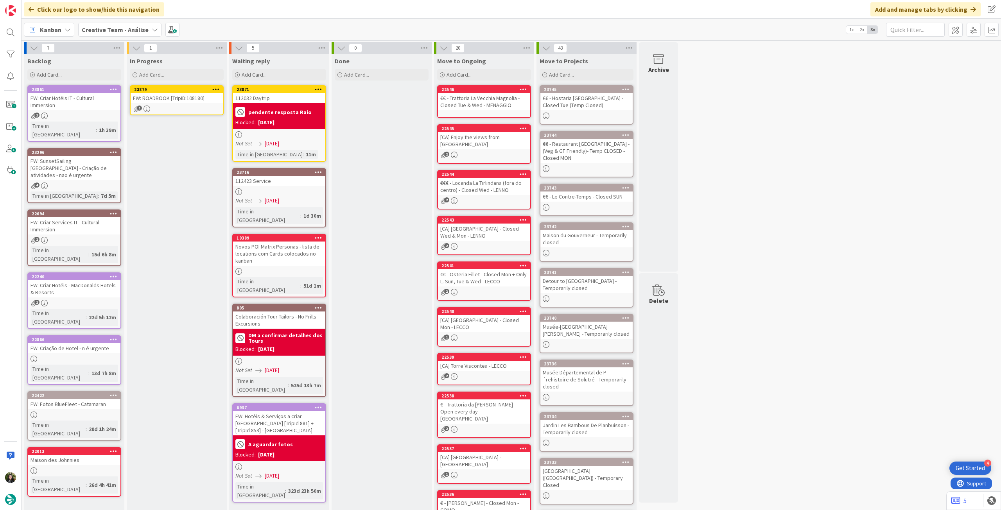
click at [216, 88] on icon at bounding box center [215, 88] width 7 height 5
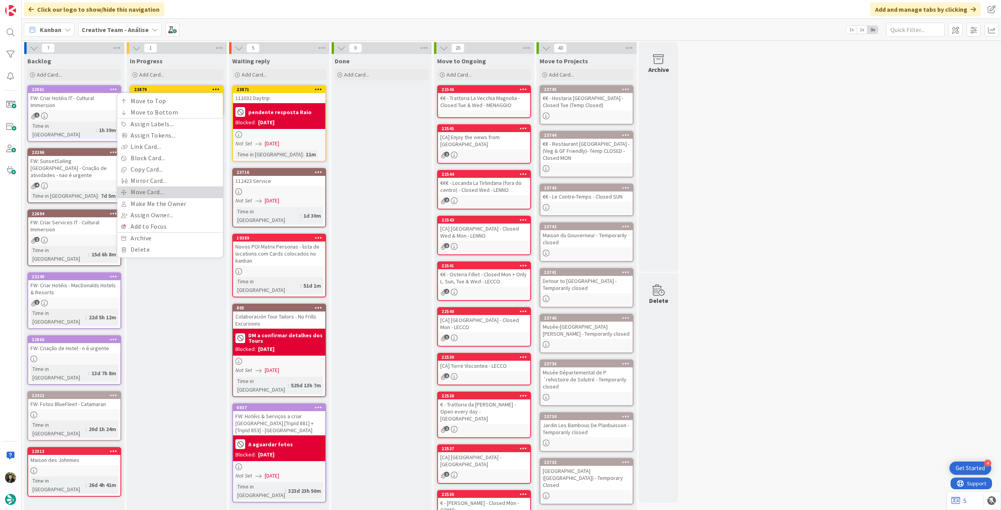
click at [171, 196] on link "Move Card..." at bounding box center [170, 192] width 106 height 11
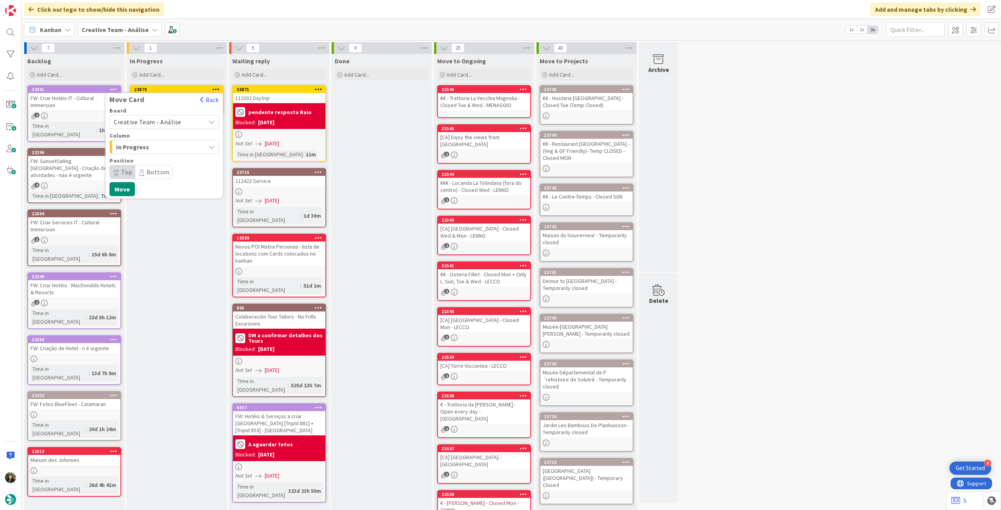
click at [171, 123] on span "Creative Team - Análise" at bounding box center [148, 122] width 68 height 8
click at [158, 158] on span "Creative Team" at bounding box center [169, 159] width 91 height 12
click at [153, 170] on span "Daytrip" at bounding box center [163, 172] width 75 height 11
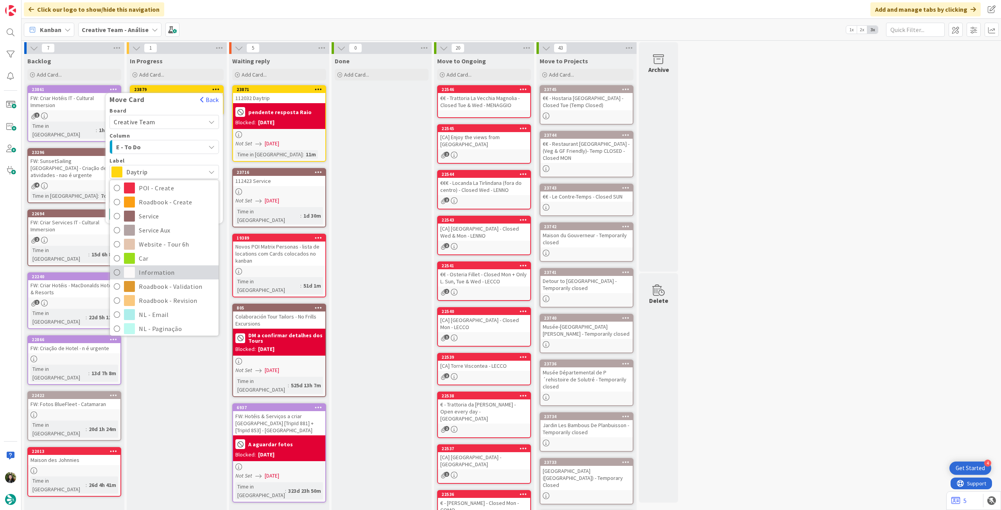
scroll to position [104, 0]
click at [161, 287] on span "Roadbook - Revision" at bounding box center [177, 283] width 76 height 12
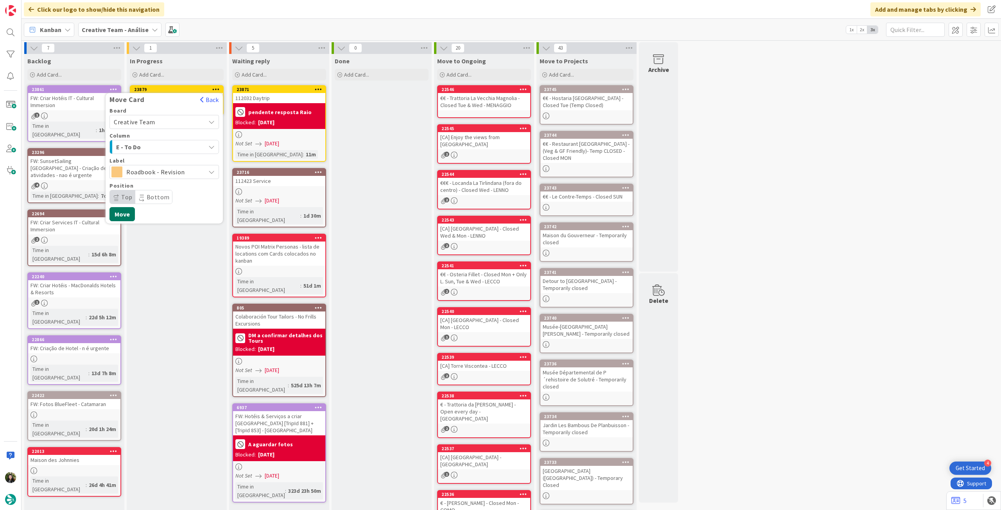
click at [128, 214] on button "Move" at bounding box center [122, 214] width 25 height 14
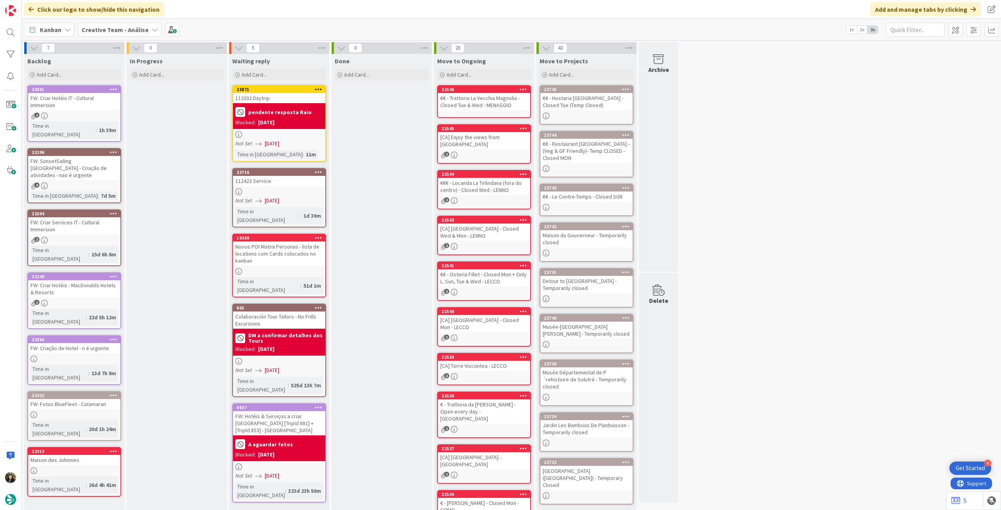
click at [111, 29] on b "Creative Team - Análise" at bounding box center [115, 30] width 67 height 8
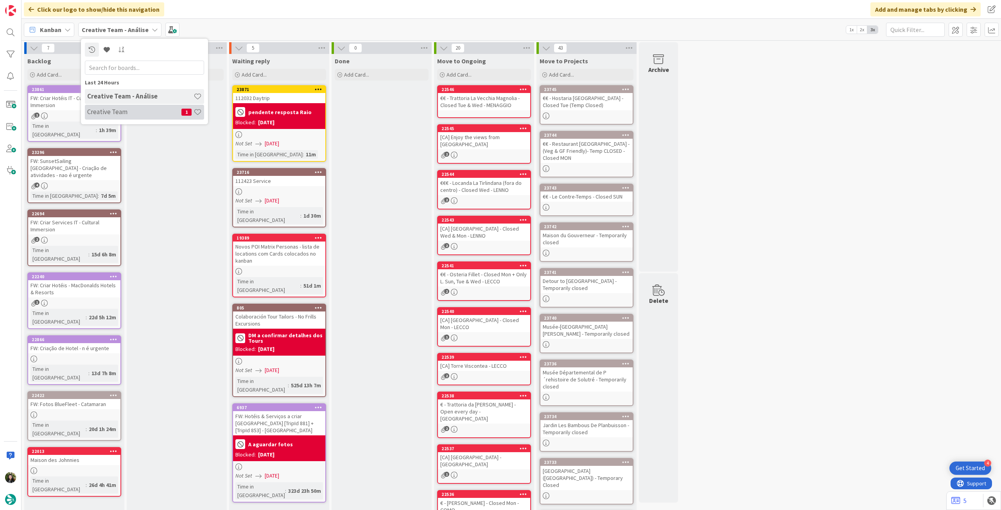
click at [166, 115] on h4 "Creative Team" at bounding box center [134, 112] width 94 height 8
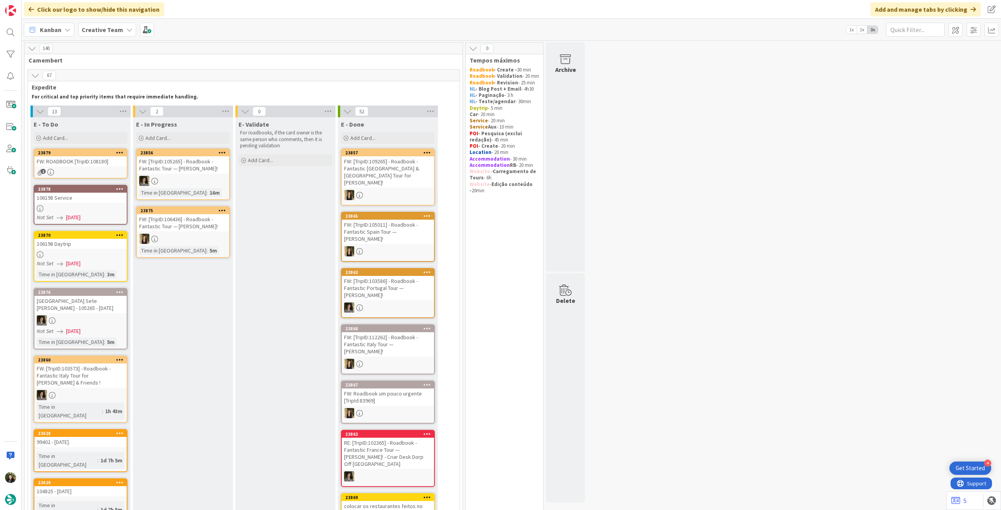
scroll to position [104, 0]
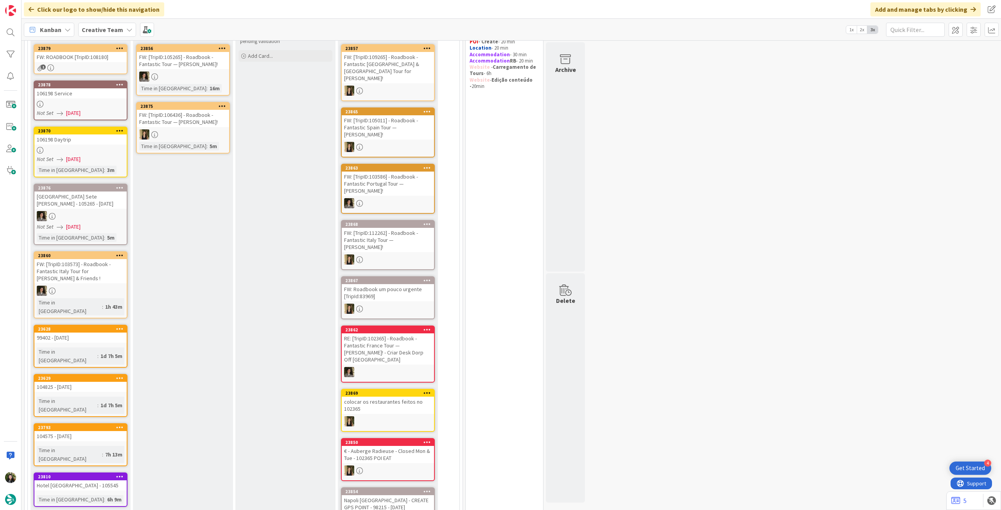
click at [113, 223] on div "Not Set [DATE]" at bounding box center [82, 227] width 90 height 8
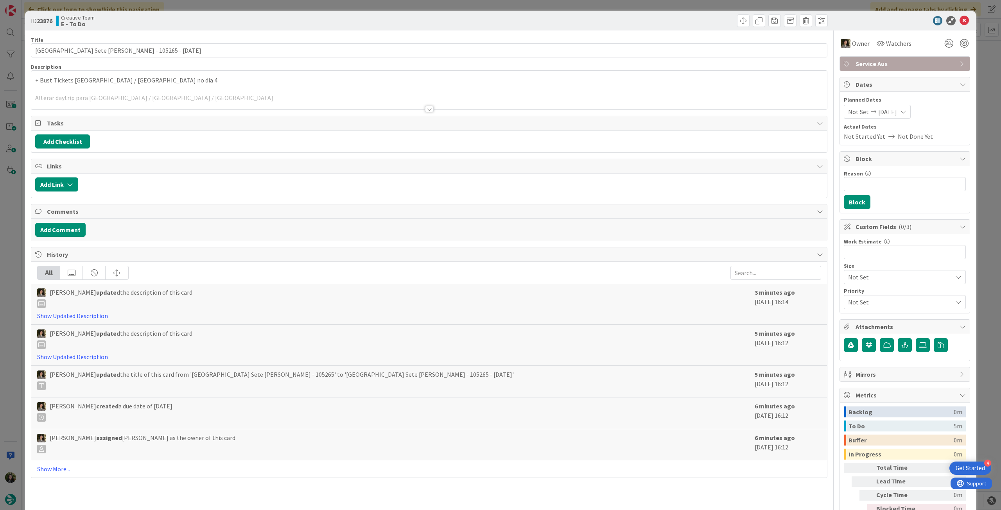
drag, startPoint x: 295, startPoint y: 94, endPoint x: 406, endPoint y: 84, distance: 110.7
click at [297, 94] on div at bounding box center [429, 100] width 796 height 20
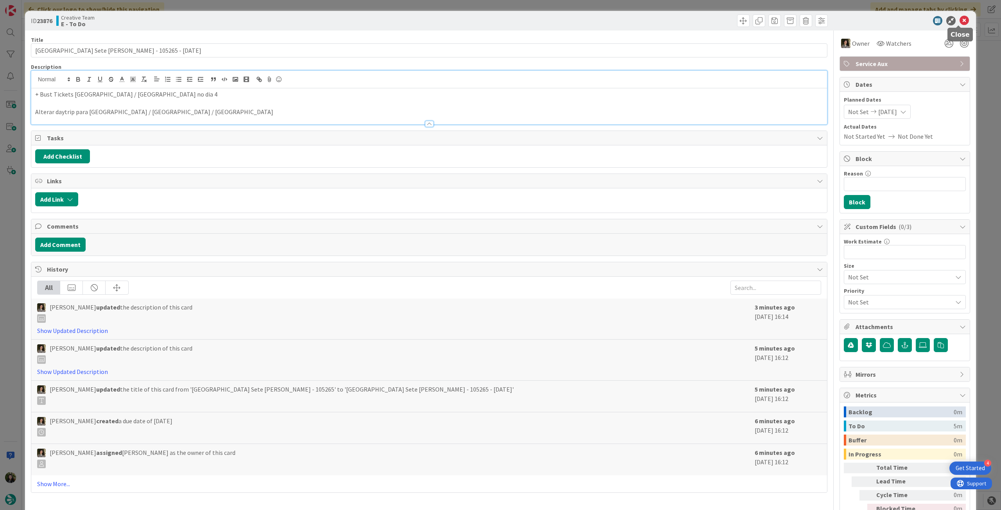
click at [960, 18] on icon at bounding box center [964, 20] width 9 height 9
